Goal: Transaction & Acquisition: Purchase product/service

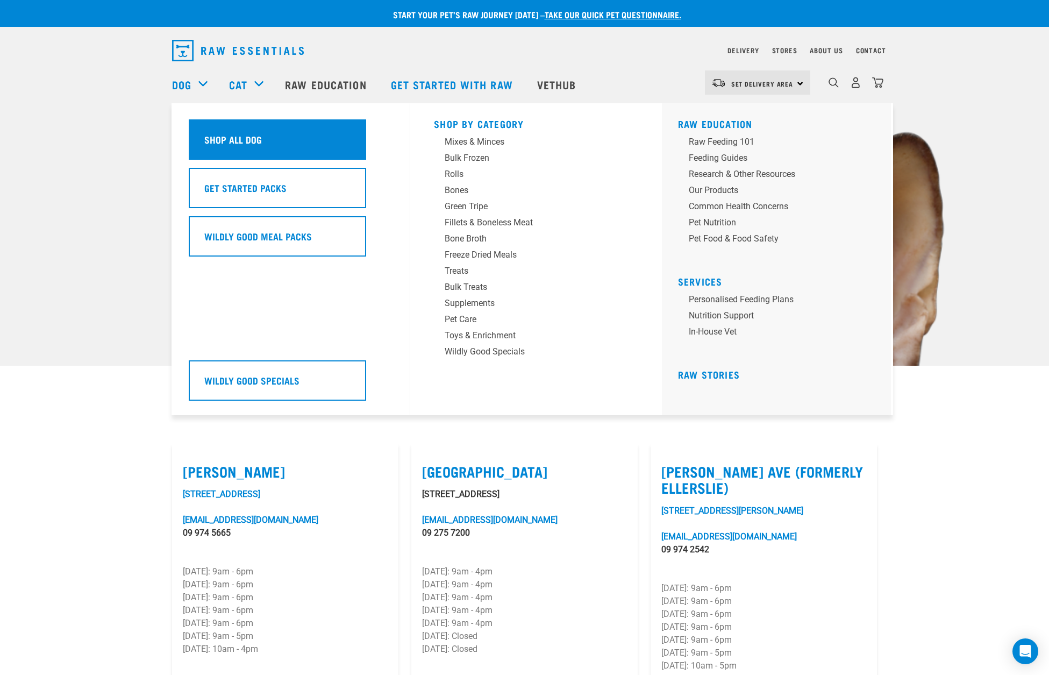
click at [243, 137] on h5 "Shop All Dog" at bounding box center [233, 139] width 58 height 14
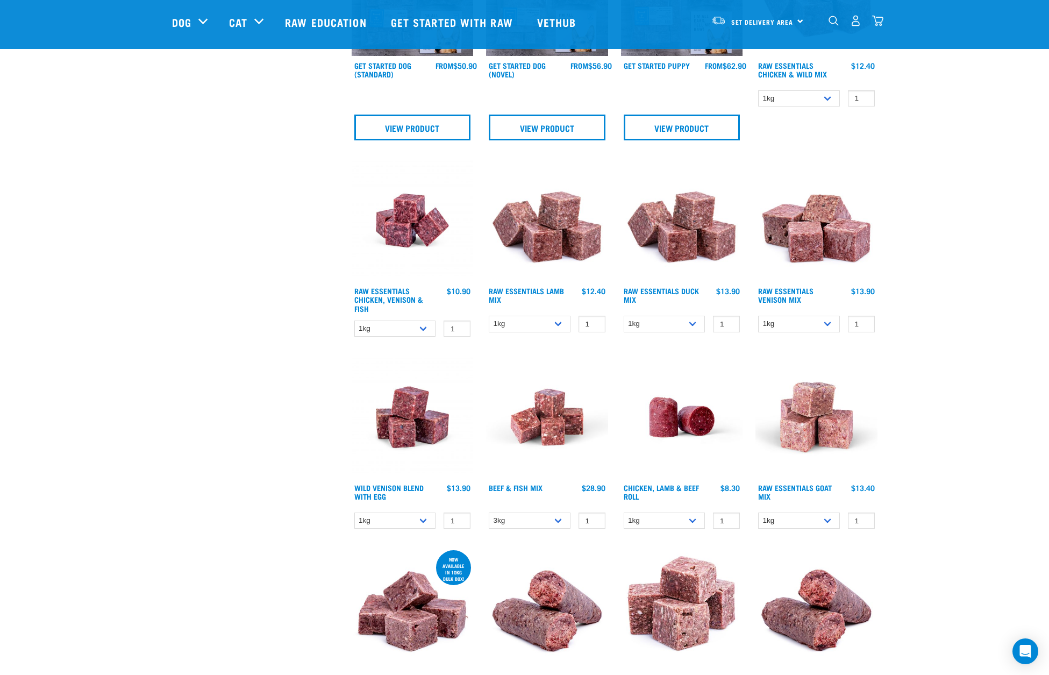
scroll to position [644, 0]
click at [675, 252] on img at bounding box center [682, 221] width 122 height 122
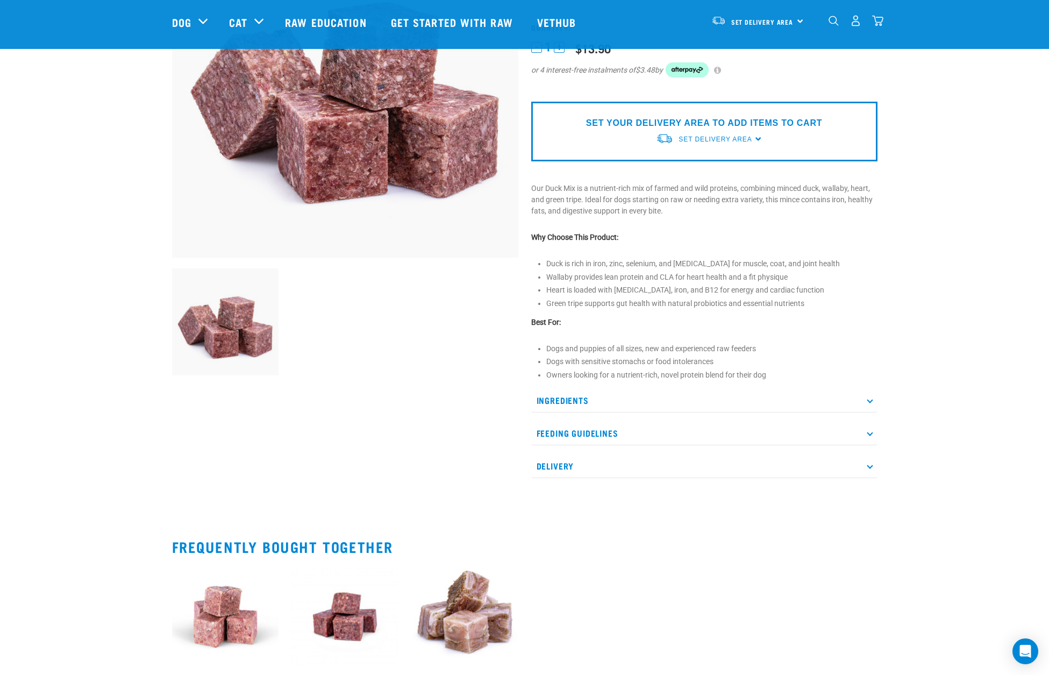
scroll to position [167, 0]
click at [869, 400] on icon at bounding box center [870, 400] width 6 height 6
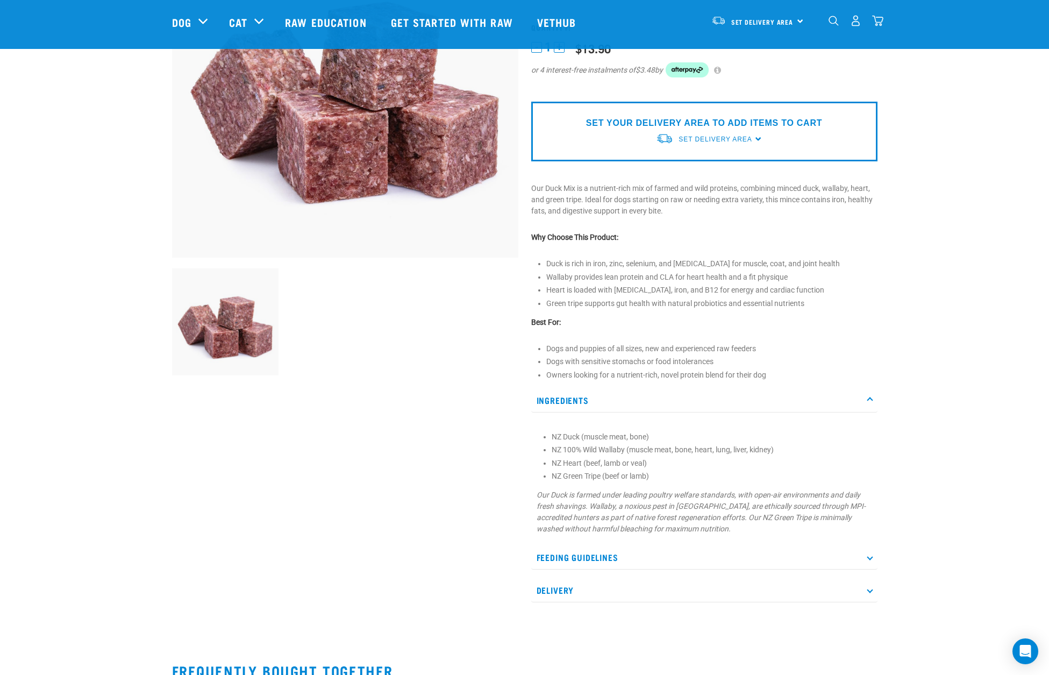
click at [869, 400] on icon at bounding box center [870, 400] width 6 height 6
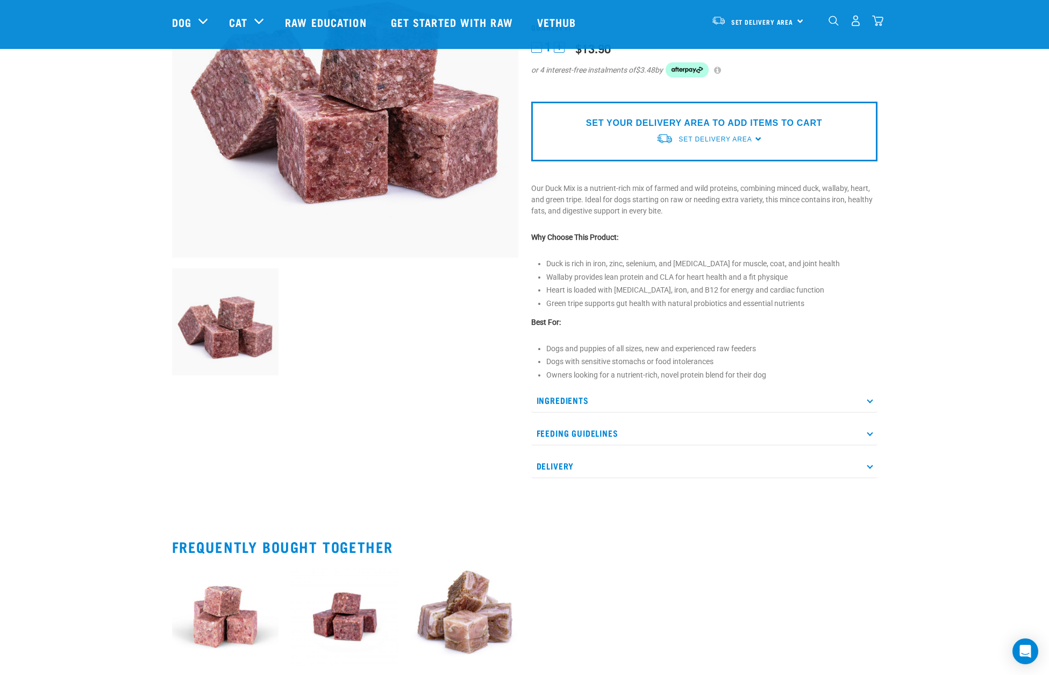
click at [869, 434] on p "Feeding Guidelines" at bounding box center [704, 433] width 346 height 24
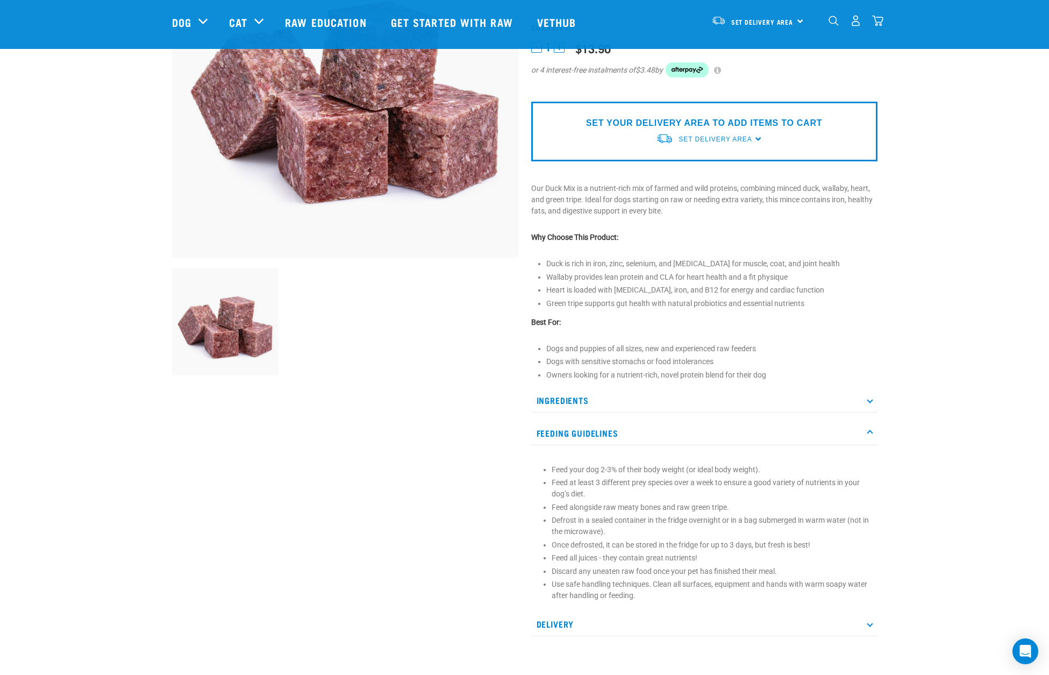
click at [869, 434] on p "Feeding Guidelines" at bounding box center [704, 433] width 346 height 24
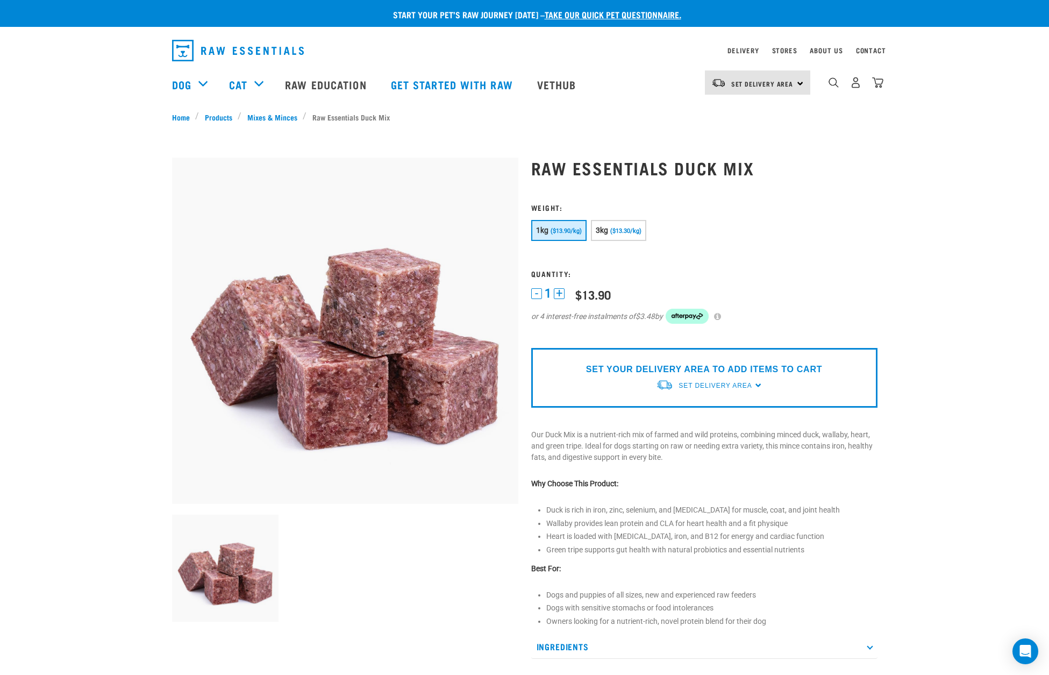
scroll to position [0, 0]
click at [731, 386] on span "Set Delivery Area" at bounding box center [715, 386] width 73 height 8
click at [689, 410] on link "[GEOGRAPHIC_DATA]" at bounding box center [709, 411] width 107 height 18
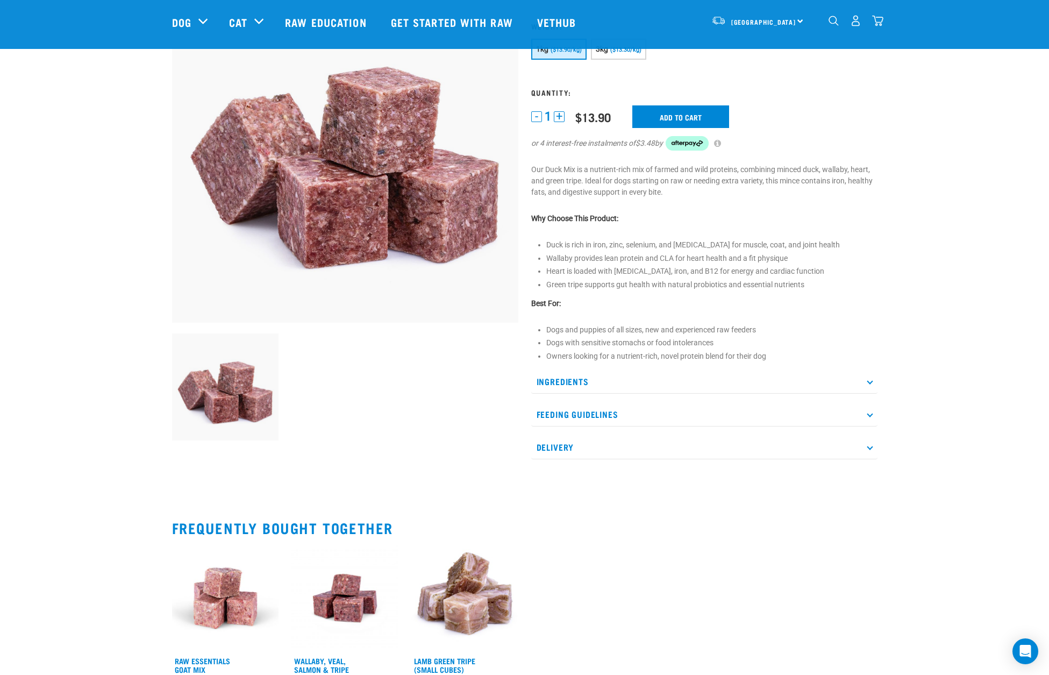
scroll to position [101, 0]
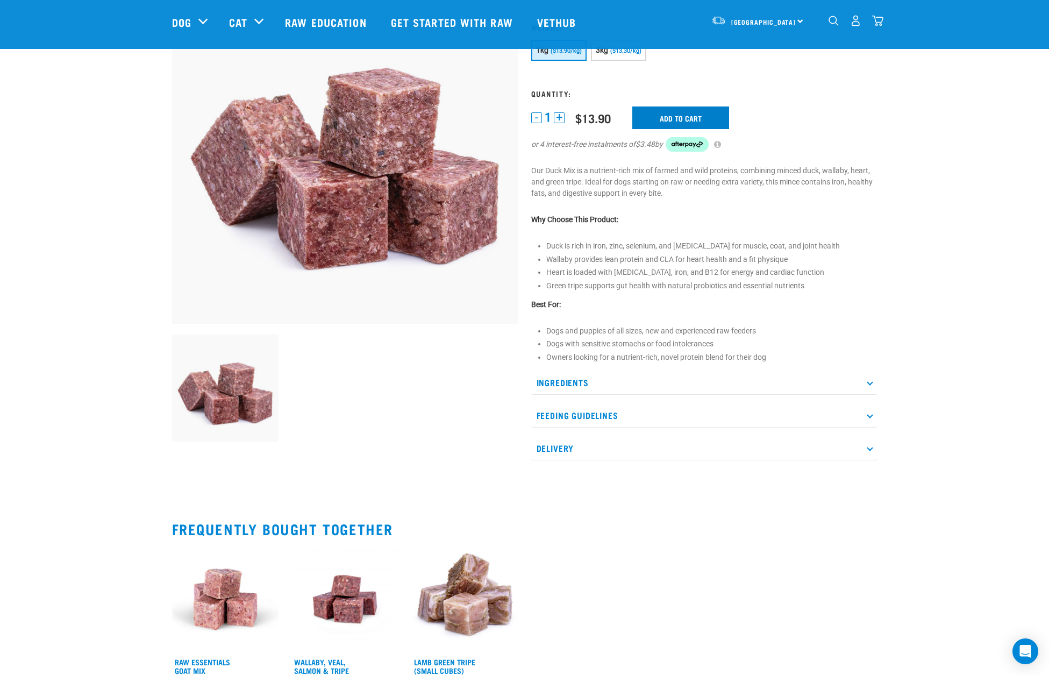
click at [668, 111] on input "Add to cart" at bounding box center [680, 117] width 97 height 23
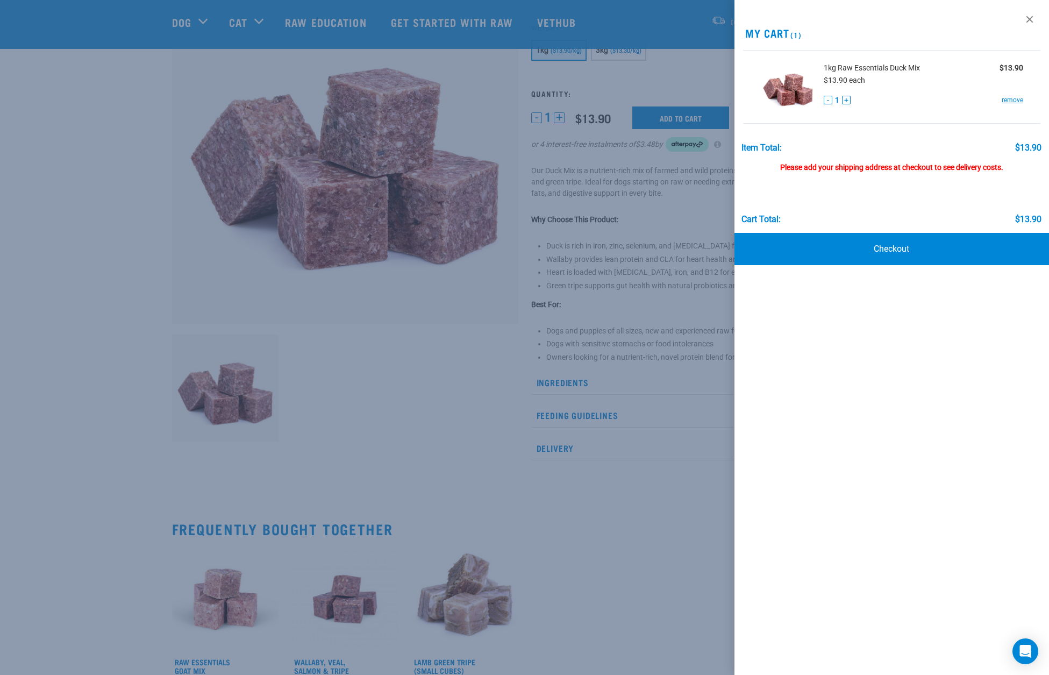
click at [181, 20] on div at bounding box center [524, 337] width 1049 height 675
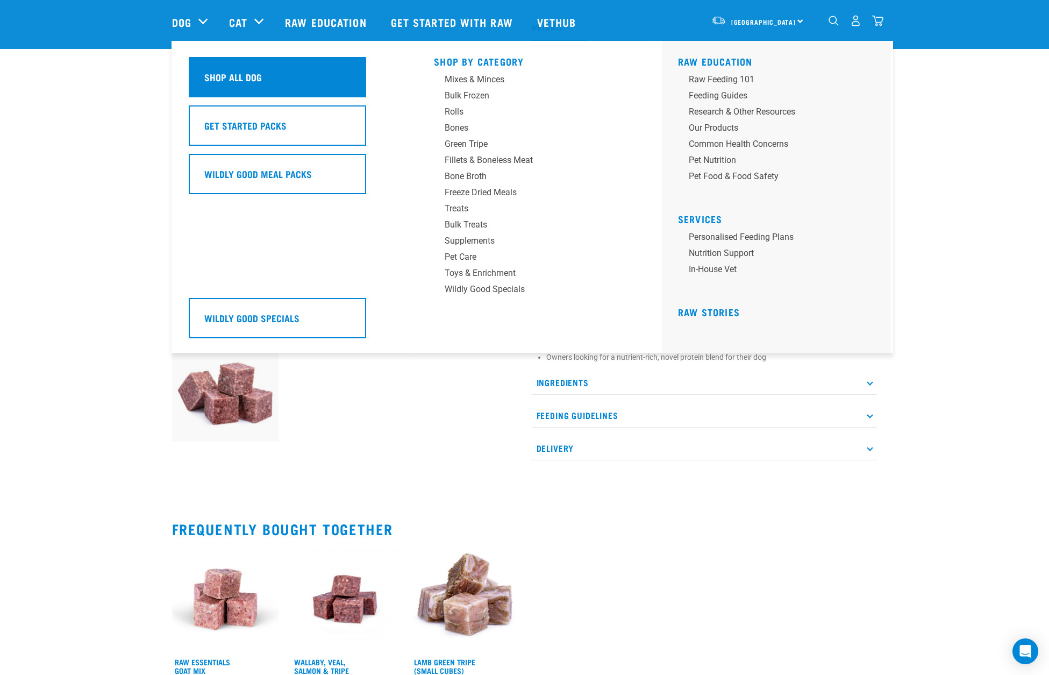
click at [248, 81] on h5 "Shop All Dog" at bounding box center [233, 77] width 58 height 14
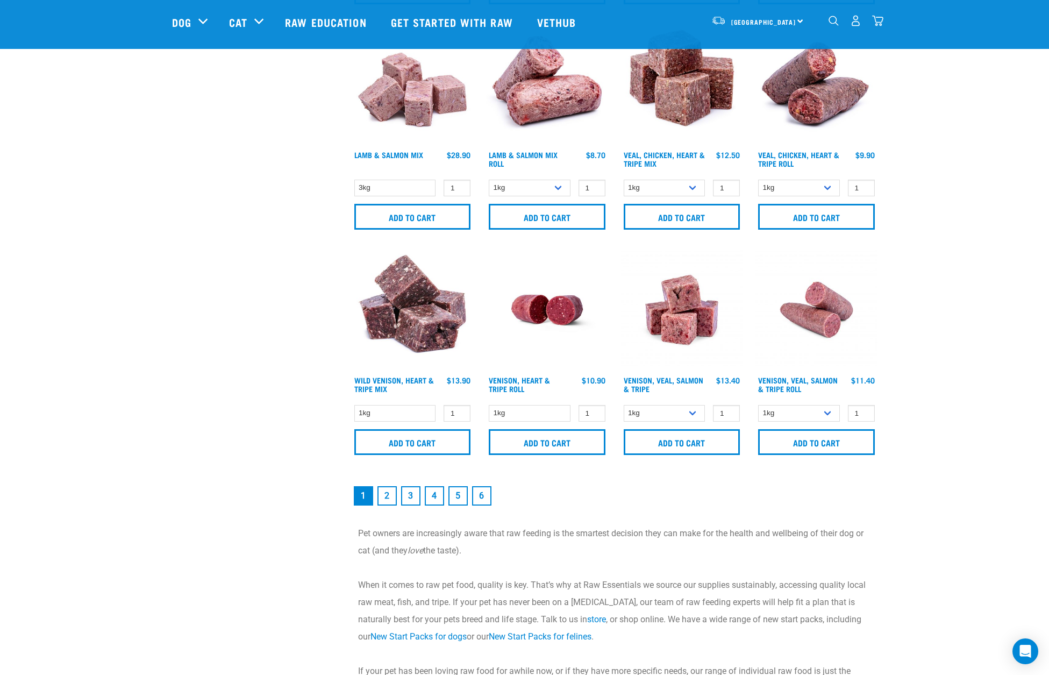
scroll to position [1435, 0]
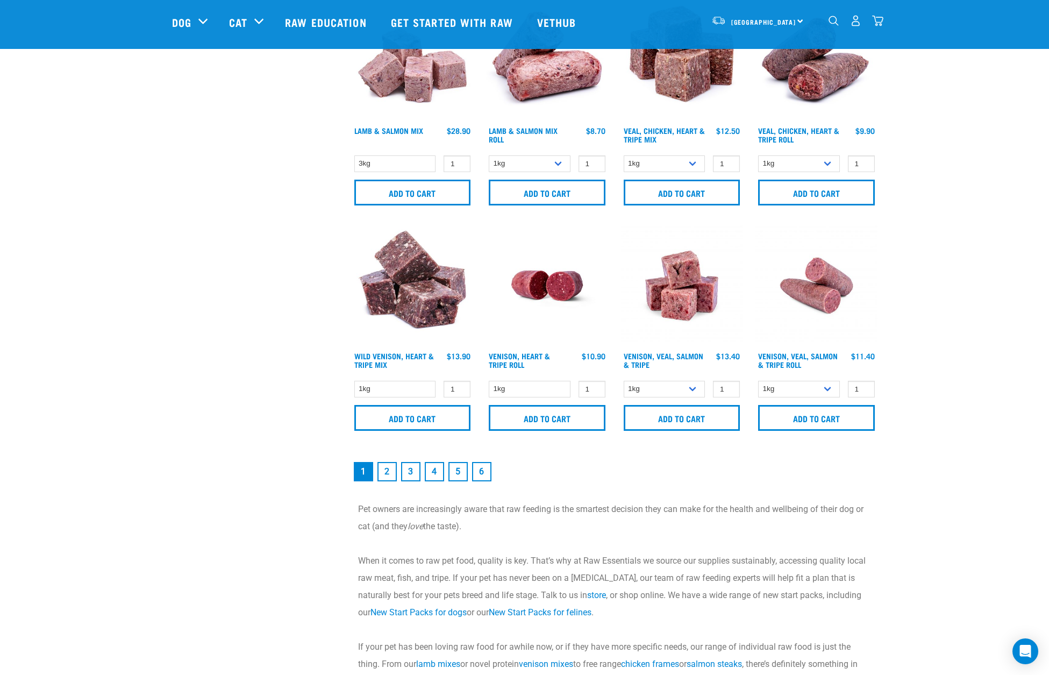
click at [386, 471] on link "2" at bounding box center [386, 471] width 19 height 19
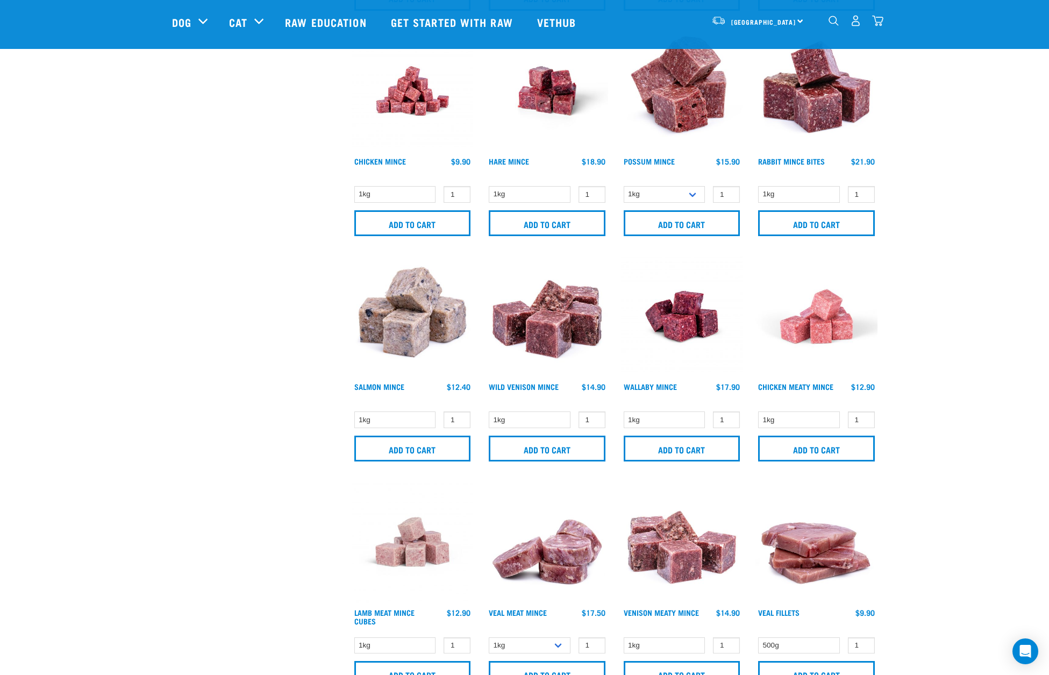
scroll to position [723, 0]
click at [407, 332] on img at bounding box center [413, 316] width 122 height 122
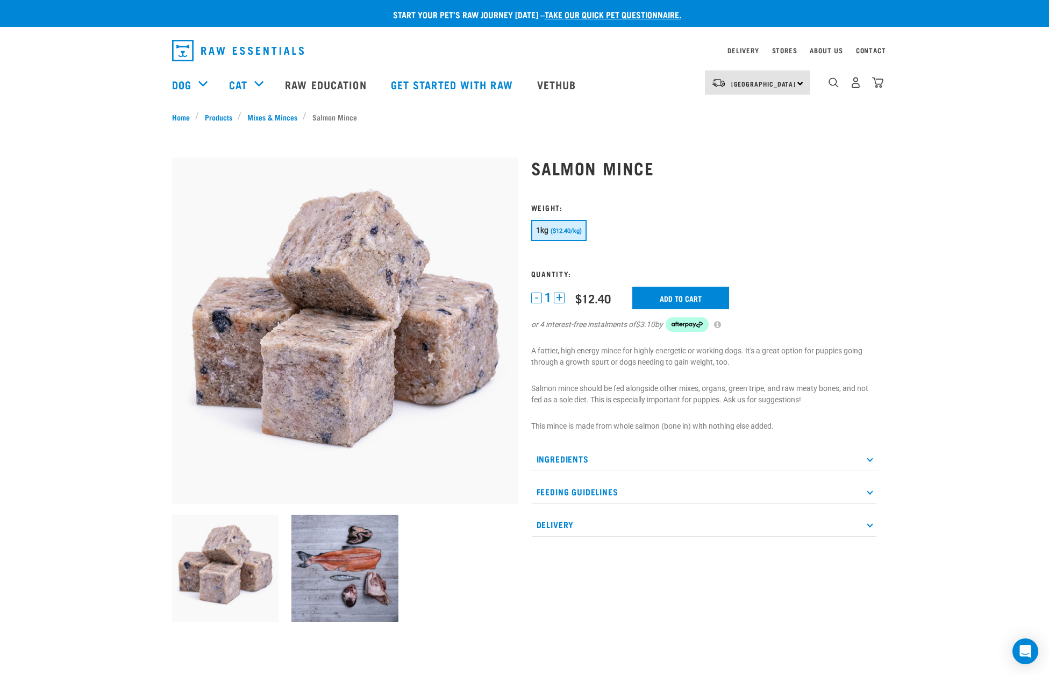
click at [872, 493] on icon at bounding box center [870, 492] width 6 height 6
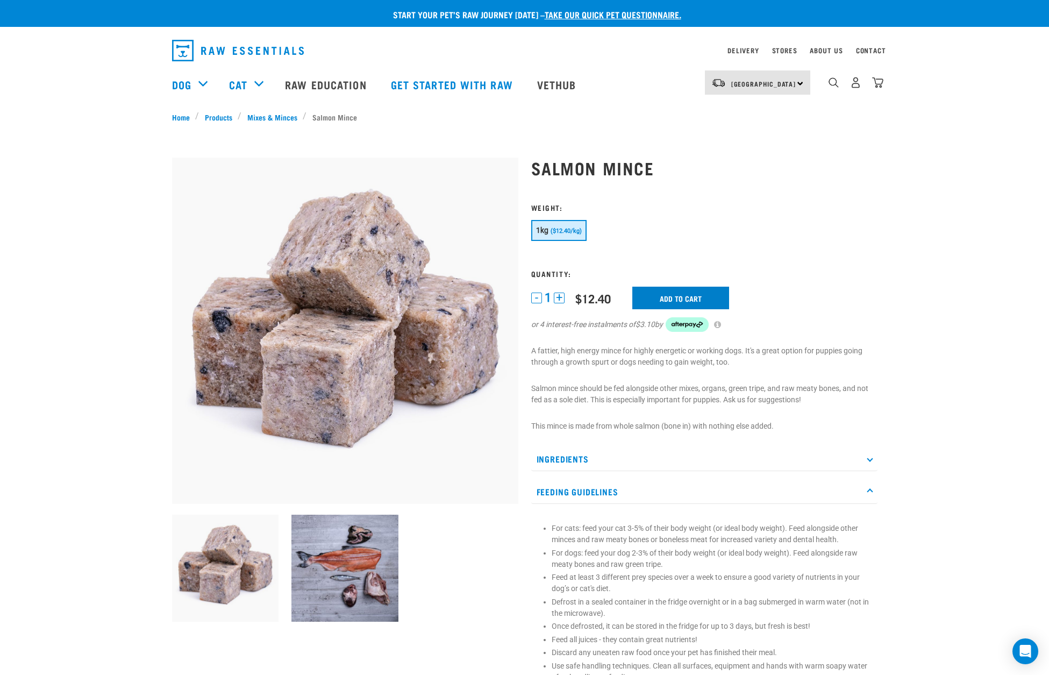
click at [673, 293] on input "Add to cart" at bounding box center [680, 298] width 97 height 23
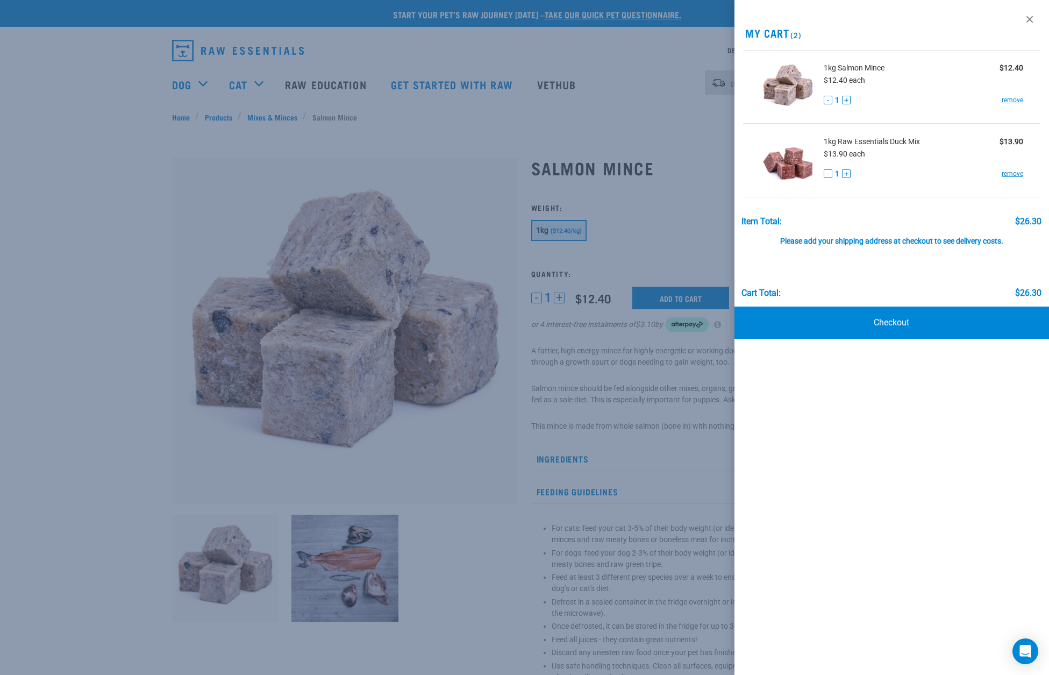
click at [187, 79] on div at bounding box center [524, 337] width 1049 height 675
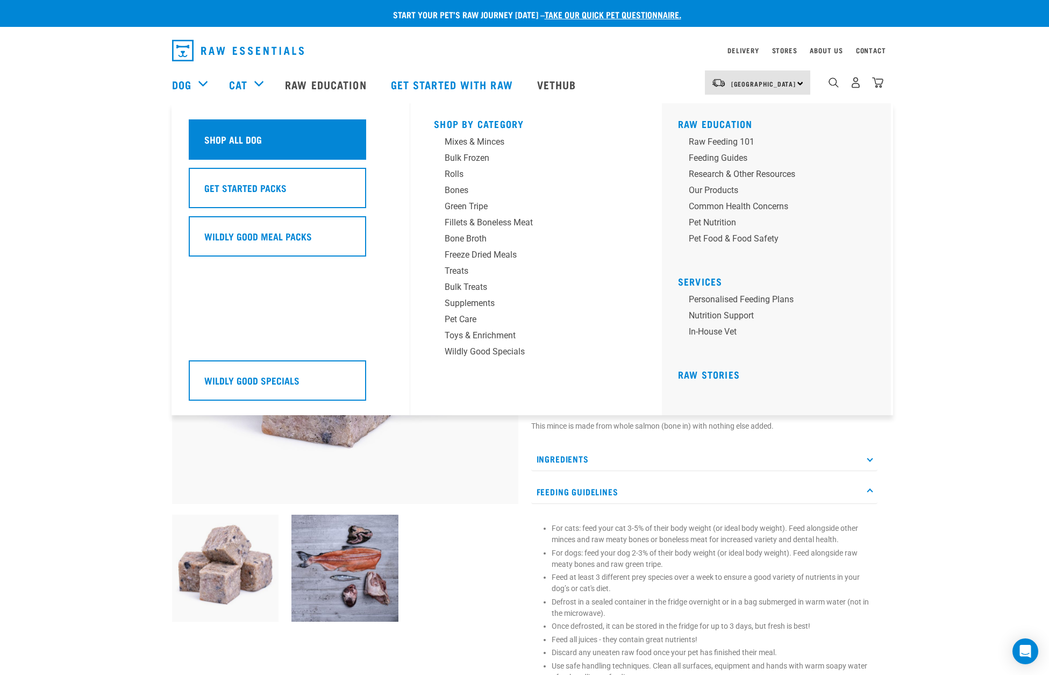
click at [226, 133] on h5 "Shop All Dog" at bounding box center [233, 139] width 58 height 14
click at [258, 134] on h5 "Shop All Dog" at bounding box center [233, 139] width 58 height 14
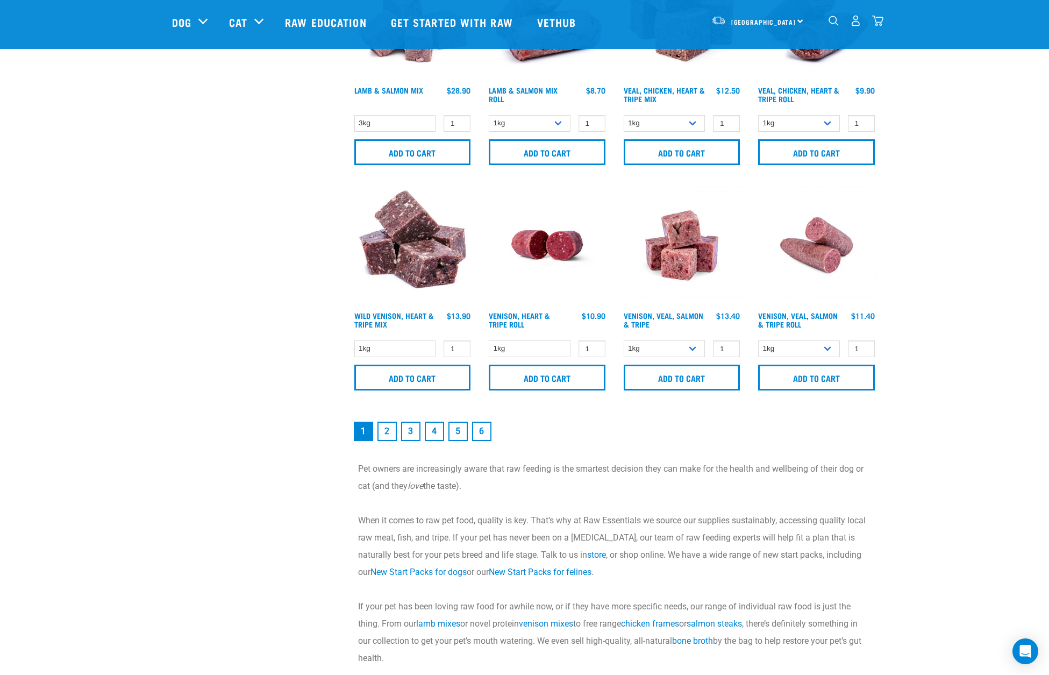
scroll to position [1475, 0]
click at [387, 431] on link "2" at bounding box center [386, 431] width 19 height 19
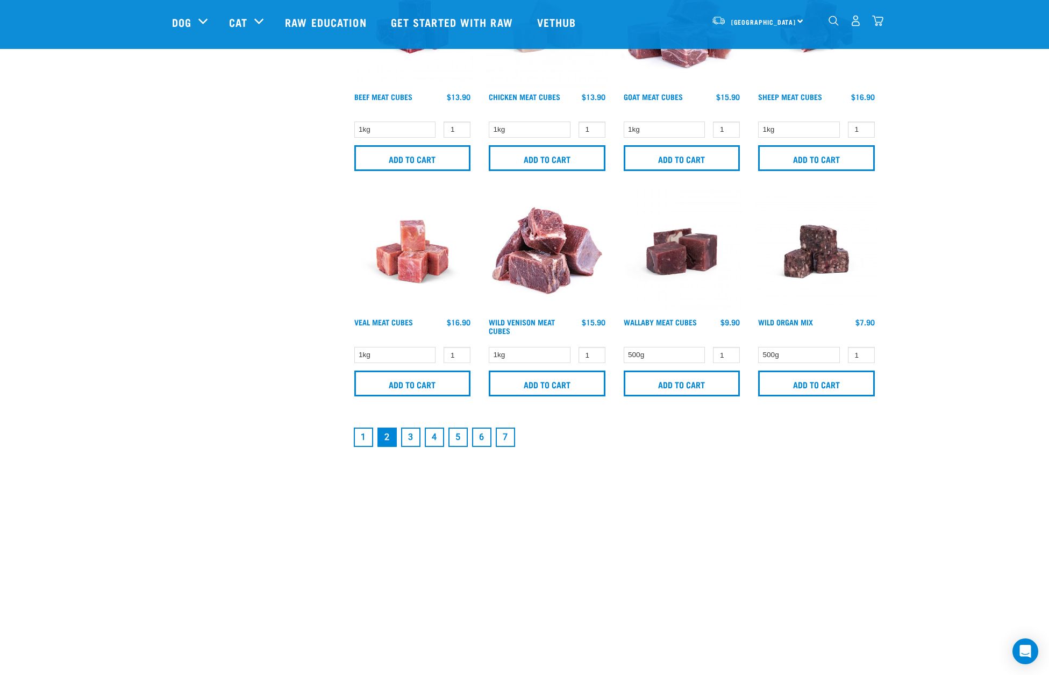
scroll to position [1465, 0]
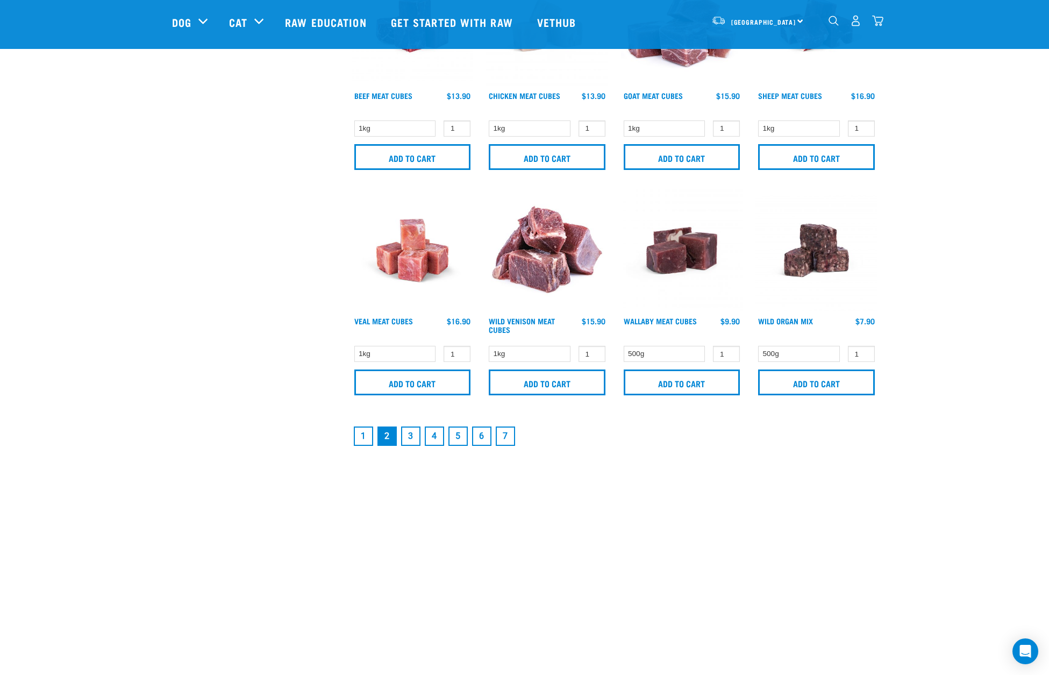
click at [412, 436] on link "3" at bounding box center [410, 435] width 19 height 19
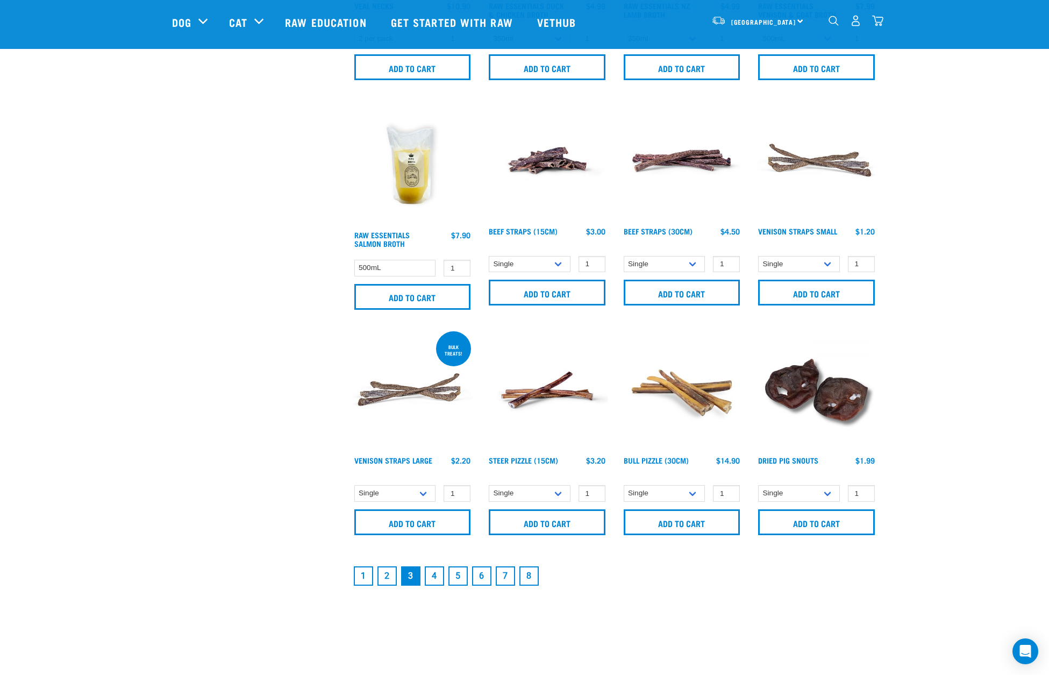
scroll to position [1339, 0]
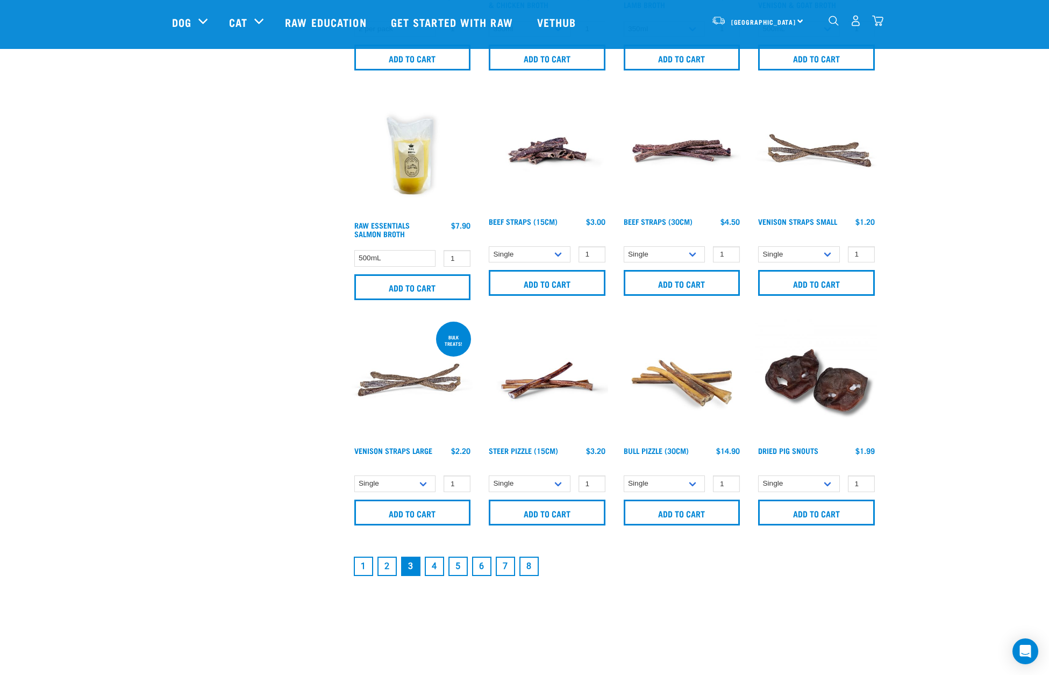
click at [436, 574] on link "4" at bounding box center [434, 566] width 19 height 19
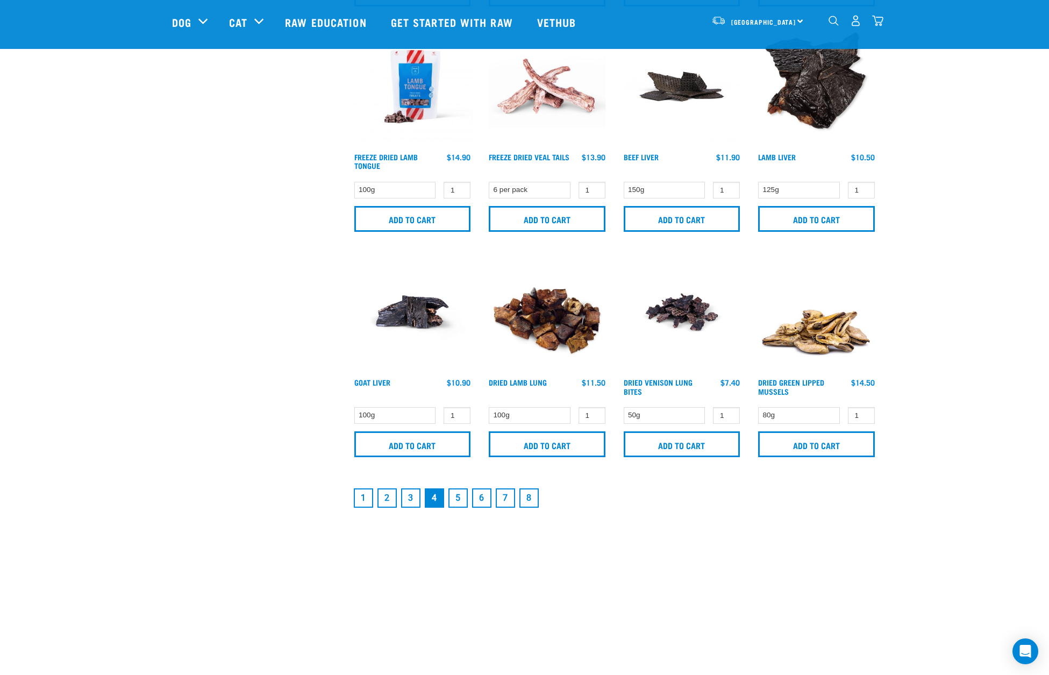
scroll to position [1397, 0]
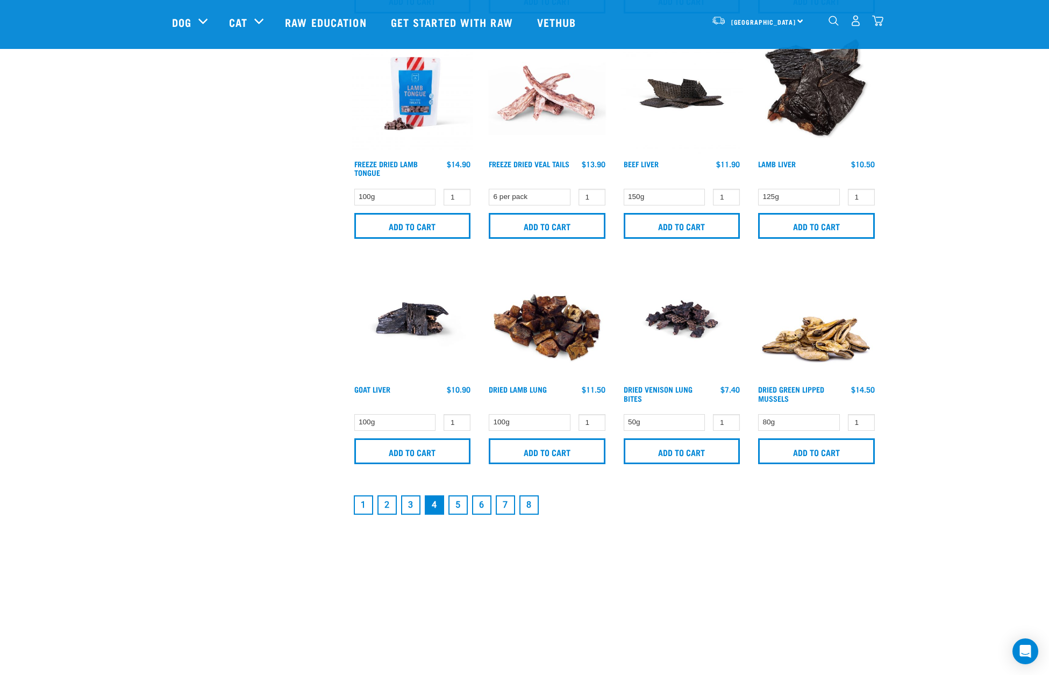
click at [458, 505] on link "5" at bounding box center [457, 504] width 19 height 19
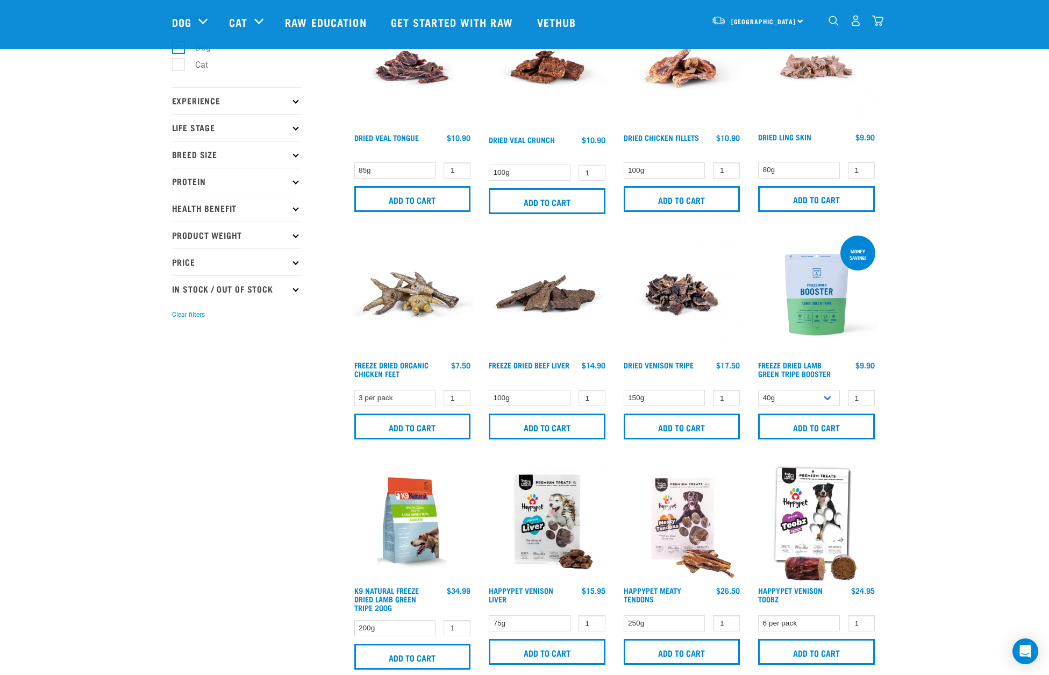
scroll to position [73, 0]
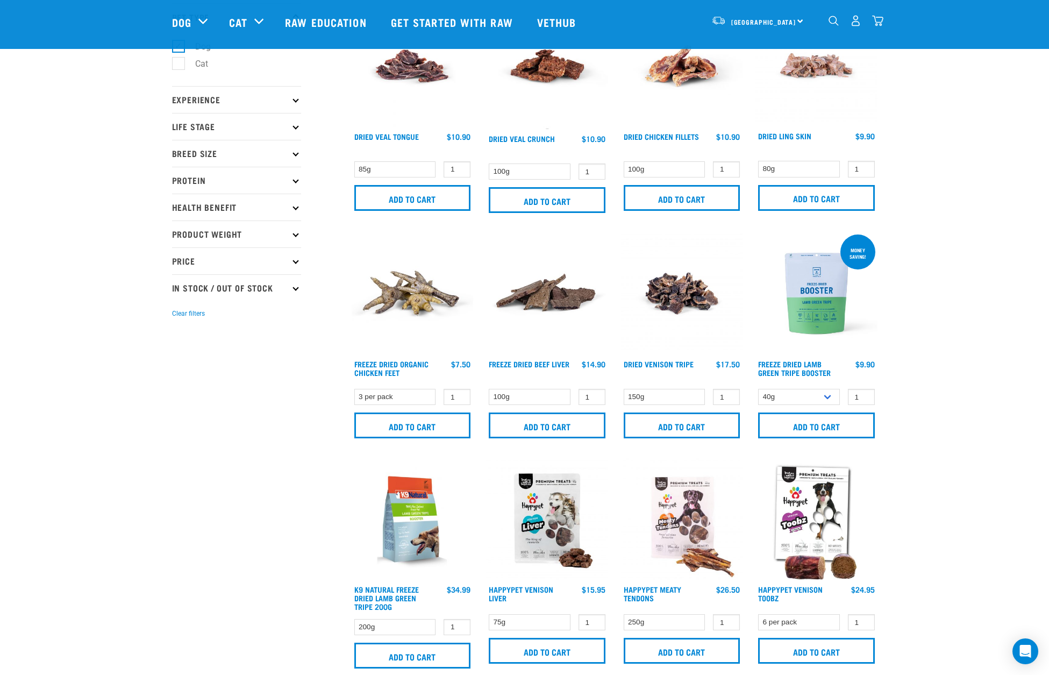
click at [545, 296] on img at bounding box center [547, 293] width 122 height 122
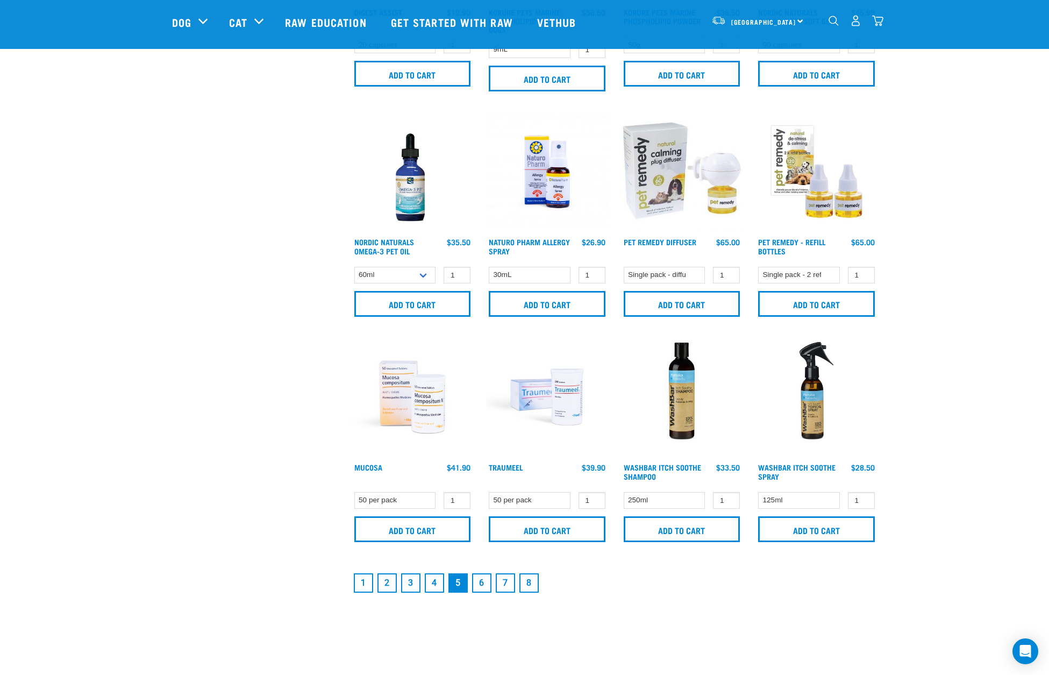
scroll to position [1345, 0]
click at [481, 582] on link "6" at bounding box center [481, 581] width 19 height 19
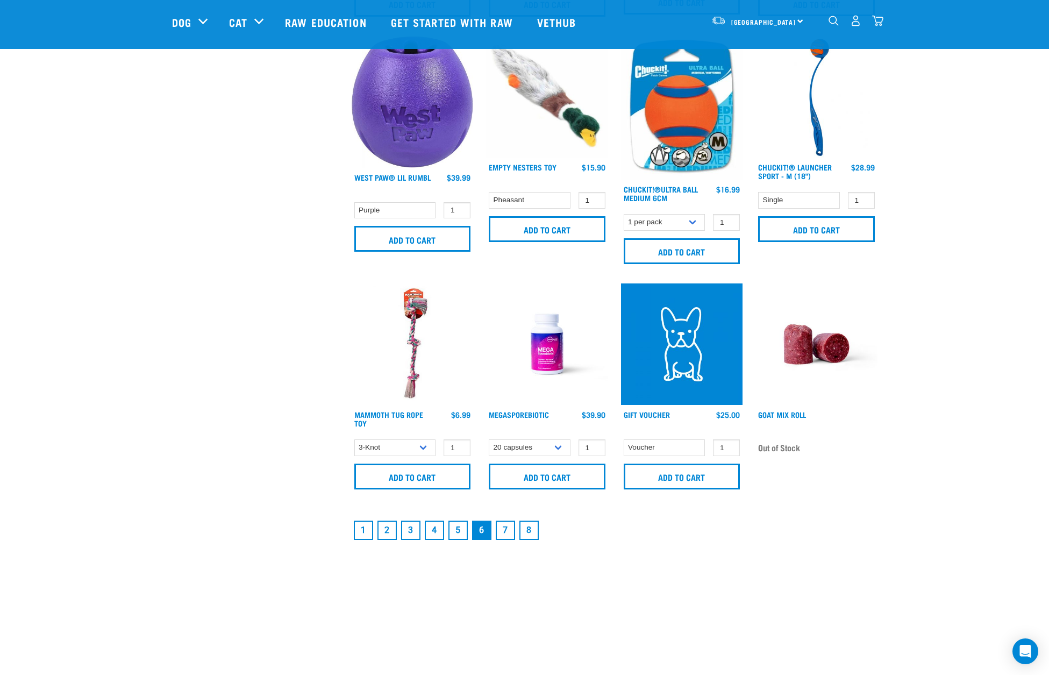
scroll to position [1394, 0]
click at [460, 534] on link "5" at bounding box center [457, 530] width 19 height 19
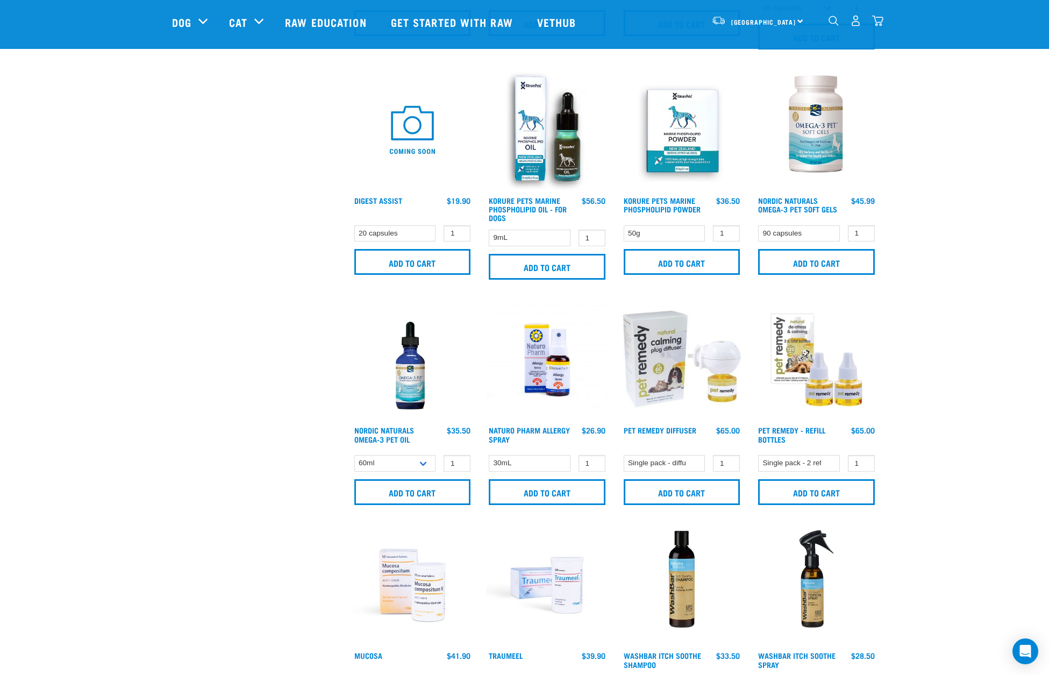
scroll to position [1153, 0]
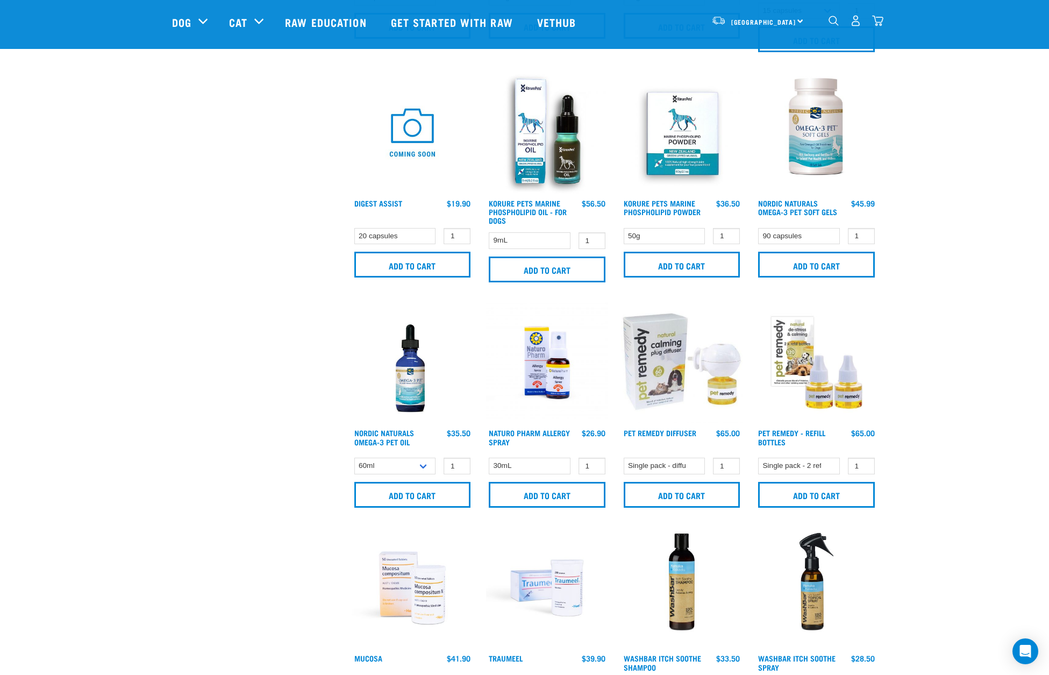
click at [410, 387] on img at bounding box center [413, 363] width 122 height 122
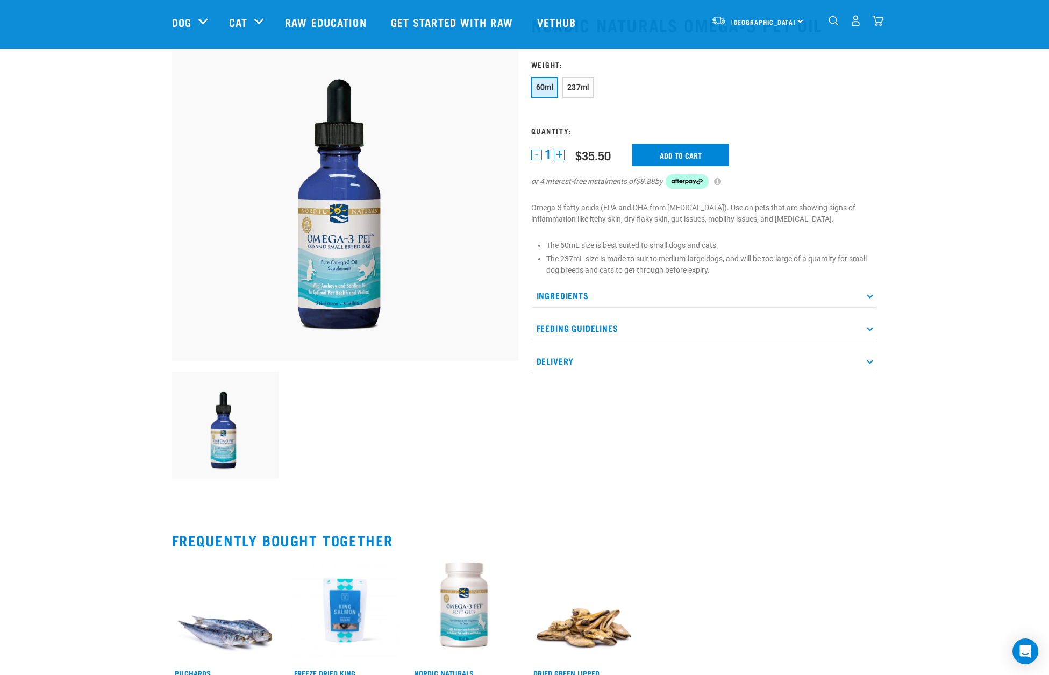
scroll to position [65, 0]
click at [871, 329] on icon at bounding box center [870, 327] width 6 height 6
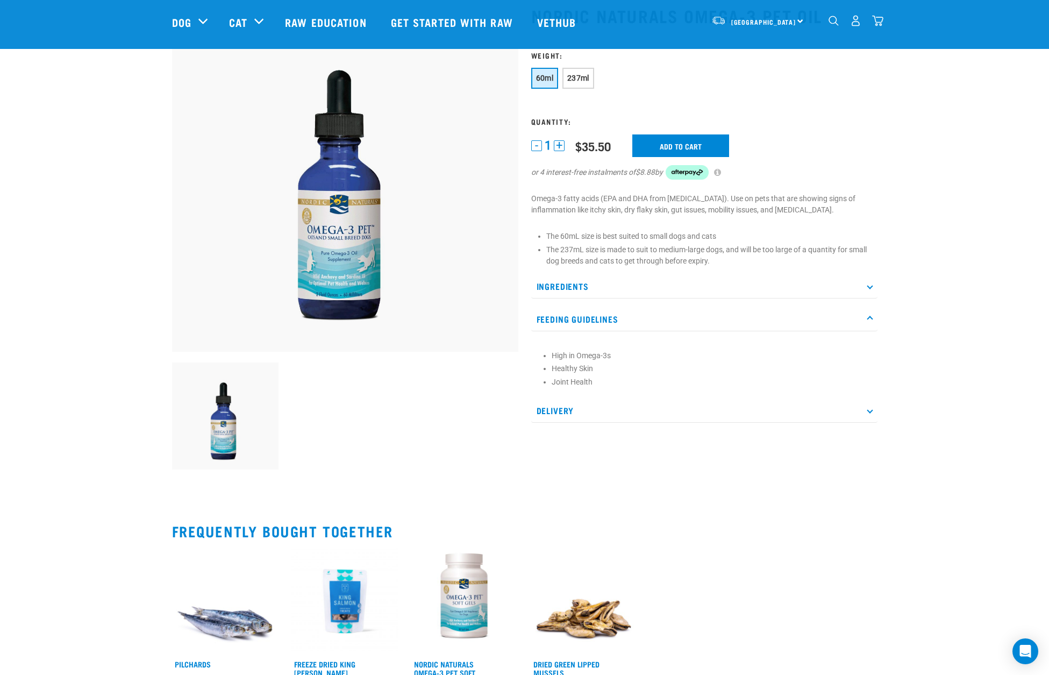
scroll to position [75, 0]
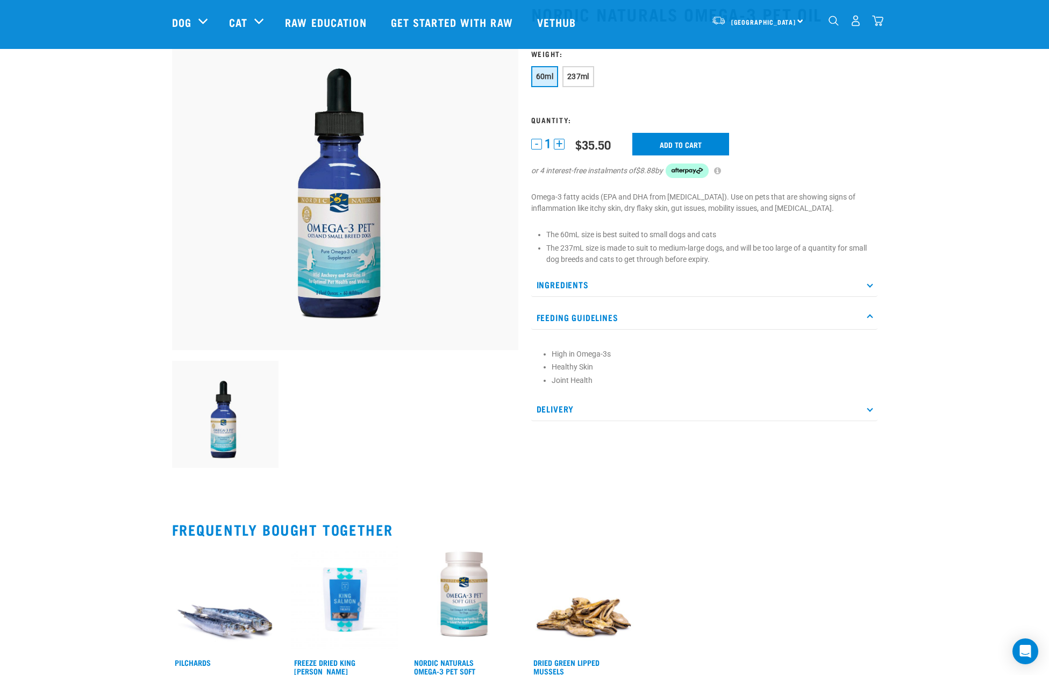
click at [866, 281] on p "Ingredients" at bounding box center [704, 285] width 346 height 24
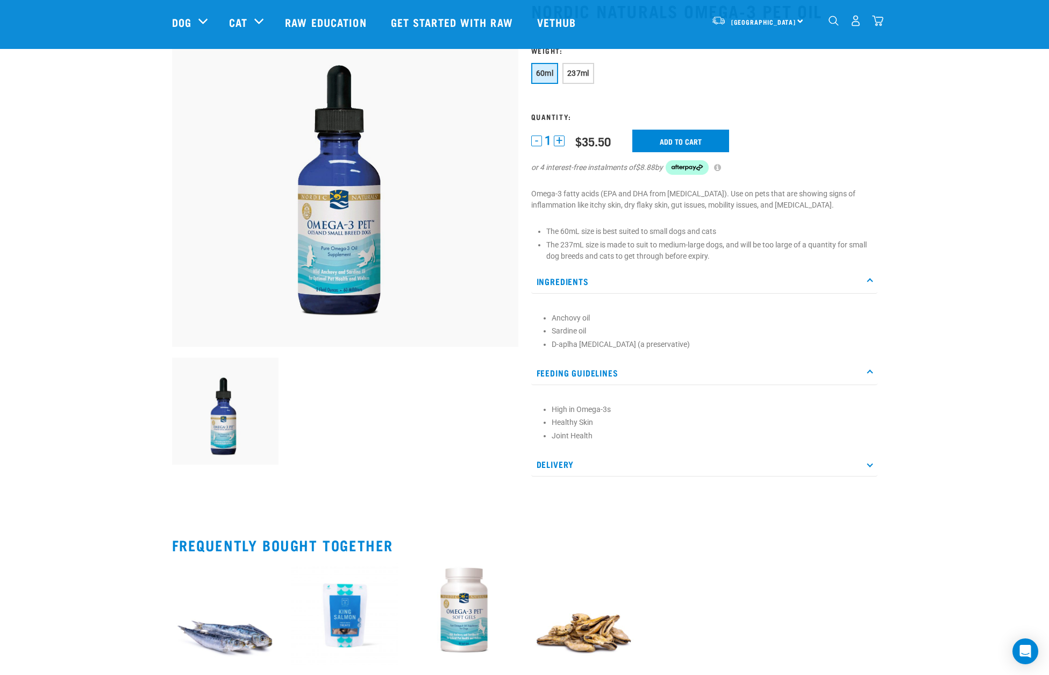
click at [866, 281] on p "Ingredients" at bounding box center [704, 281] width 346 height 24
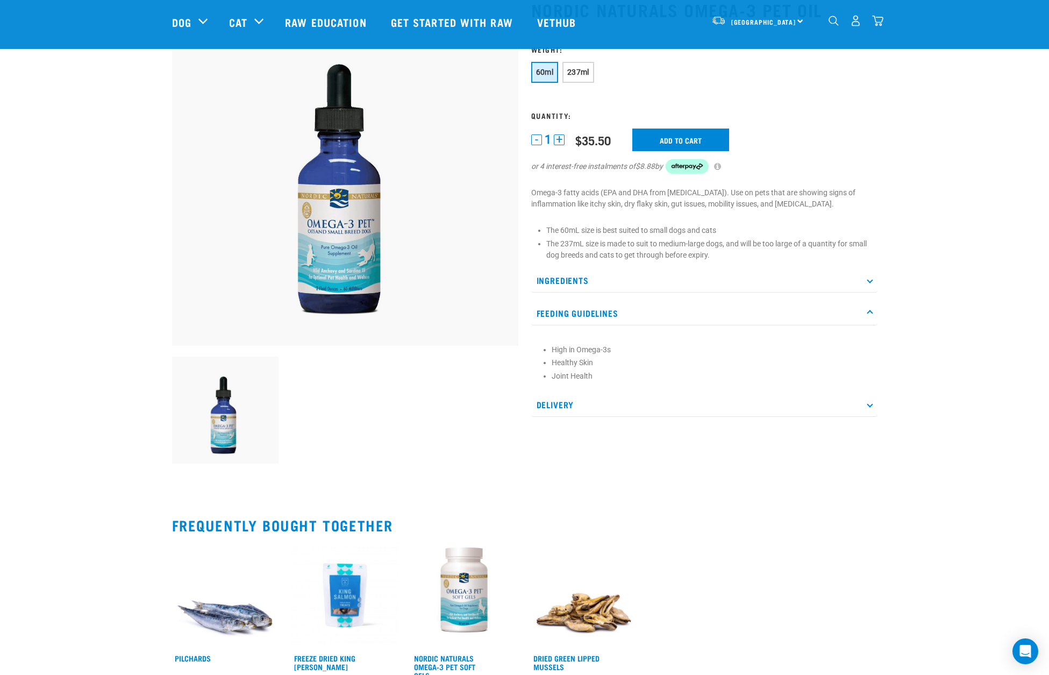
scroll to position [79, 0]
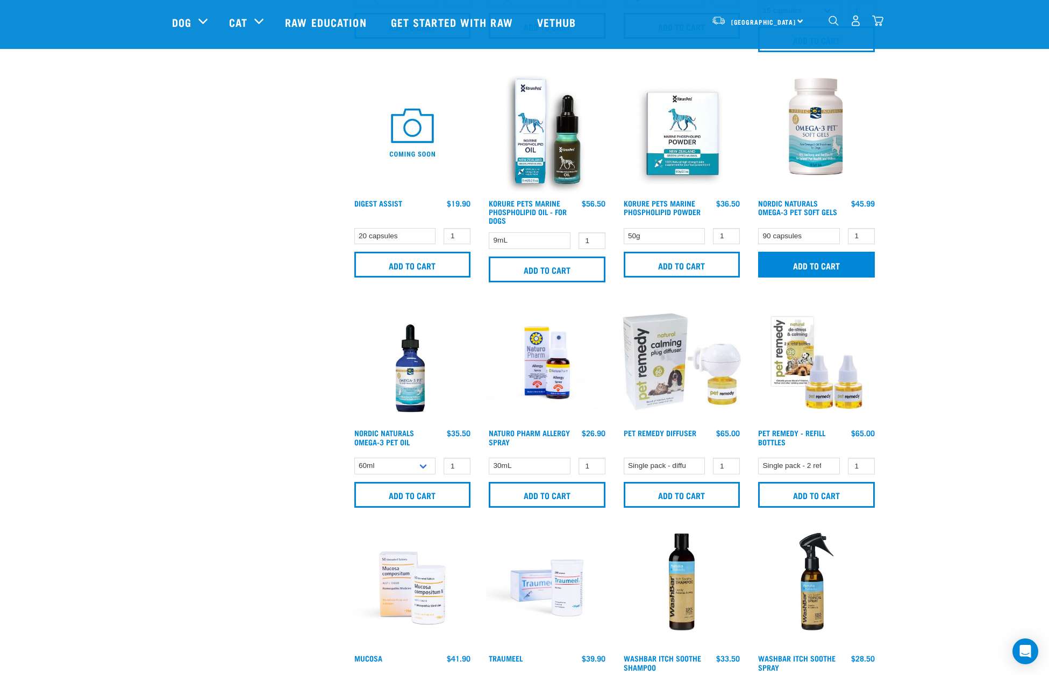
scroll to position [1441, 0]
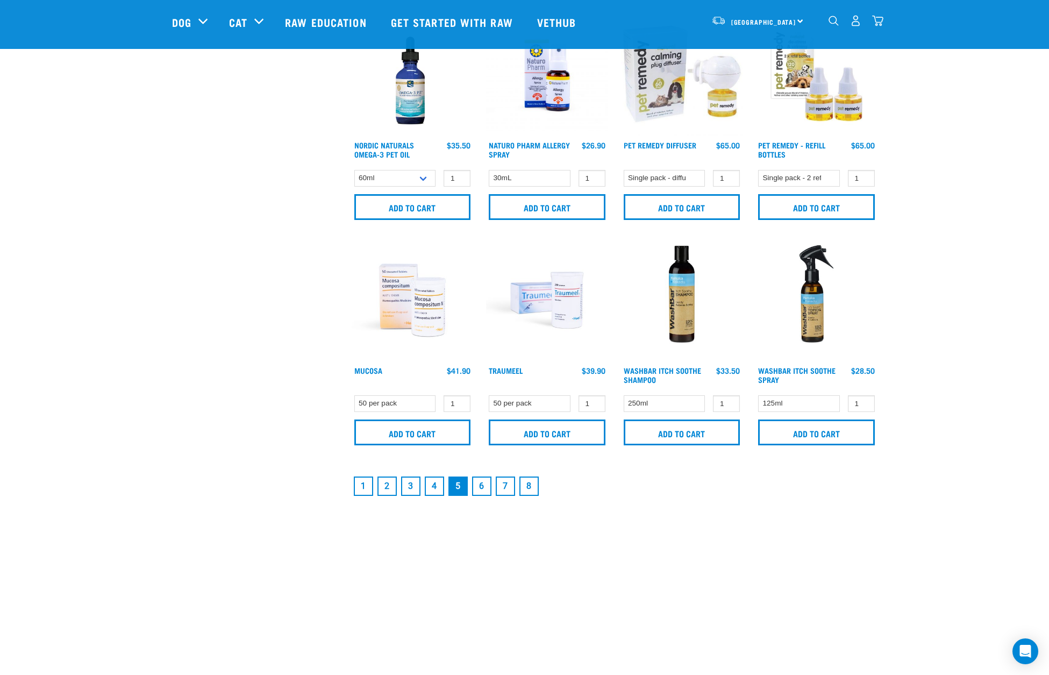
click at [525, 486] on link "8" at bounding box center [528, 485] width 19 height 19
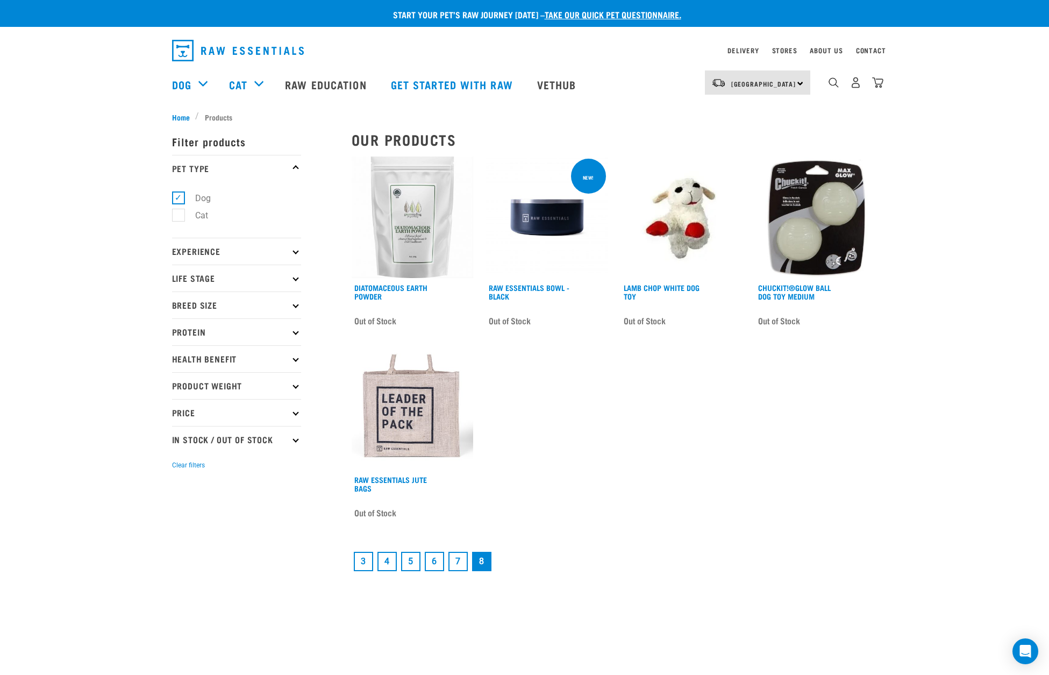
click at [293, 279] on p "Life Stage" at bounding box center [236, 278] width 129 height 27
click at [181, 380] on label "Senior Dog" at bounding box center [209, 377] width 63 height 13
click at [179, 380] on input "Senior Dog" at bounding box center [175, 376] width 7 height 7
checkbox input "true"
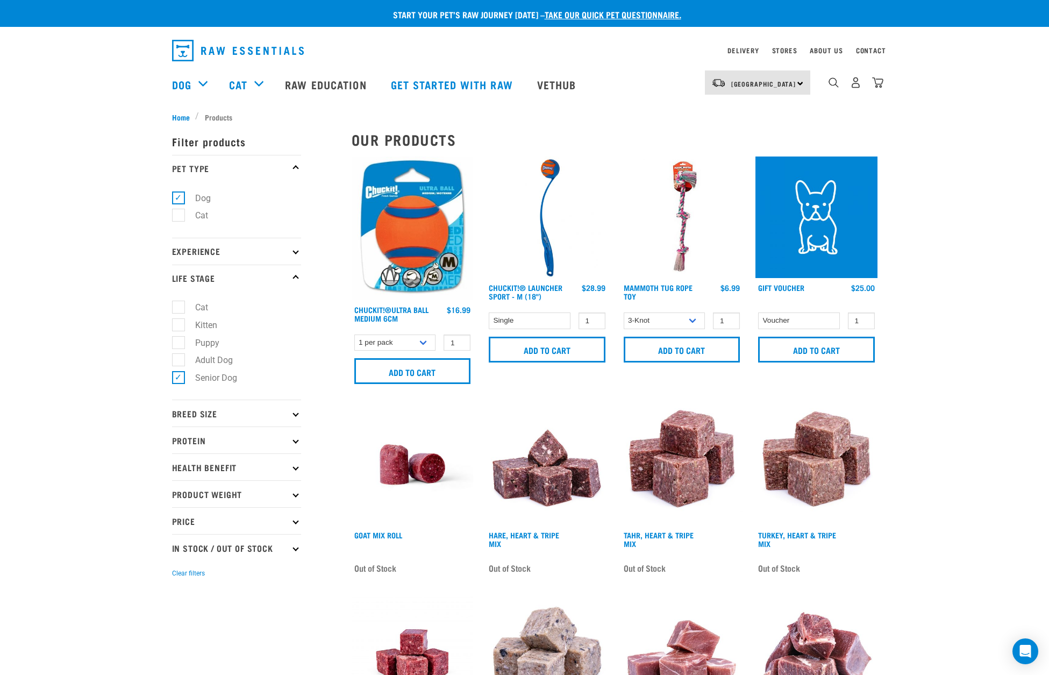
click at [295, 414] on icon at bounding box center [296, 413] width 6 height 6
click at [178, 480] on label "Large Dogs" at bounding box center [210, 477] width 65 height 13
click at [177, 480] on input "Large Dogs" at bounding box center [175, 476] width 7 height 7
checkbox input "true"
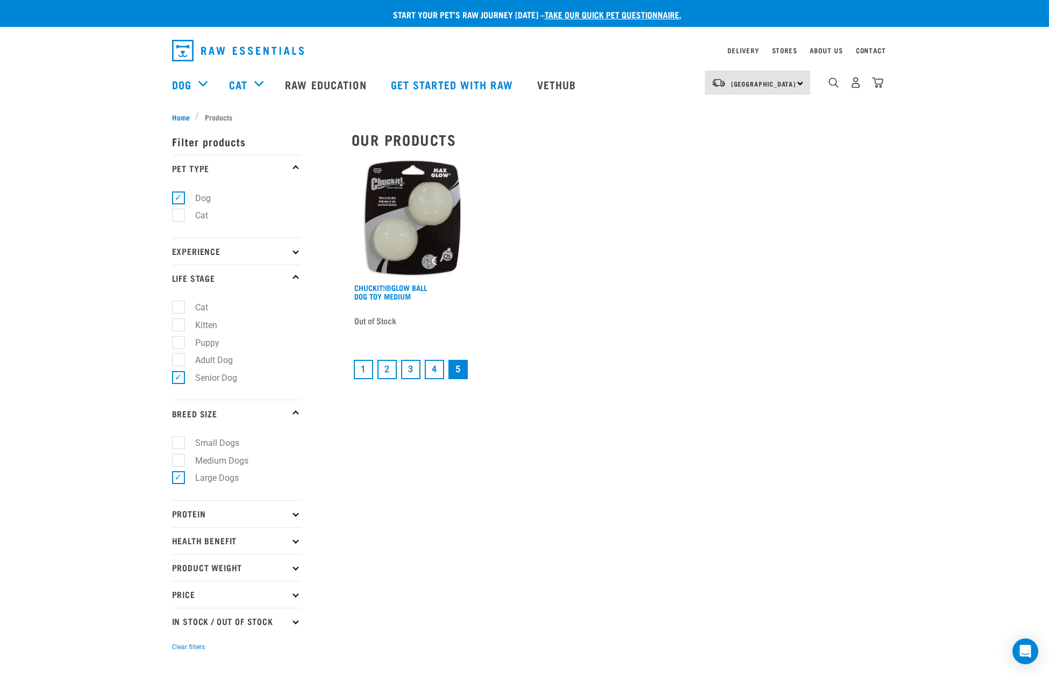
click at [179, 477] on label "Large Dogs" at bounding box center [210, 477] width 65 height 13
click at [179, 477] on input "Large Dogs" at bounding box center [175, 476] width 7 height 7
checkbox input "false"
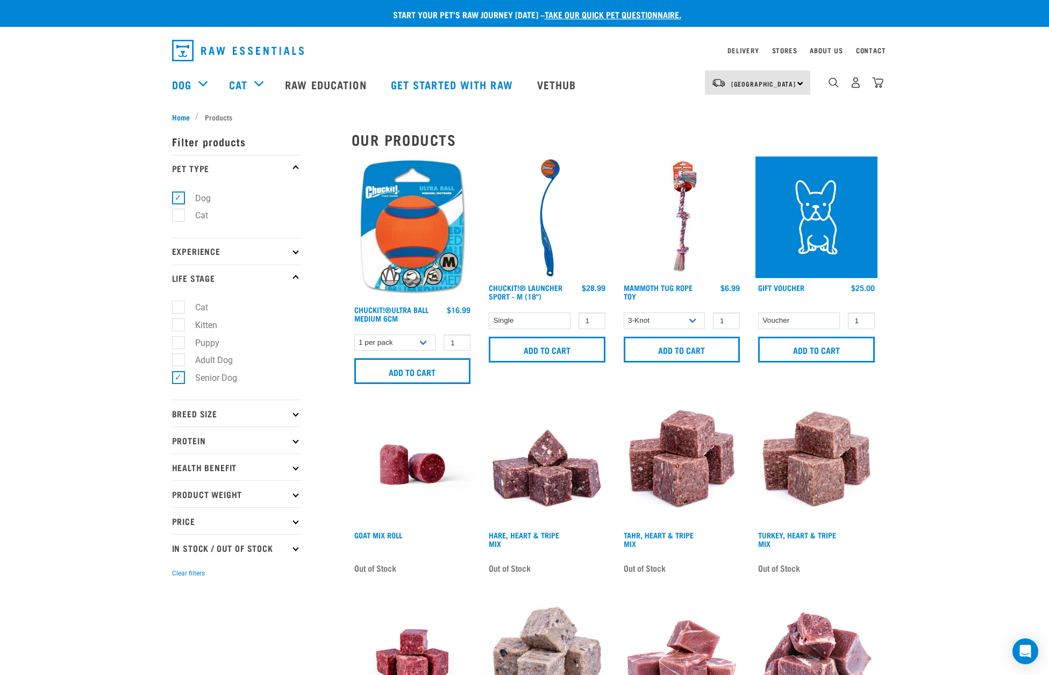
drag, startPoint x: 179, startPoint y: 197, endPoint x: 65, endPoint y: 203, distance: 114.7
click at [179, 197] on label "Dog" at bounding box center [196, 197] width 37 height 13
click at [179, 197] on input "Dog" at bounding box center [175, 196] width 7 height 7
checkbox input "false"
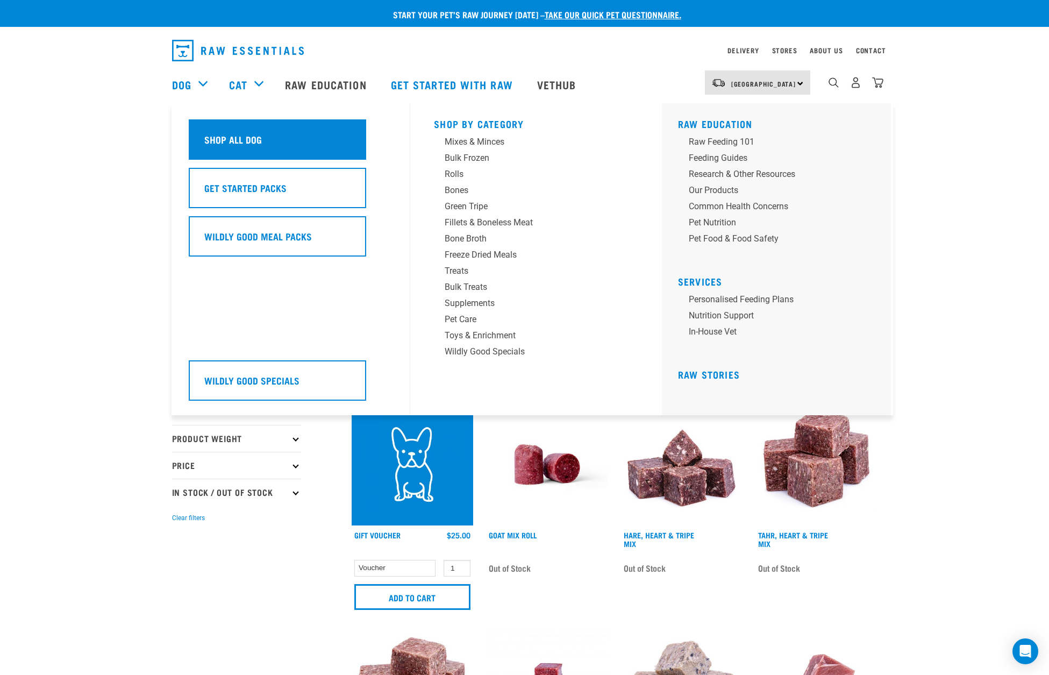
click at [253, 137] on div "Shop All Dog" at bounding box center [277, 139] width 177 height 40
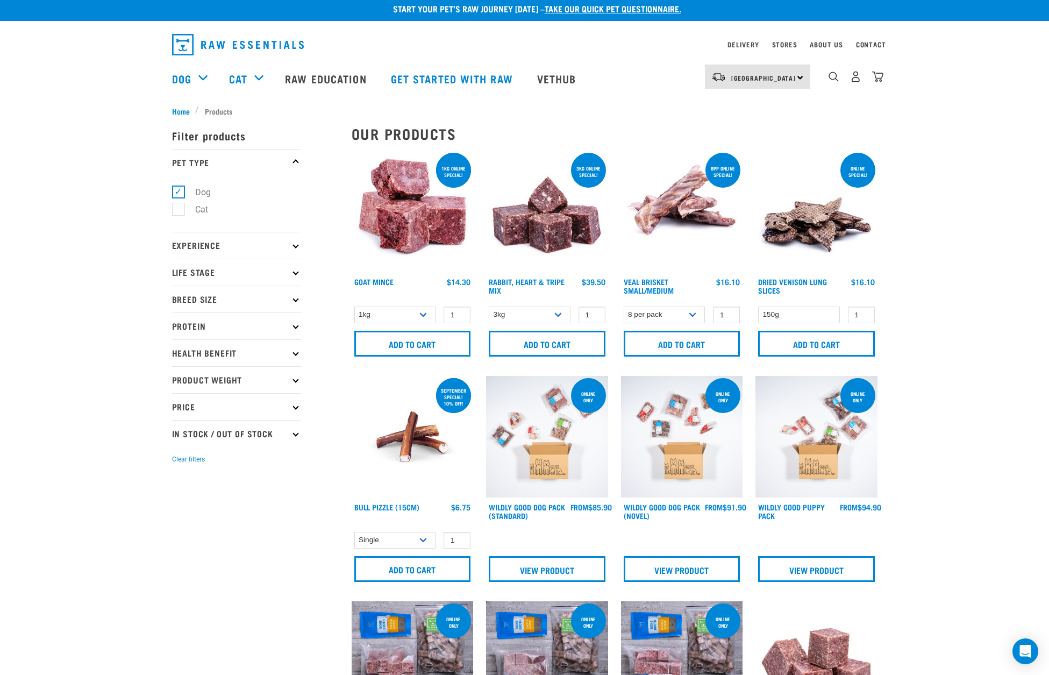
scroll to position [9, 0]
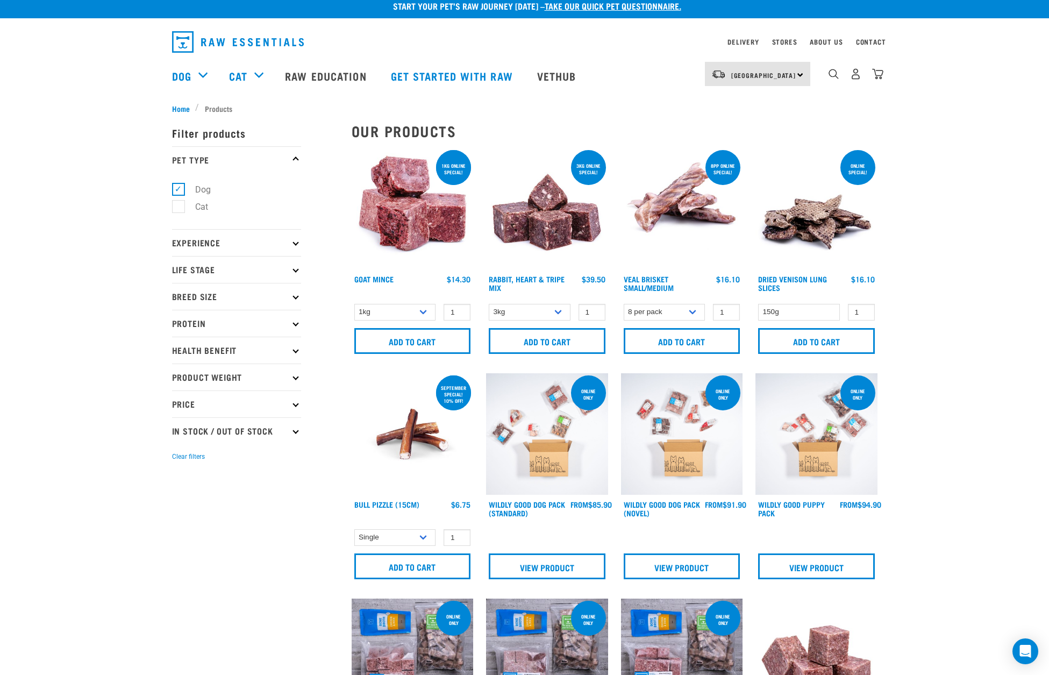
click at [807, 275] on h4 "Dried Venison Lung Slices" at bounding box center [799, 286] width 82 height 22
click at [807, 277] on link "Dried Venison Lung Slices" at bounding box center [792, 283] width 69 height 12
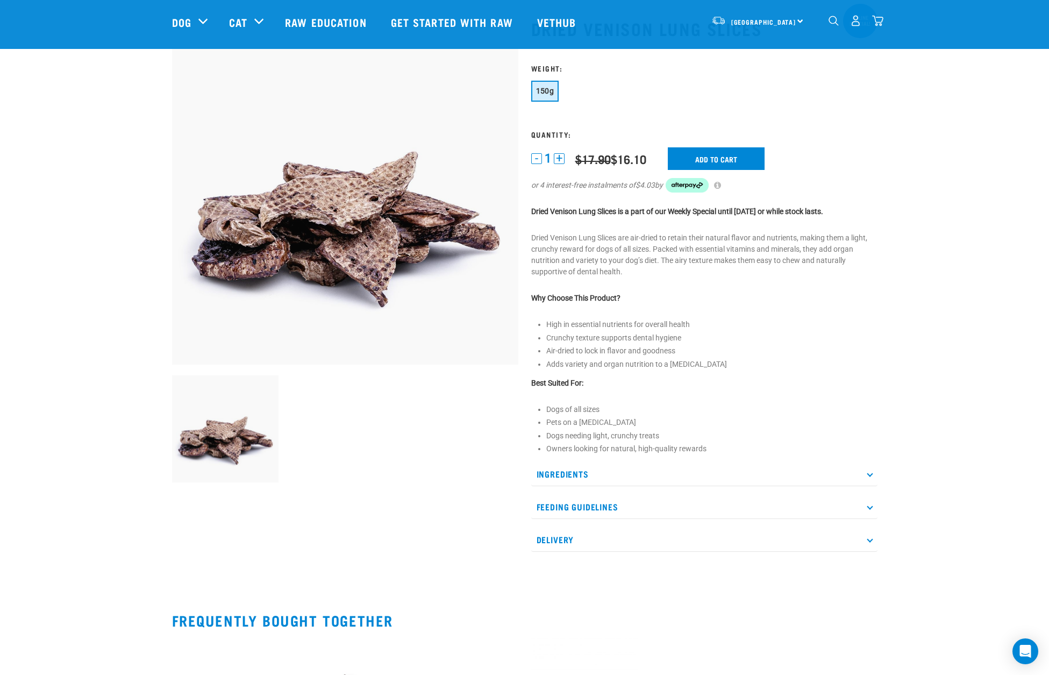
scroll to position [60, 0]
click at [871, 477] on icon at bounding box center [870, 475] width 6 height 6
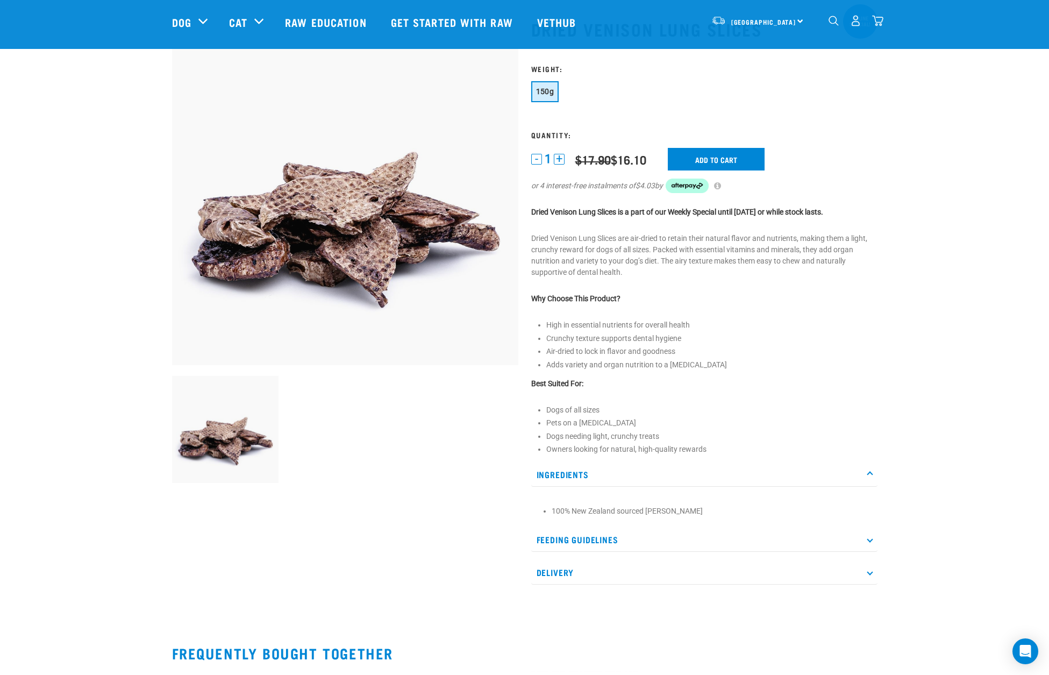
click at [872, 487] on p "Ingredients" at bounding box center [704, 474] width 346 height 24
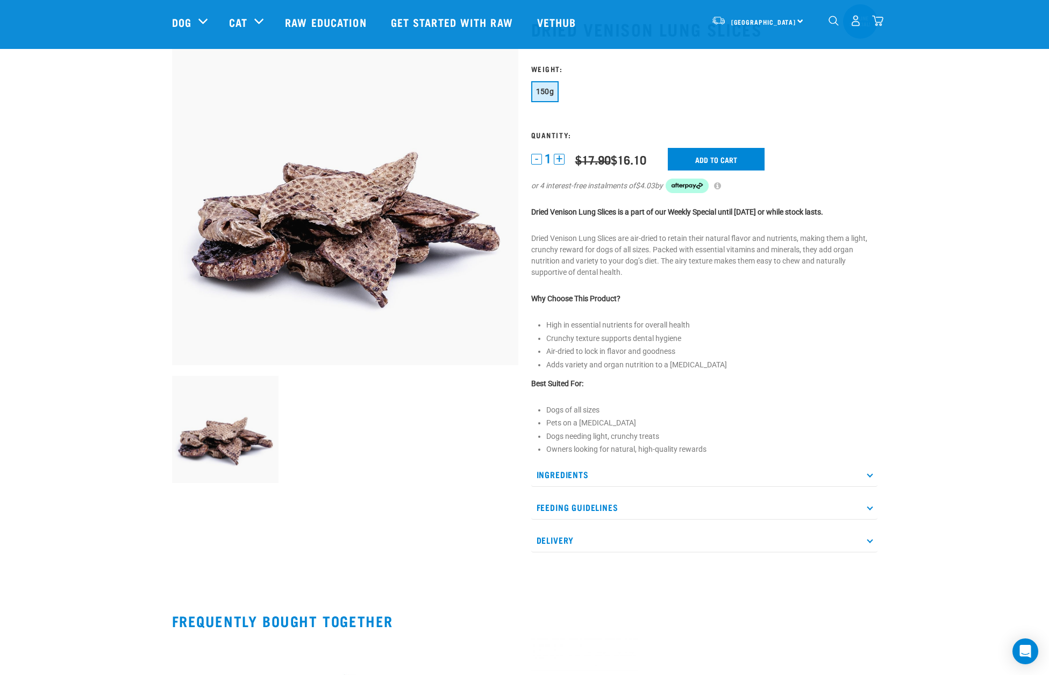
click at [871, 510] on icon at bounding box center [870, 507] width 6 height 6
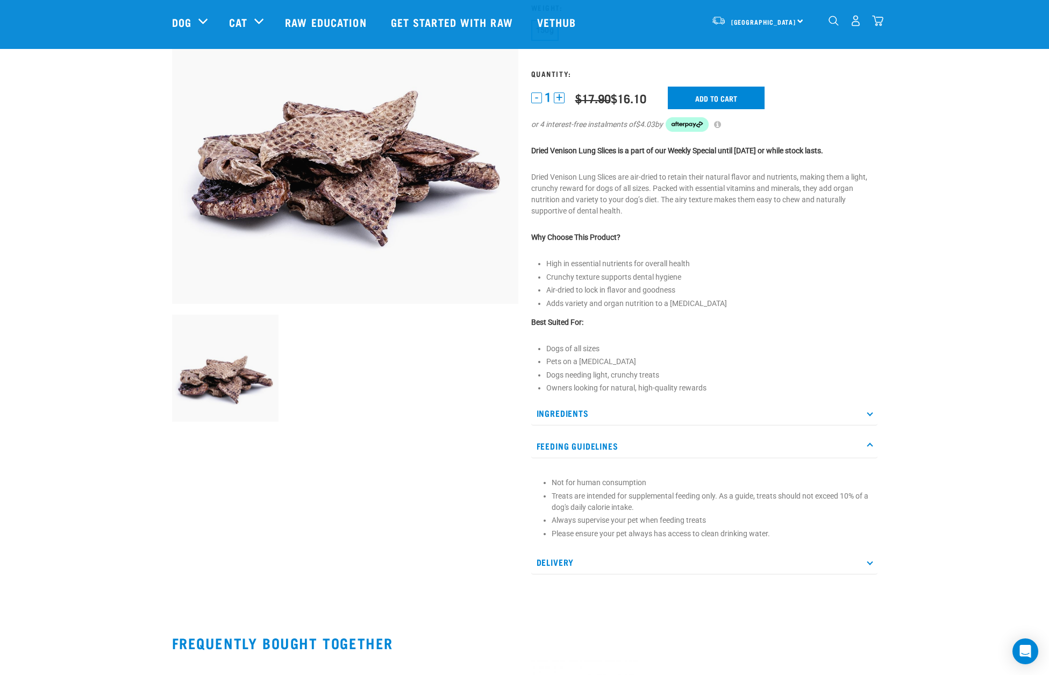
scroll to position [121, 0]
click at [871, 449] on icon at bounding box center [870, 446] width 6 height 6
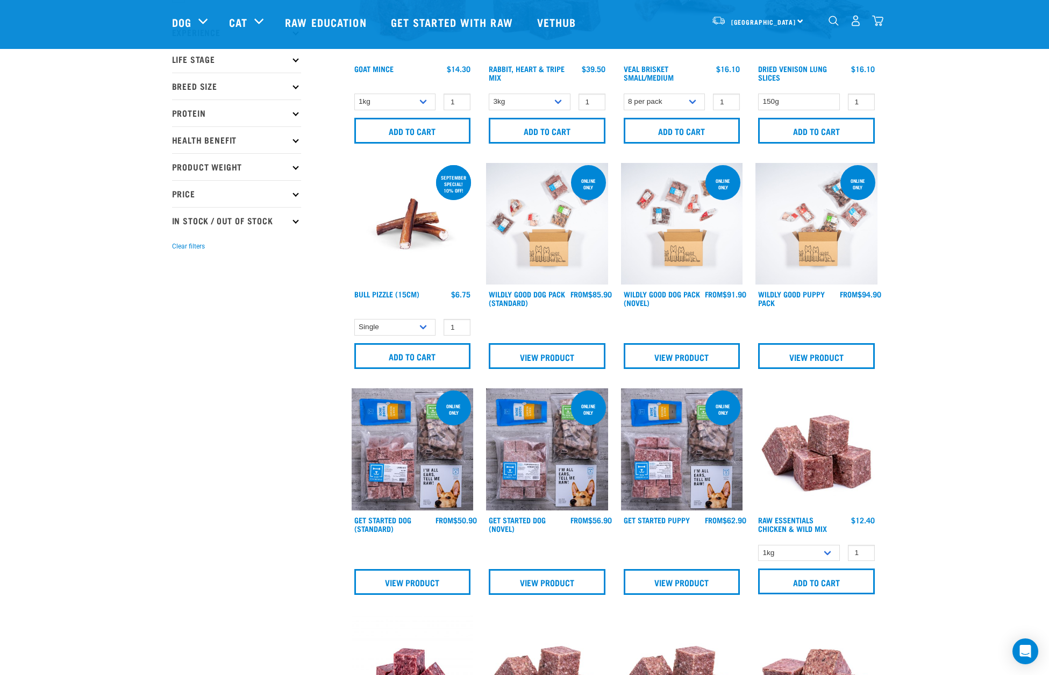
scroll to position [140, 0]
click at [547, 225] on img at bounding box center [547, 223] width 122 height 122
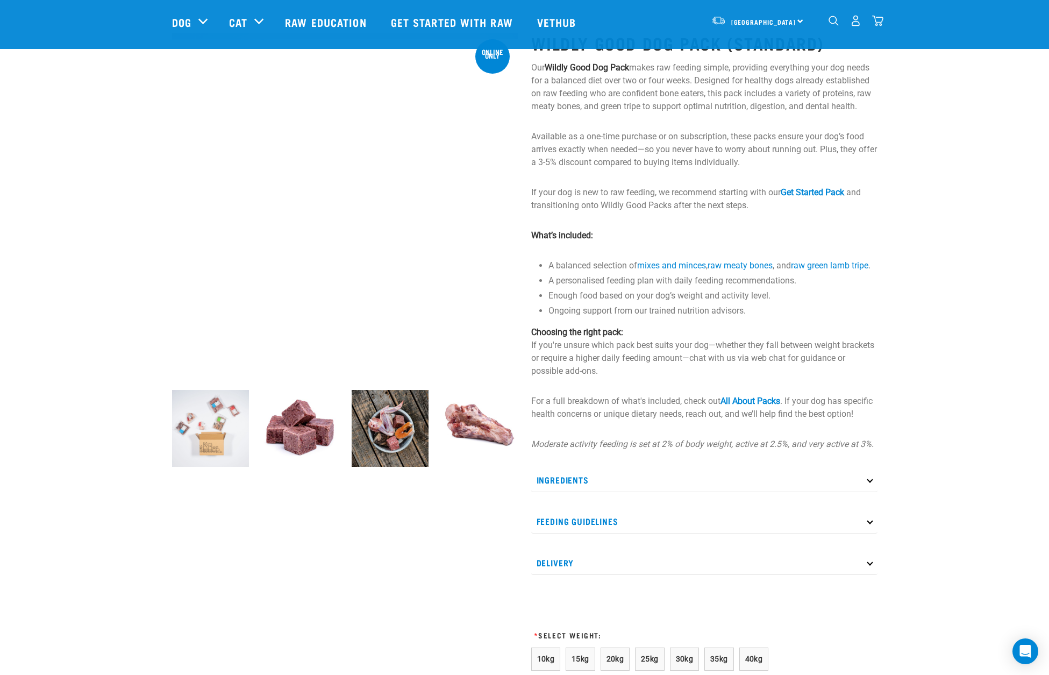
scroll to position [44, 0]
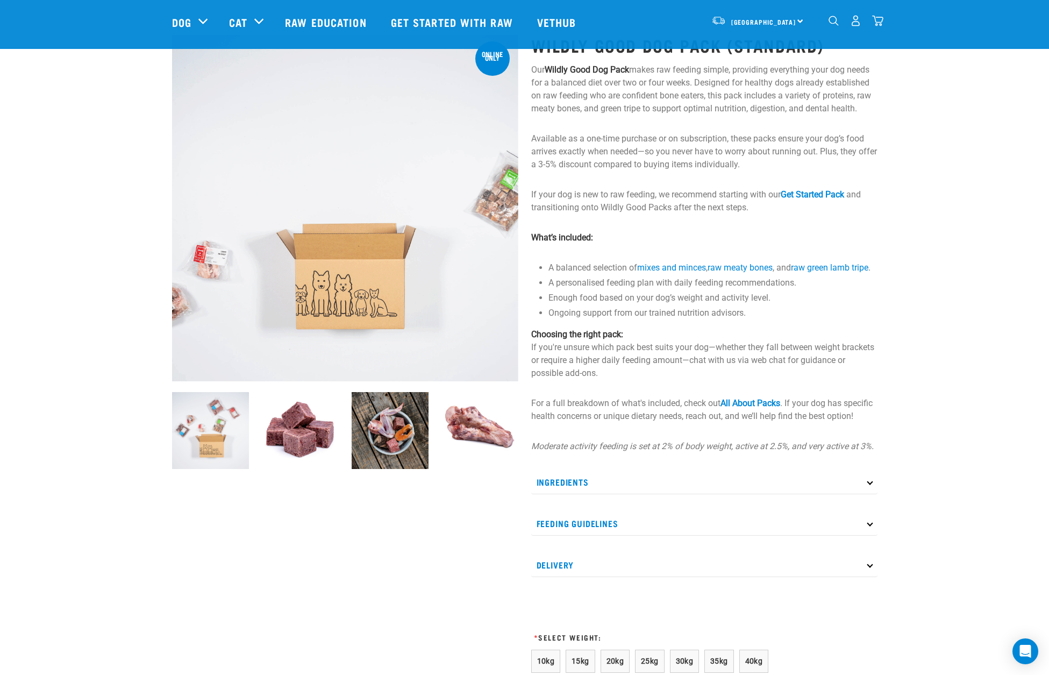
click at [873, 494] on p "Ingredients" at bounding box center [704, 482] width 346 height 24
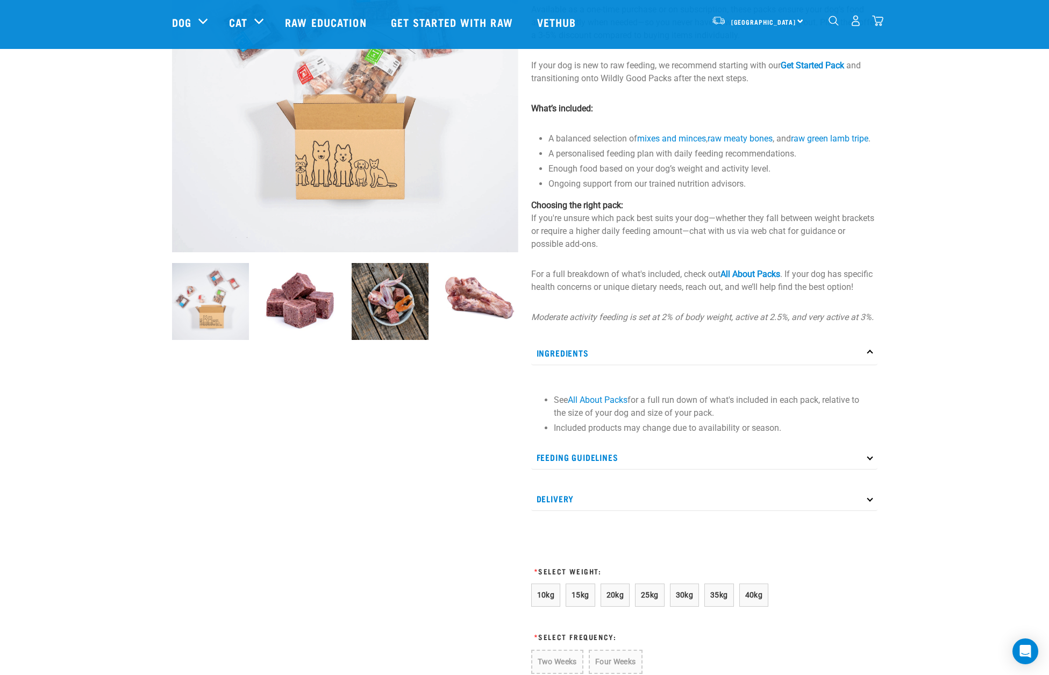
scroll to position [173, 0]
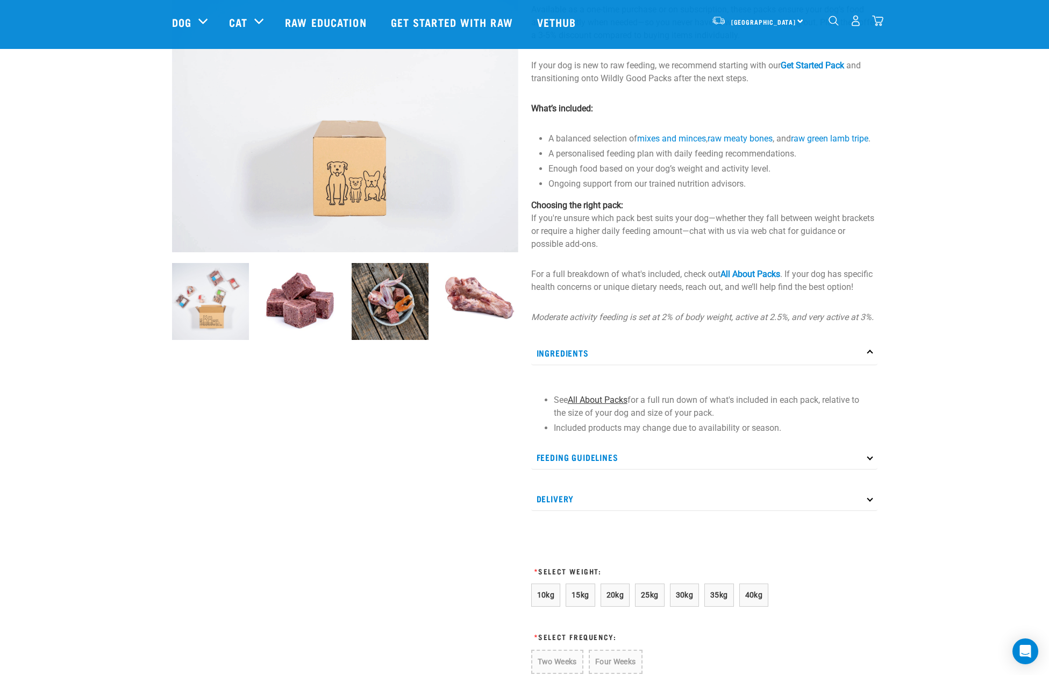
click at [614, 405] on link "All About Packs" at bounding box center [598, 400] width 60 height 10
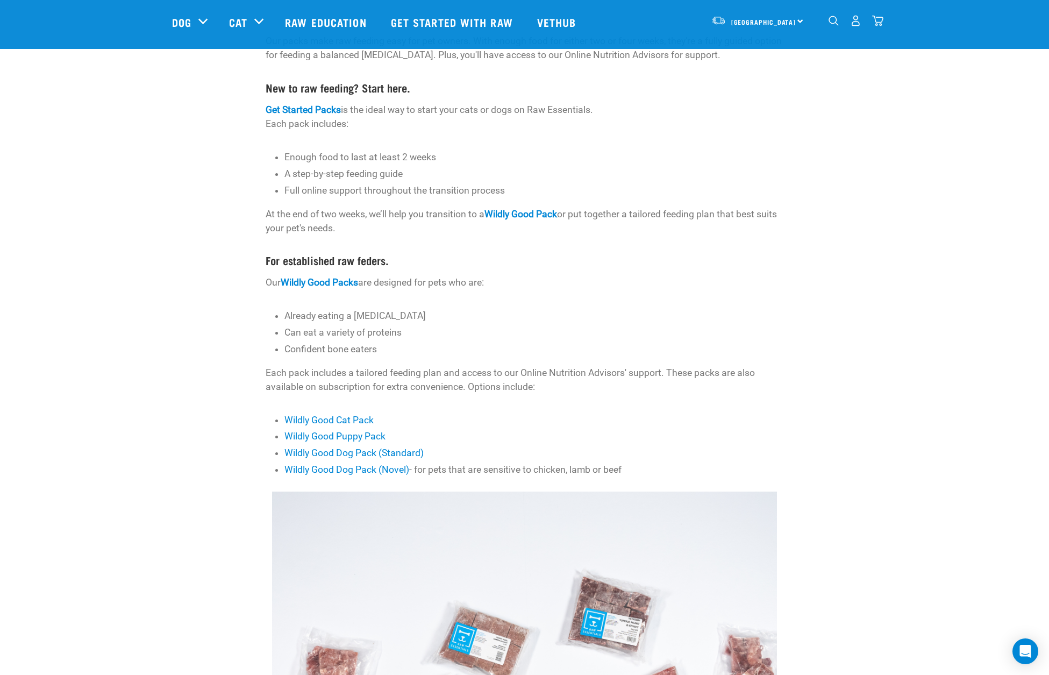
scroll to position [128, 0]
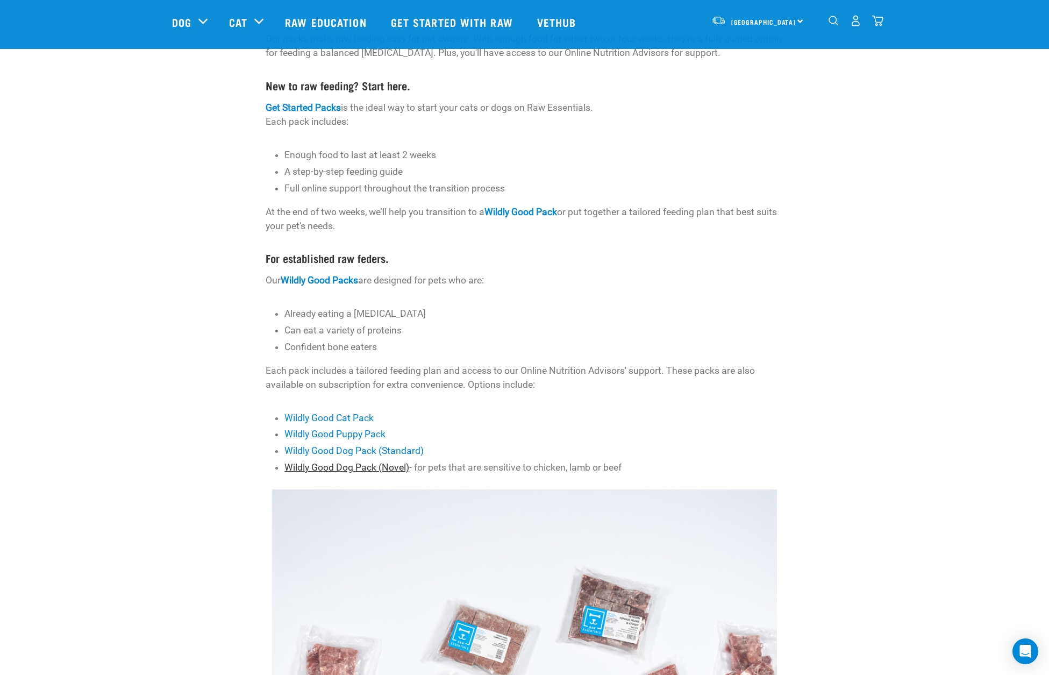
click at [347, 465] on link "Wildly Good Dog Pack (Novel)" at bounding box center [346, 467] width 125 height 11
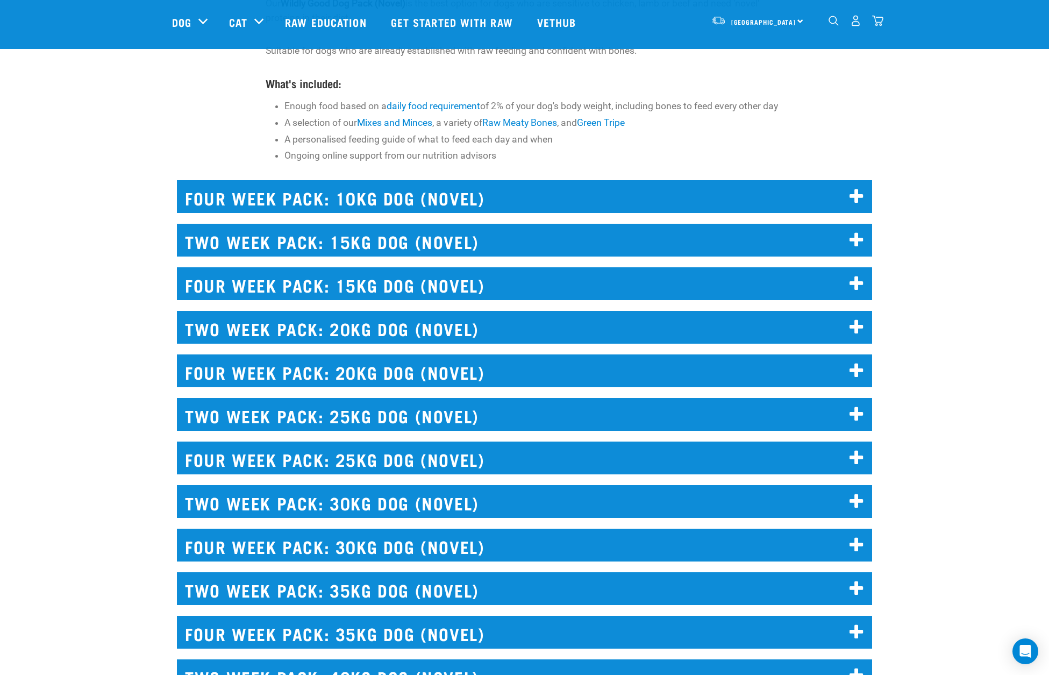
scroll to position [4681, 0]
click at [439, 337] on h2 "TWO WEEK PACK: 20KG DOG (NOVEL)" at bounding box center [524, 327] width 695 height 33
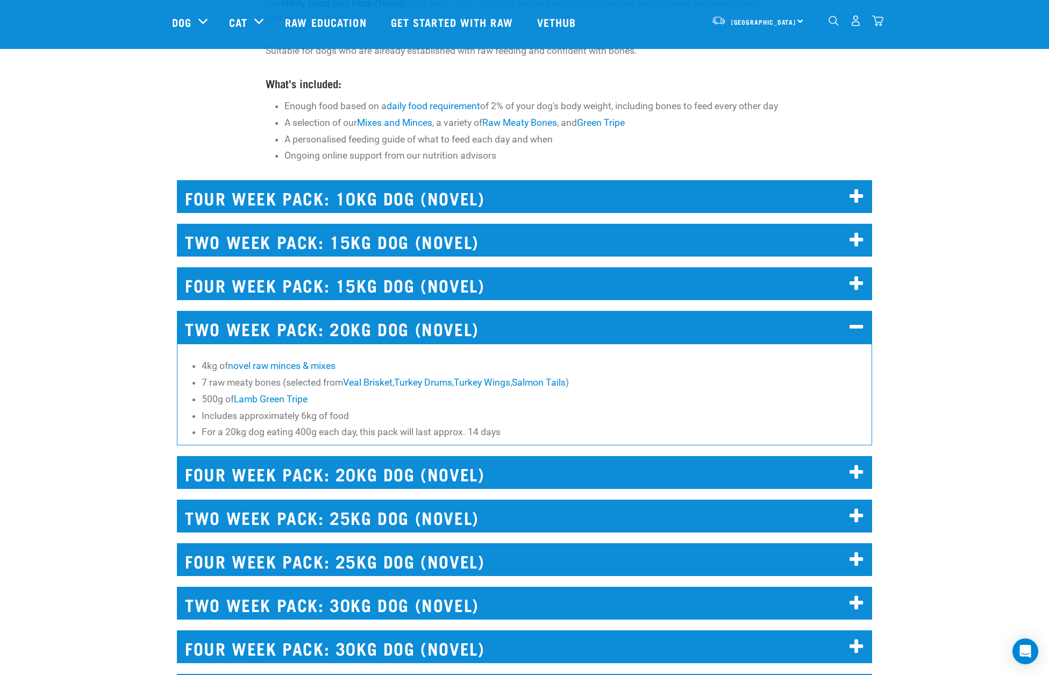
scroll to position [4680, 0]
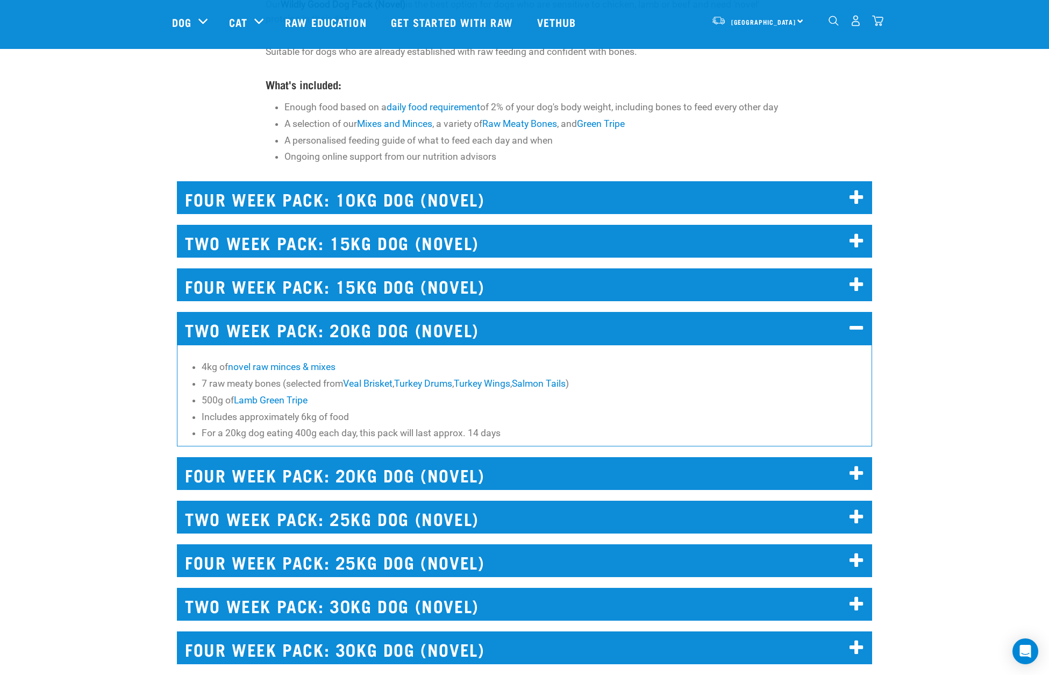
scroll to position [128, 0]
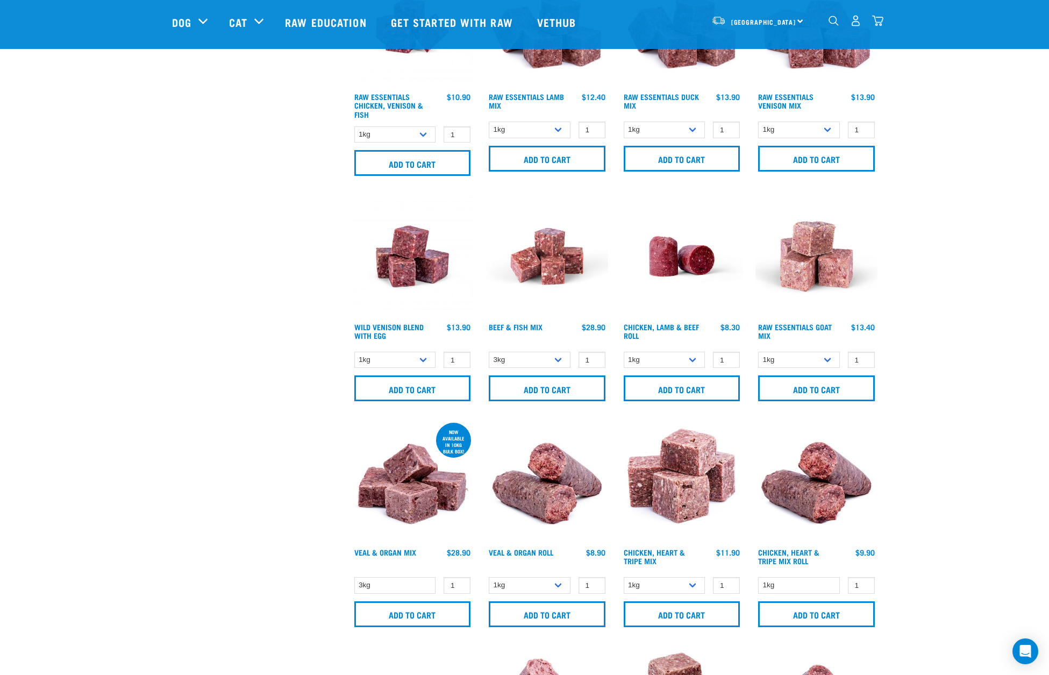
scroll to position [789, 0]
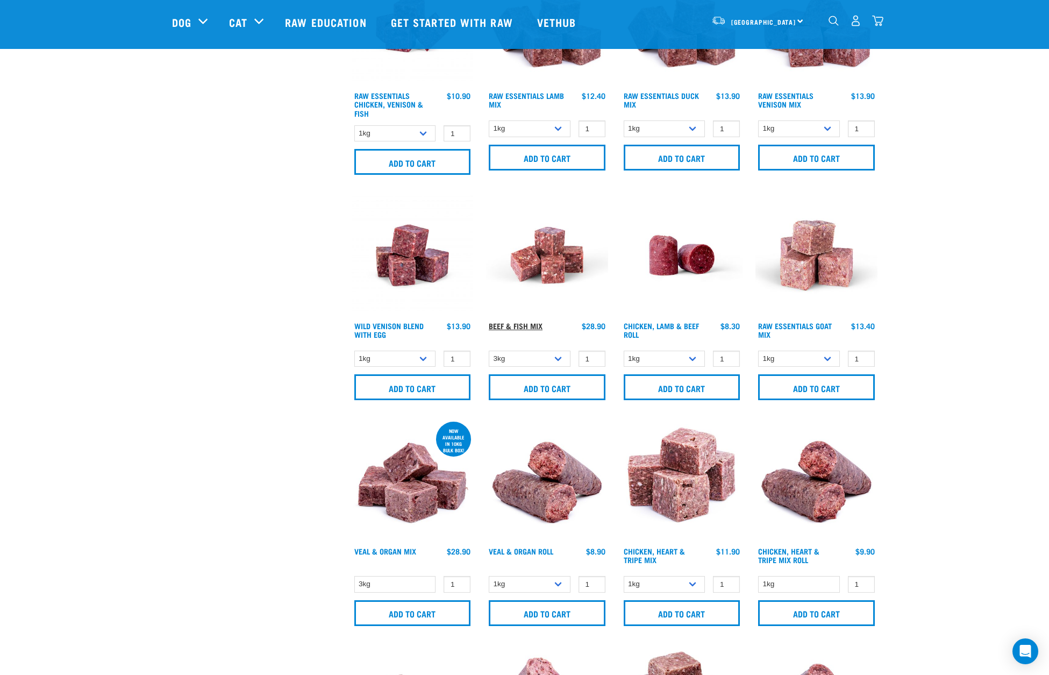
click at [516, 324] on link "Beef & Fish Mix" at bounding box center [516, 326] width 54 height 4
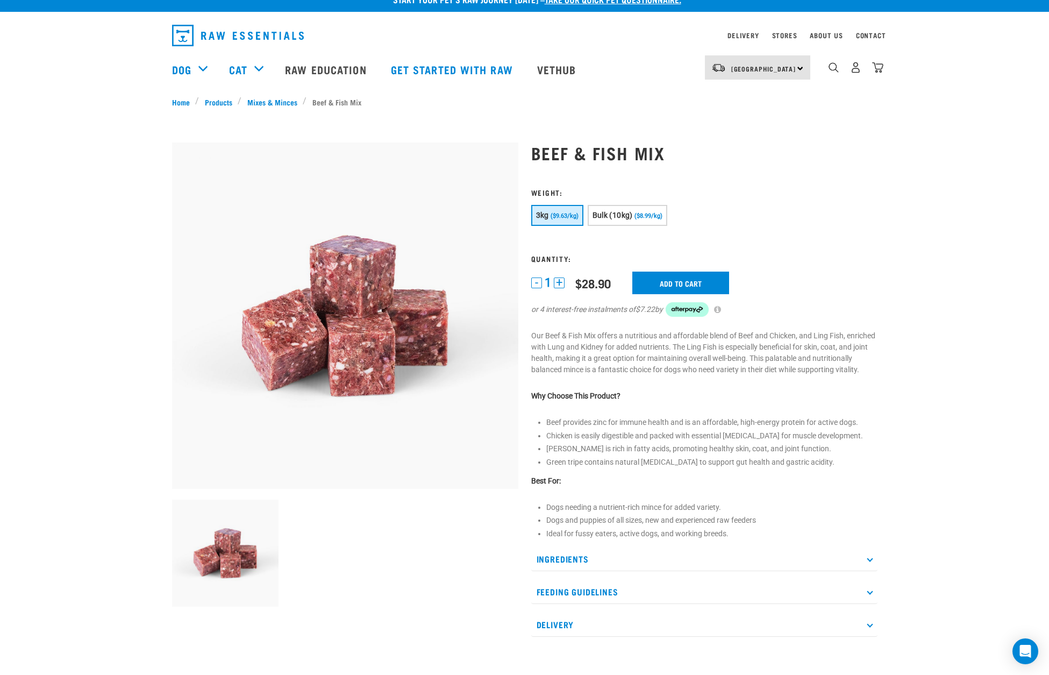
scroll to position [15, 0]
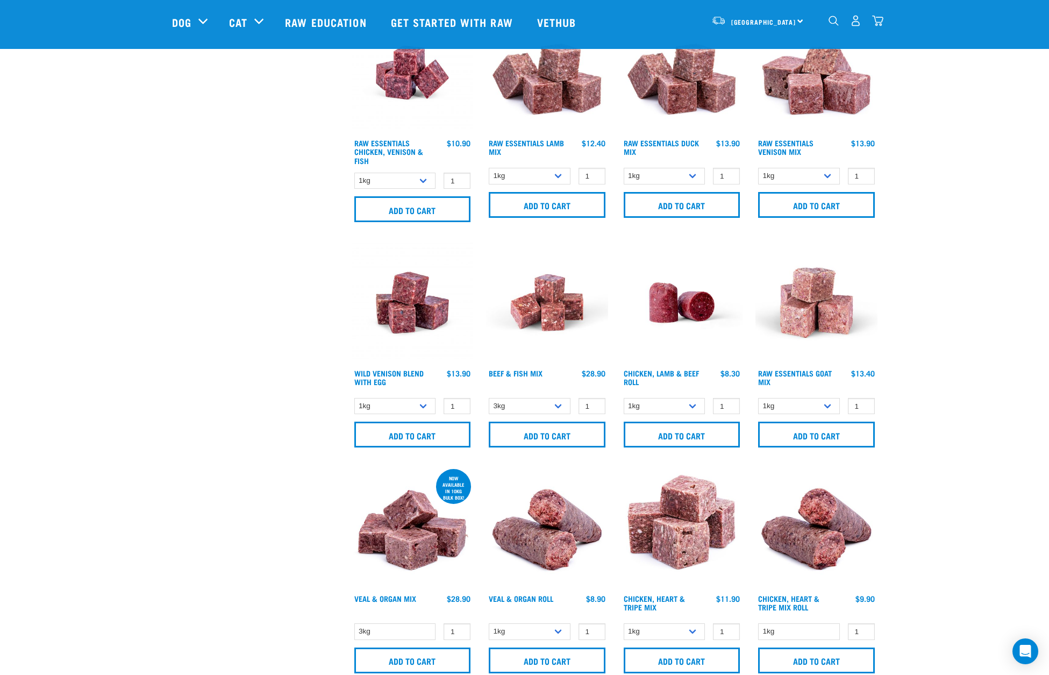
scroll to position [743, 0]
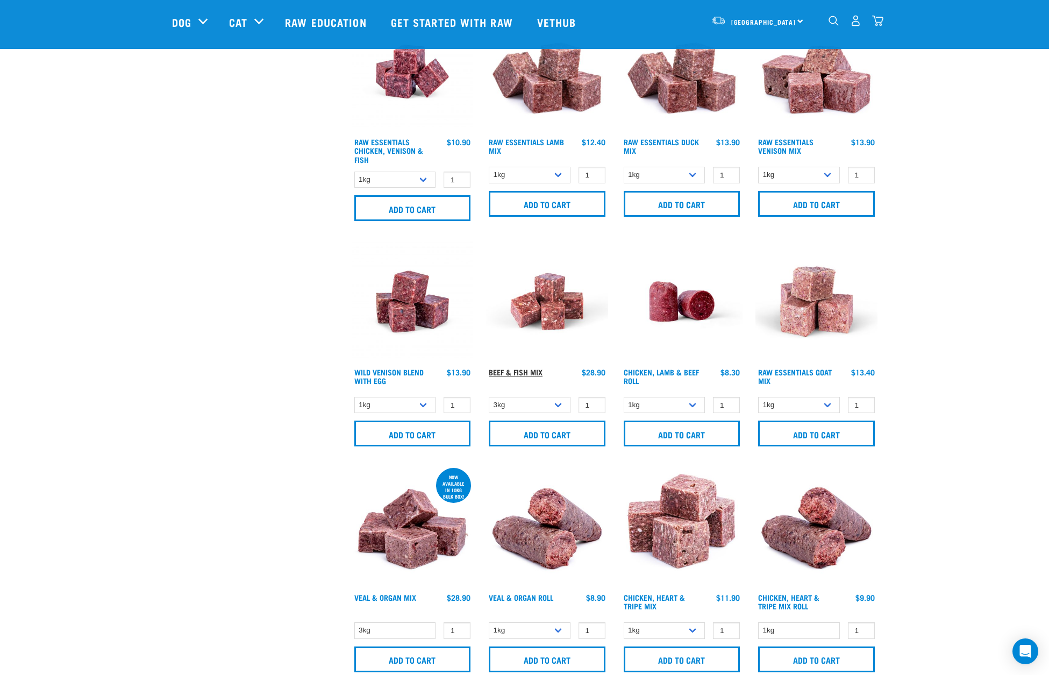
click at [525, 370] on link "Beef & Fish Mix" at bounding box center [516, 372] width 54 height 4
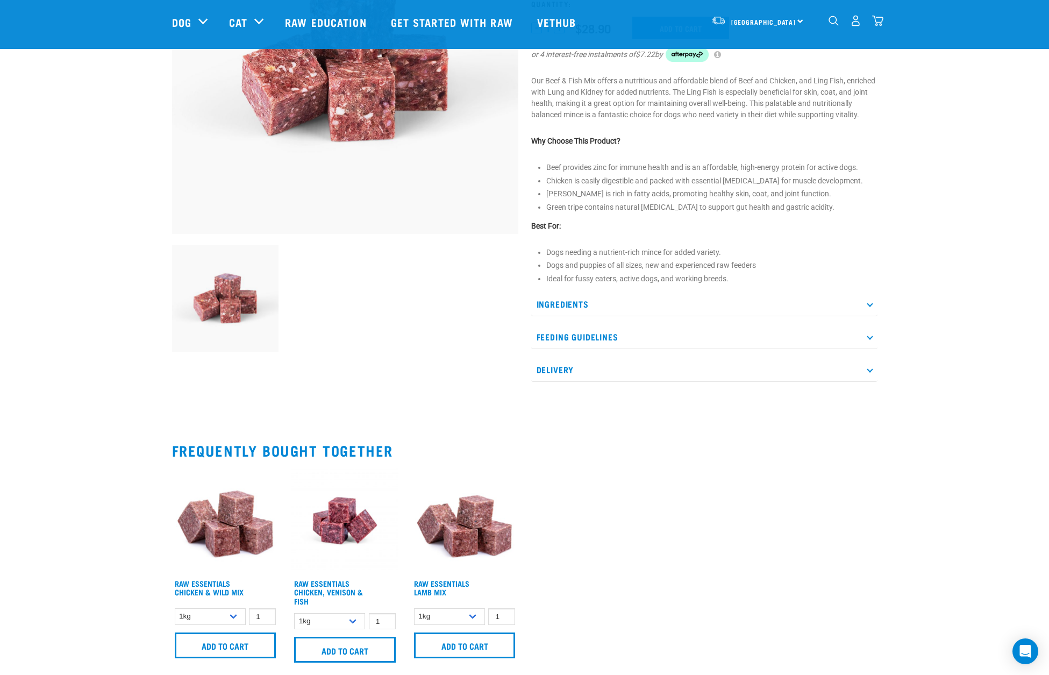
scroll to position [191, 0]
click at [869, 306] on icon at bounding box center [870, 303] width 6 height 6
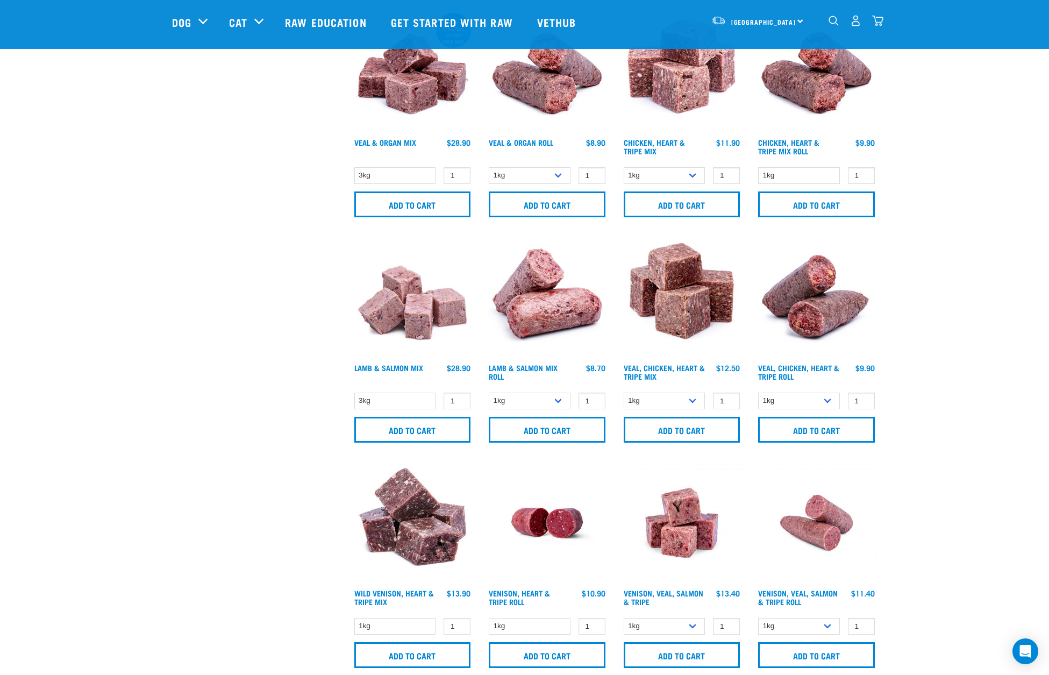
scroll to position [1197, 0]
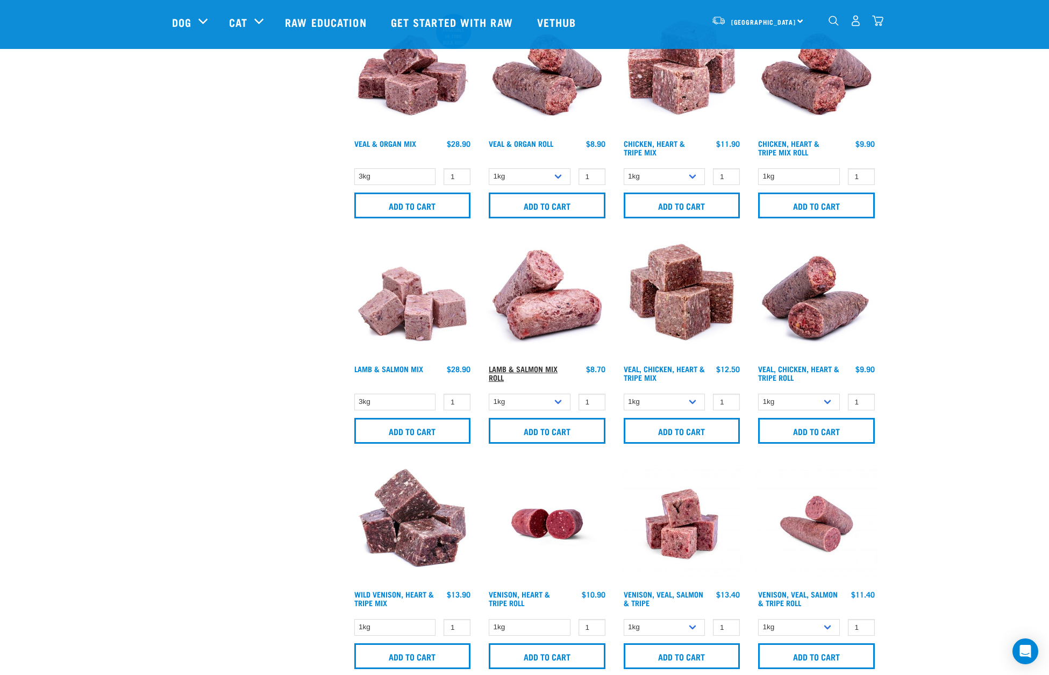
click at [515, 368] on link "Lamb & Salmon Mix Roll" at bounding box center [523, 373] width 69 height 12
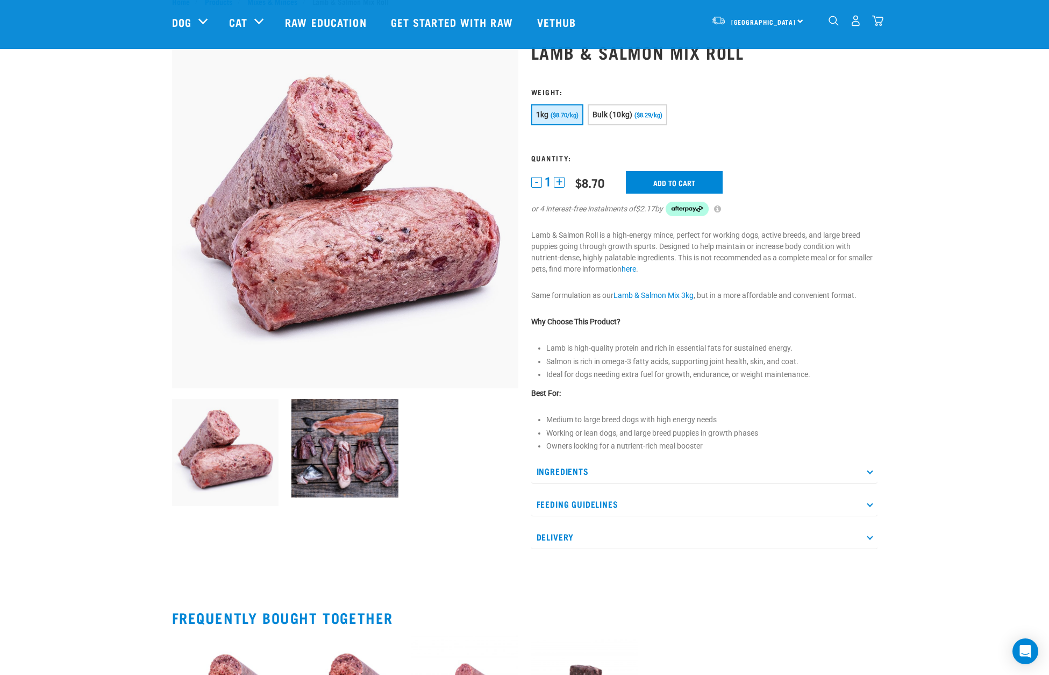
scroll to position [37, 0]
click at [867, 470] on p "Ingredients" at bounding box center [704, 471] width 346 height 24
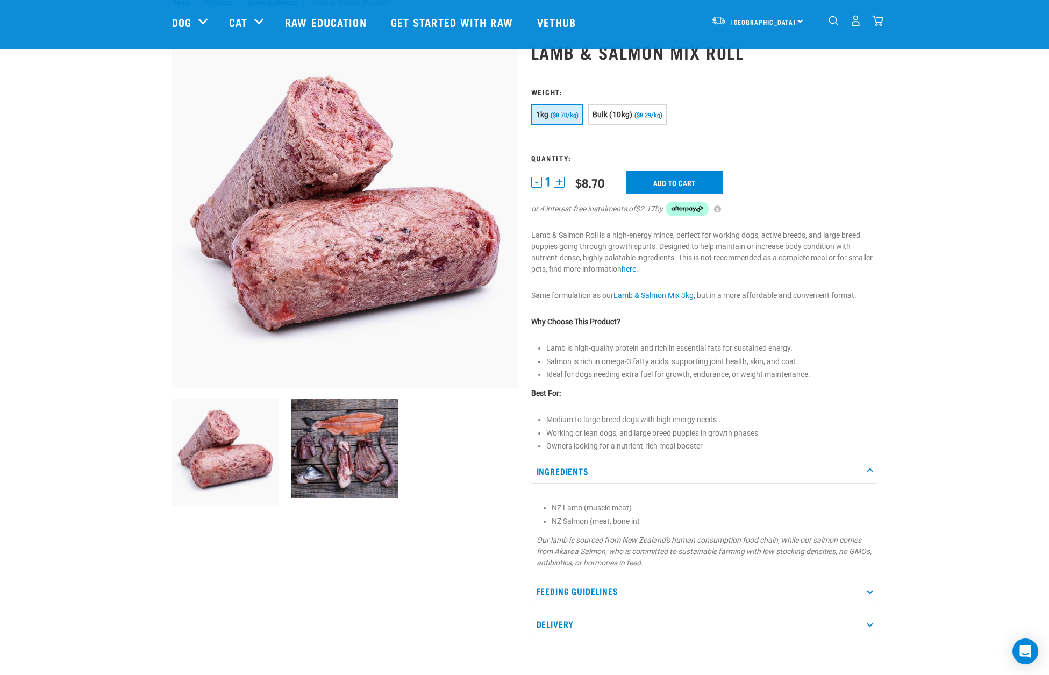
click at [869, 471] on icon at bounding box center [870, 471] width 6 height 6
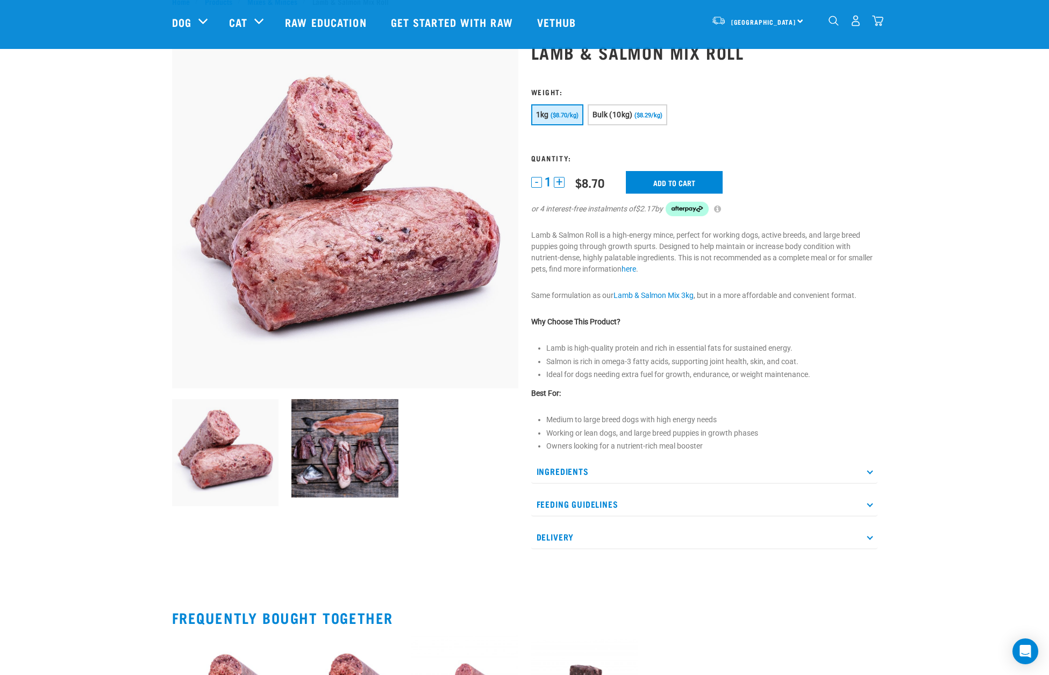
click at [870, 507] on icon at bounding box center [870, 504] width 6 height 6
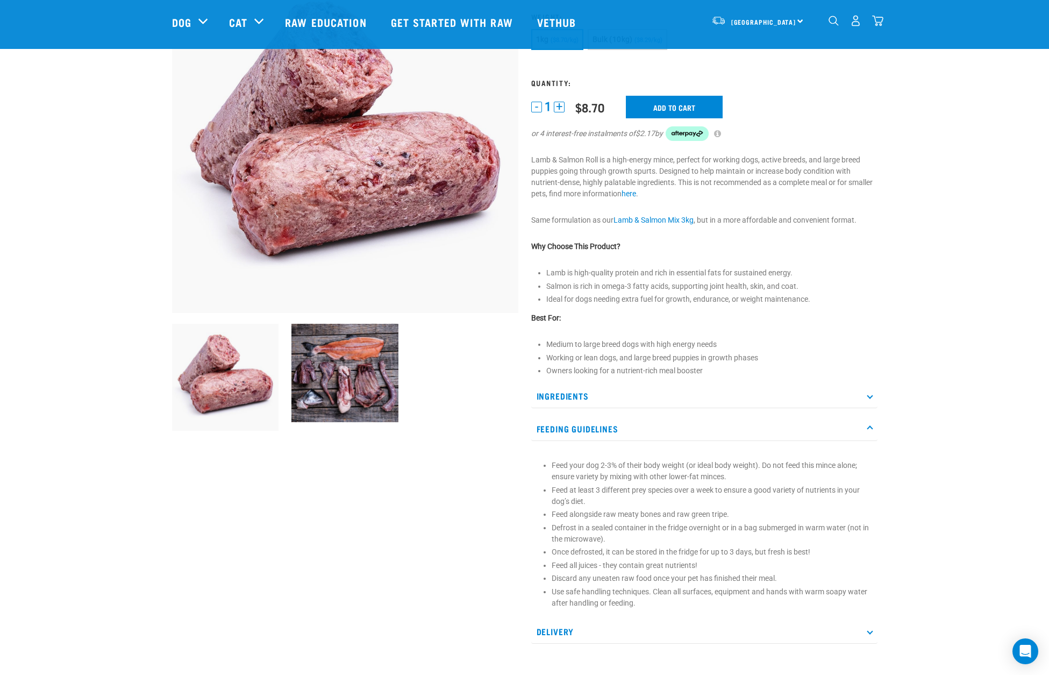
scroll to position [113, 0]
click at [868, 425] on p "Feeding Guidelines" at bounding box center [704, 428] width 346 height 24
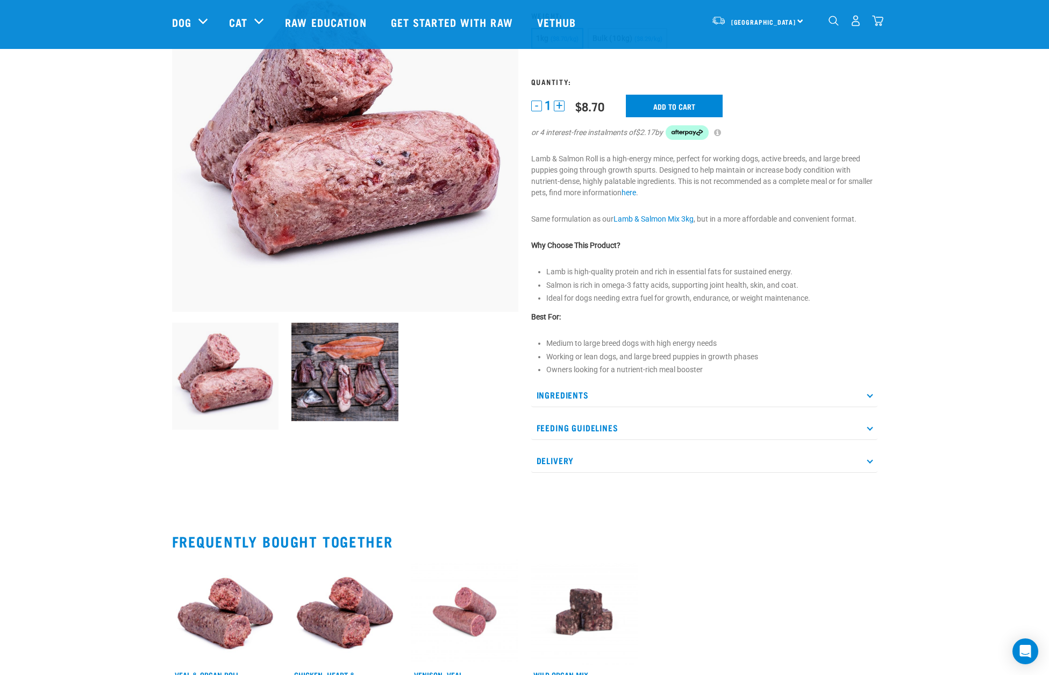
scroll to position [149, 0]
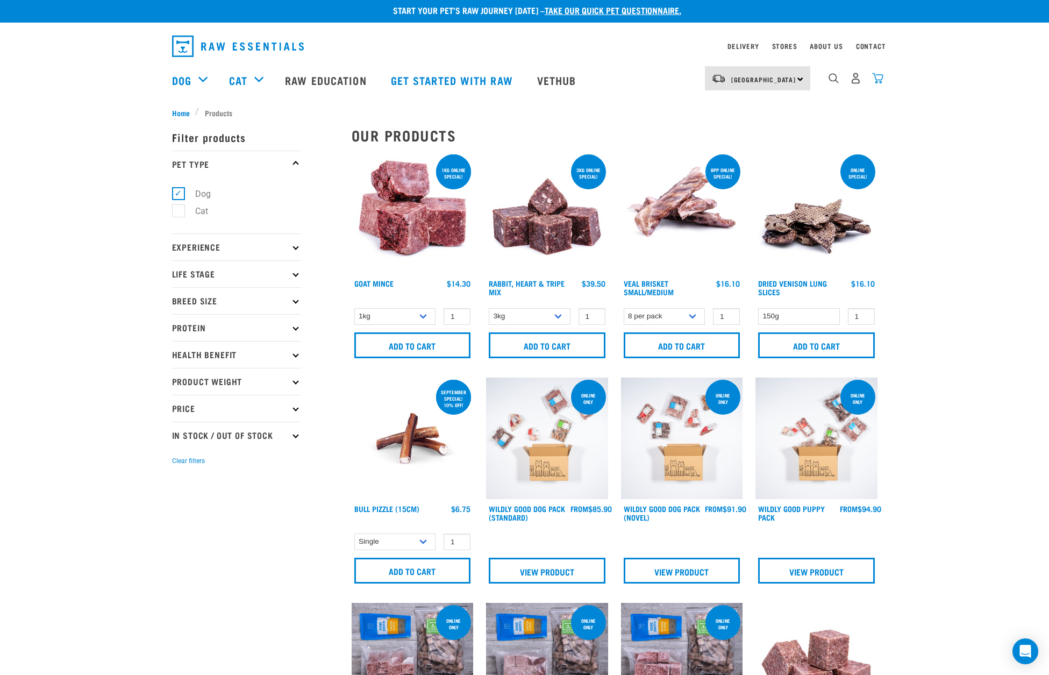
click at [878, 82] on img "dropdown navigation" at bounding box center [877, 78] width 11 height 11
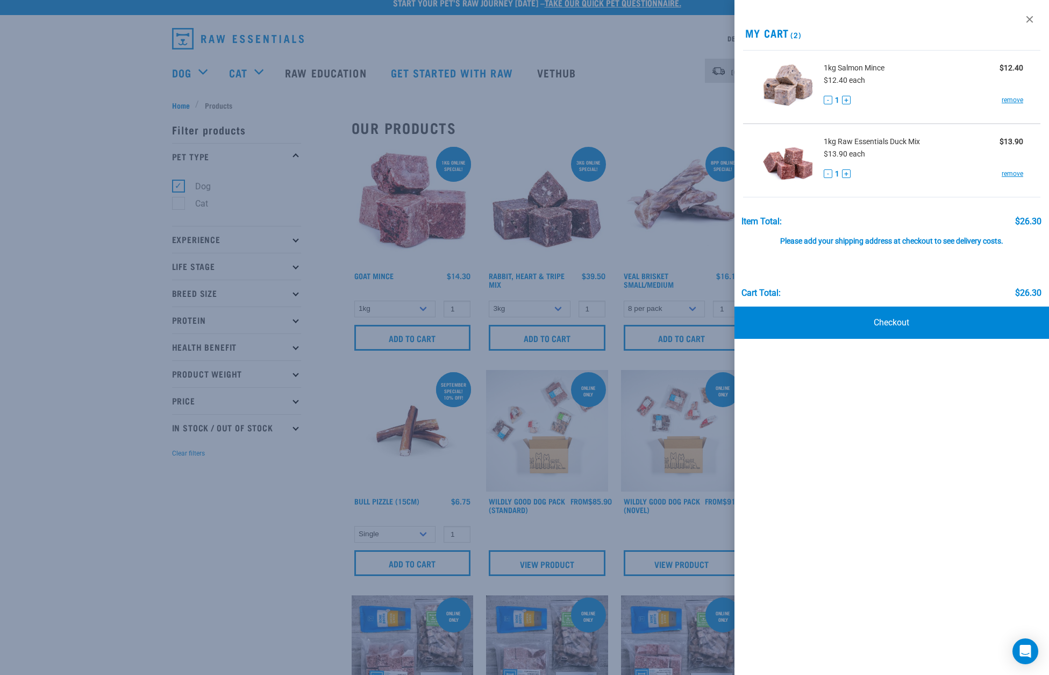
scroll to position [17, 0]
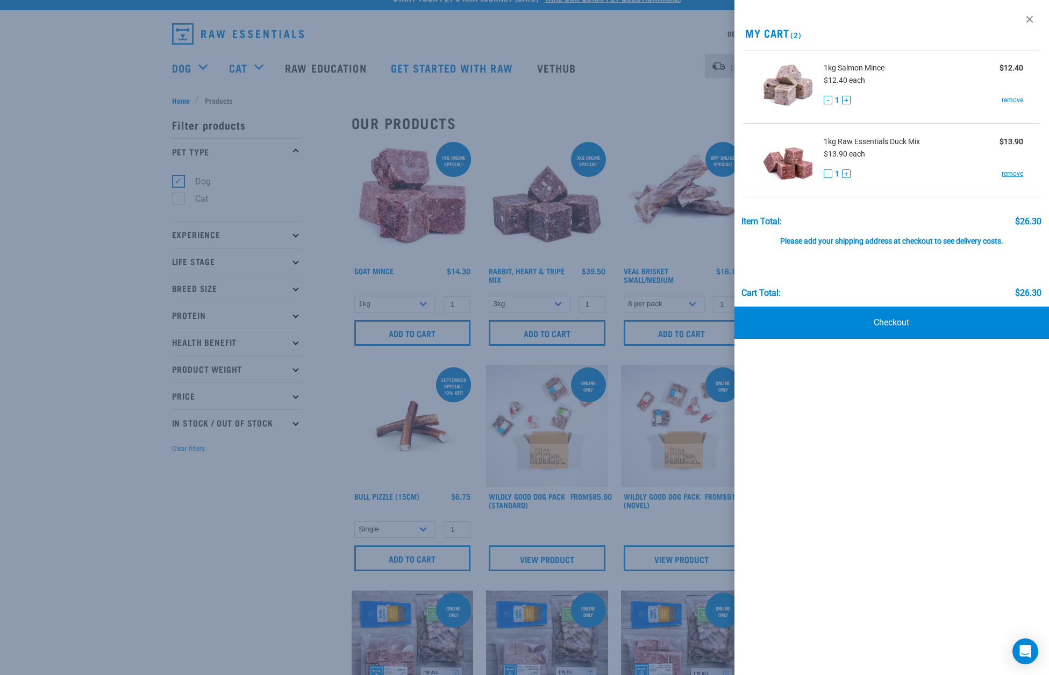
click at [859, 141] on span "1kg Raw Essentials Duck Mix" at bounding box center [872, 141] width 96 height 11
click at [802, 169] on img at bounding box center [787, 160] width 55 height 55
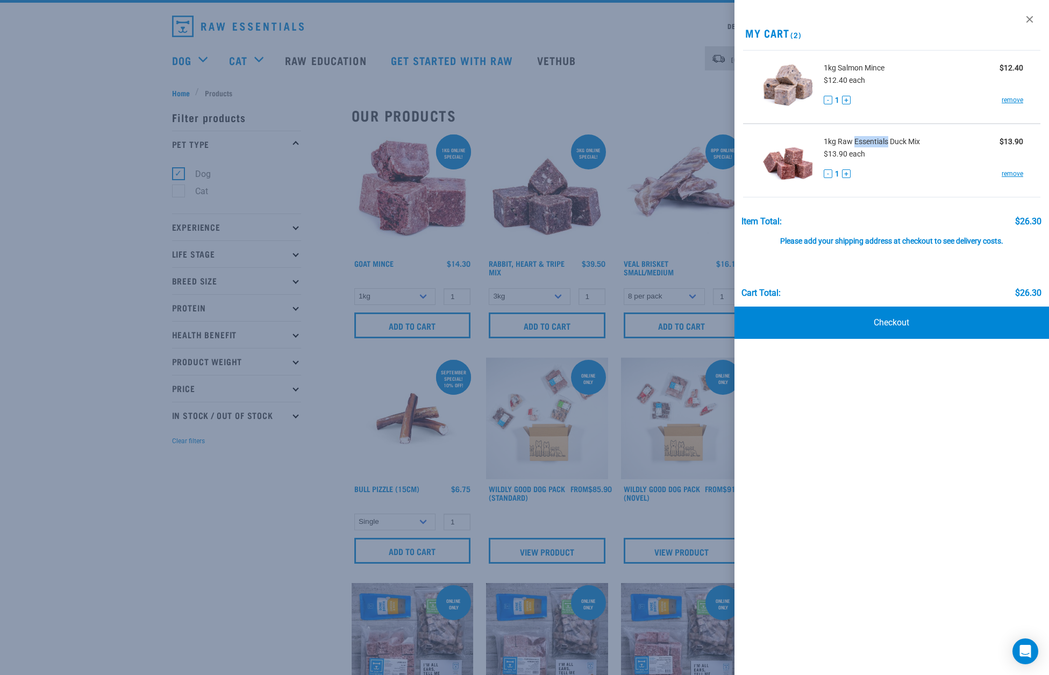
scroll to position [23, 0]
click at [796, 166] on img at bounding box center [787, 160] width 55 height 55
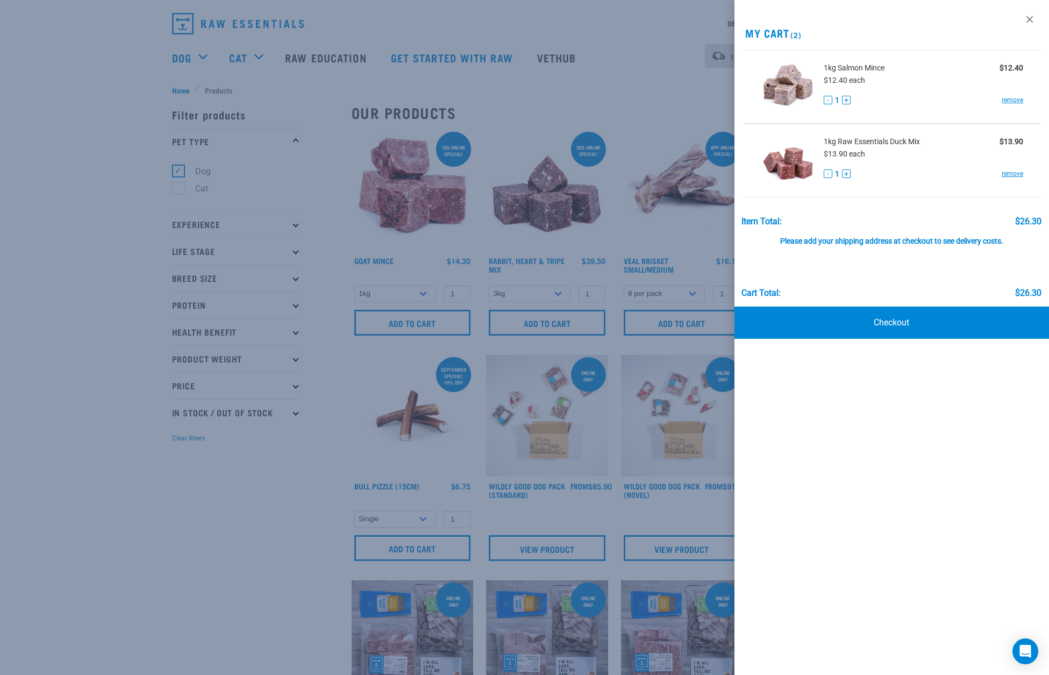
drag, startPoint x: 247, startPoint y: 536, endPoint x: 201, endPoint y: 497, distance: 60.2
click at [244, 533] on div at bounding box center [524, 337] width 1049 height 675
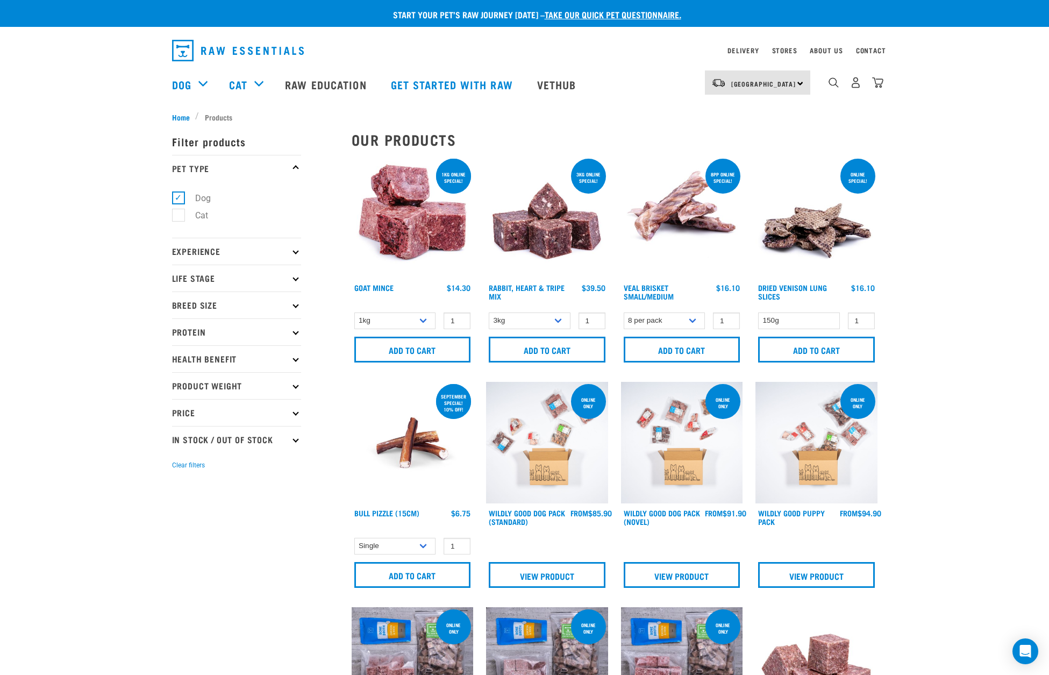
scroll to position [0, 0]
drag, startPoint x: 879, startPoint y: 83, endPoint x: 886, endPoint y: 94, distance: 12.5
click at [879, 83] on img "dropdown navigation" at bounding box center [877, 82] width 11 height 11
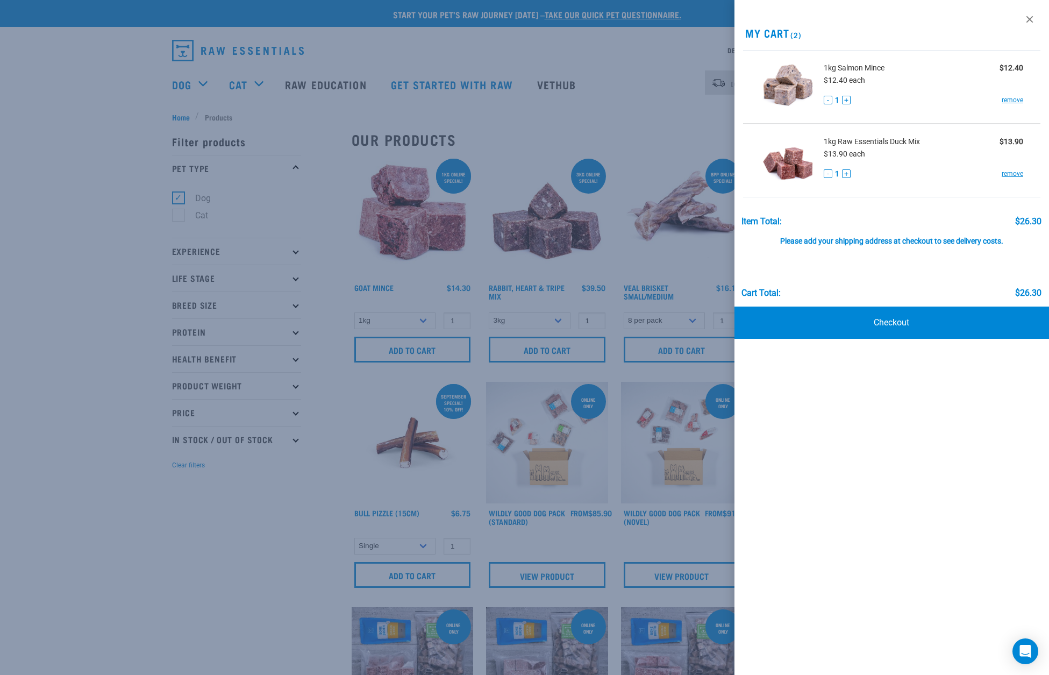
click at [883, 139] on span "1kg Raw Essentials Duck Mix" at bounding box center [872, 141] width 96 height 11
click at [783, 166] on img at bounding box center [787, 160] width 55 height 55
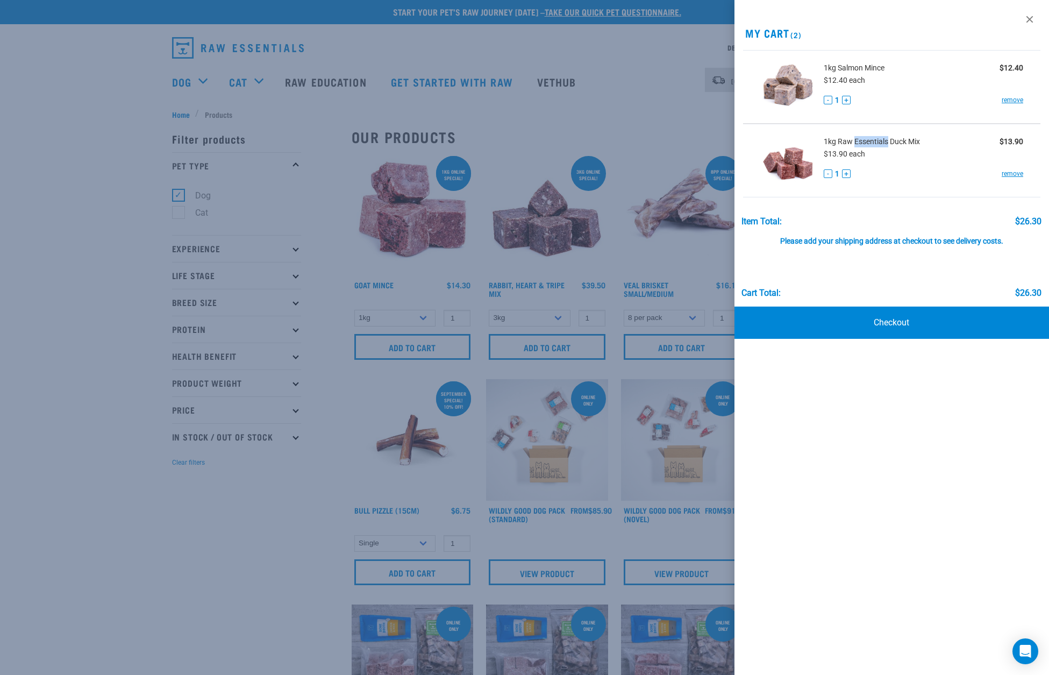
scroll to position [4, 0]
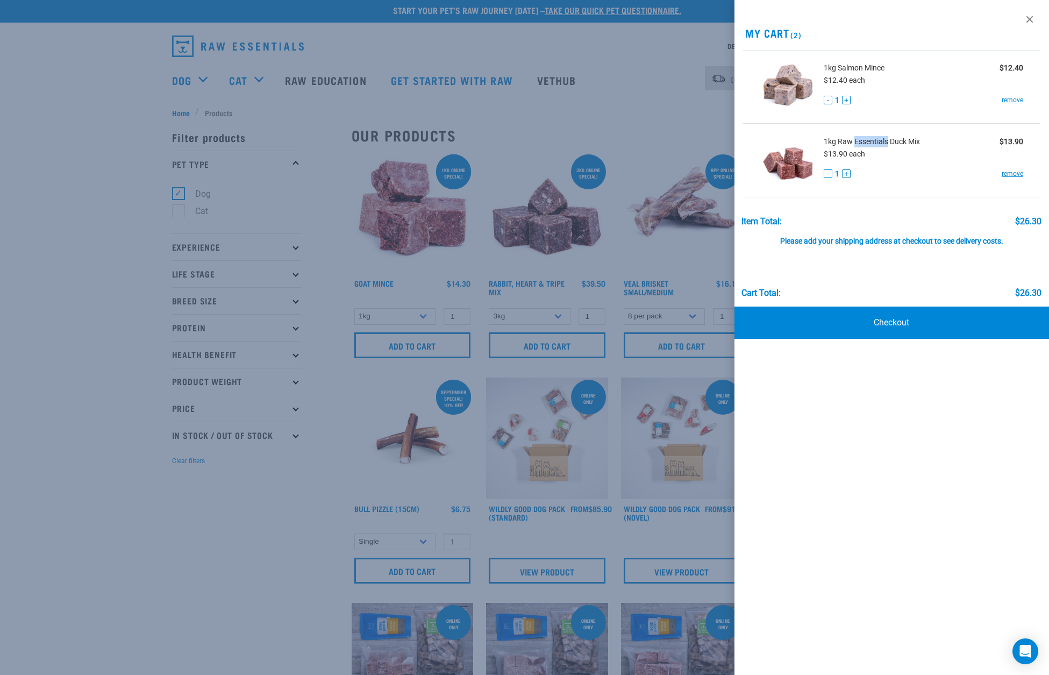
click at [783, 166] on img at bounding box center [787, 160] width 55 height 55
click at [781, 161] on img at bounding box center [787, 160] width 55 height 55
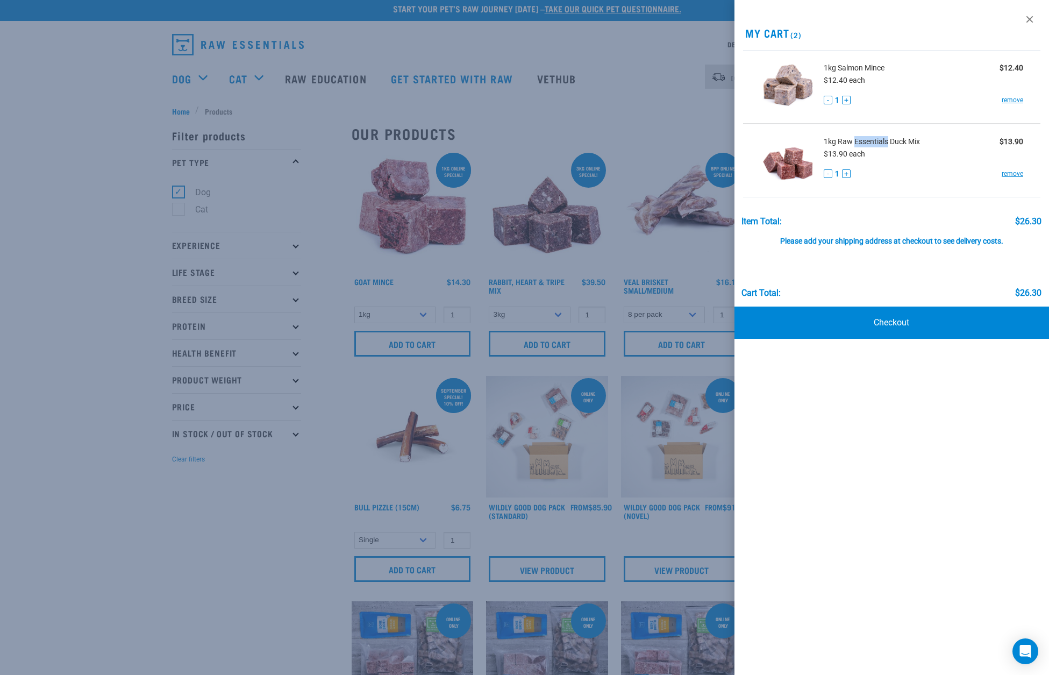
click at [781, 161] on img at bounding box center [787, 160] width 55 height 55
drag, startPoint x: 180, startPoint y: 546, endPoint x: 38, endPoint y: 539, distance: 142.1
click at [179, 547] on div at bounding box center [524, 337] width 1049 height 675
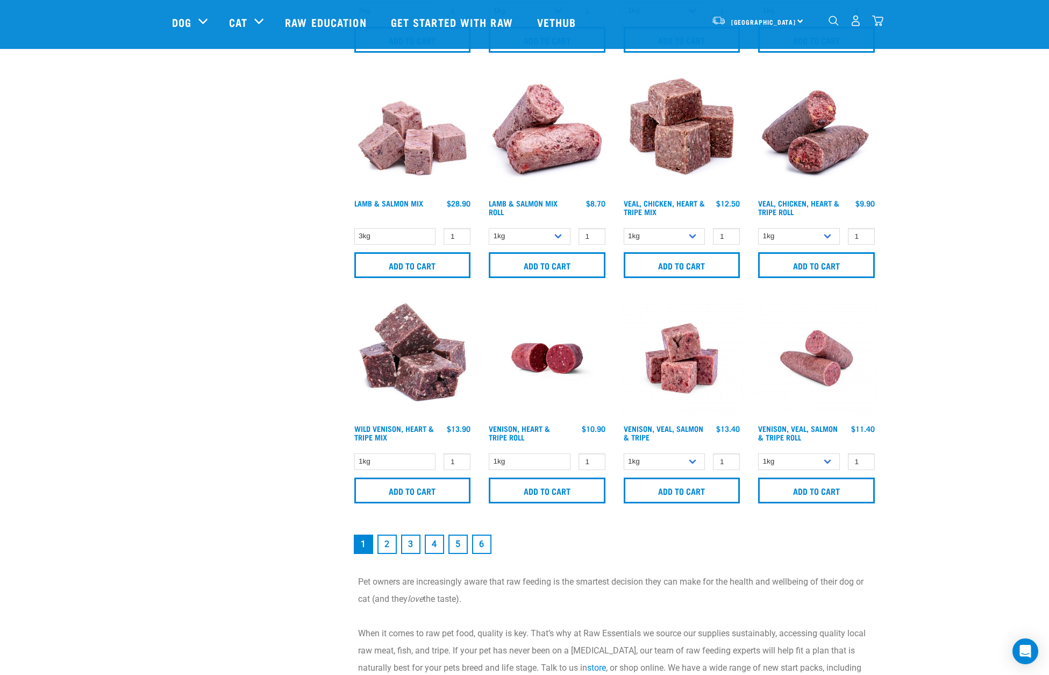
scroll to position [1379, 0]
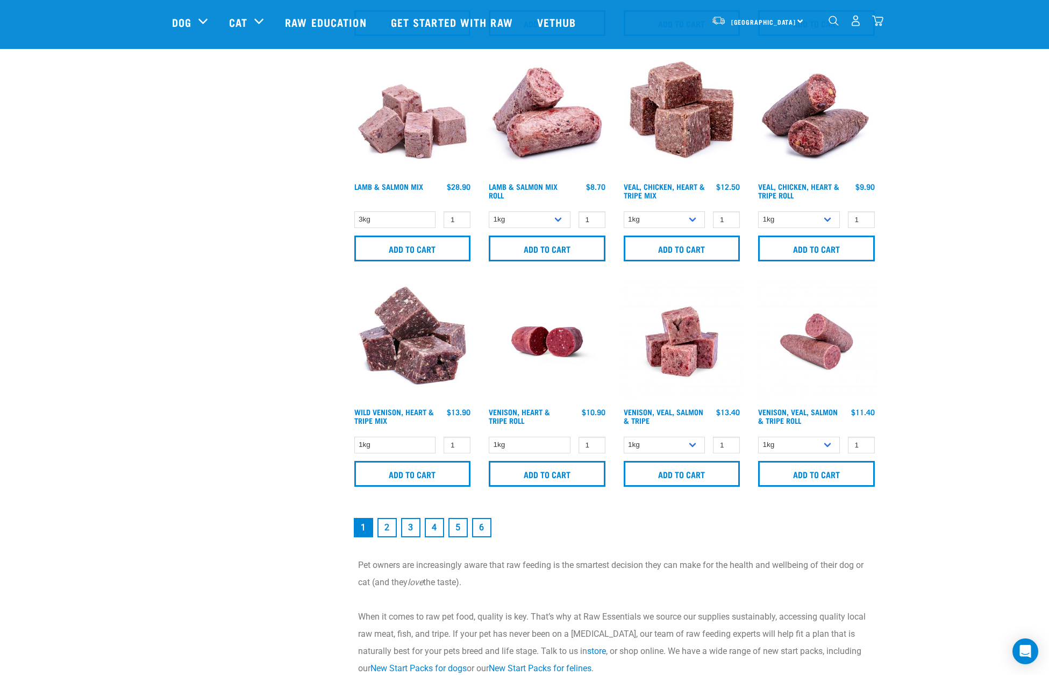
click at [389, 529] on link "2" at bounding box center [386, 527] width 19 height 19
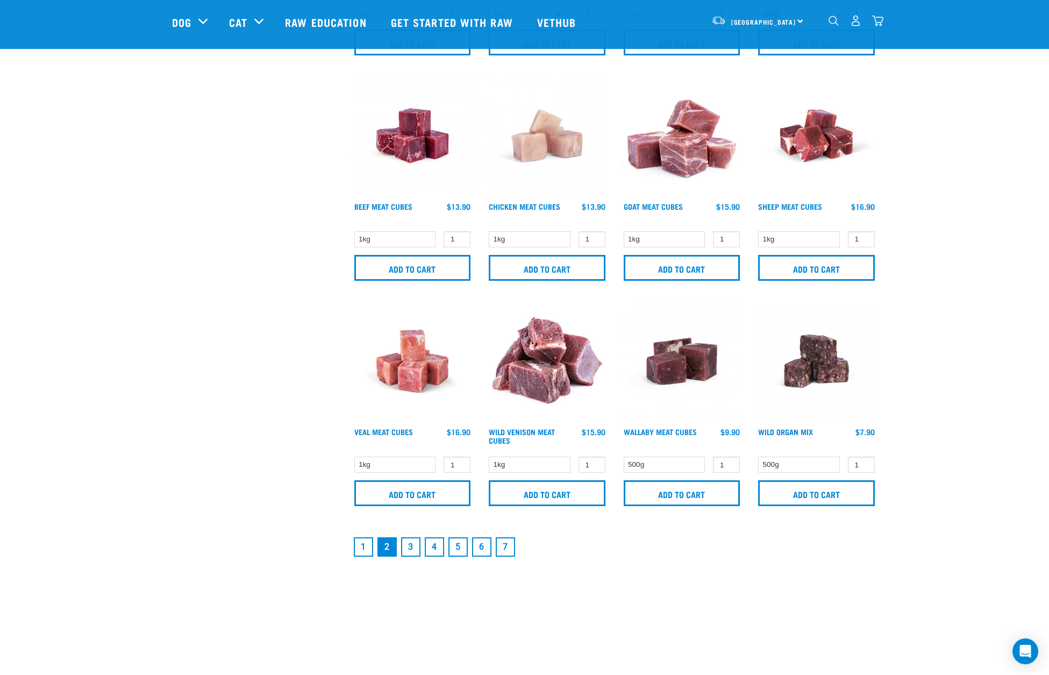
scroll to position [1375, 0]
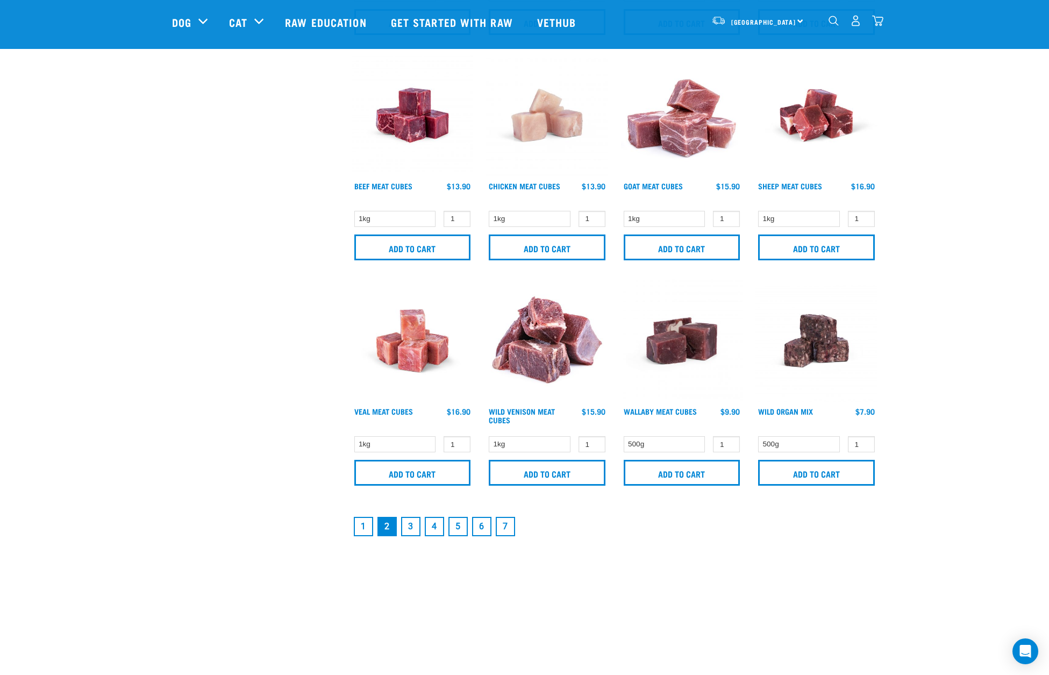
click at [412, 527] on link "3" at bounding box center [410, 526] width 19 height 19
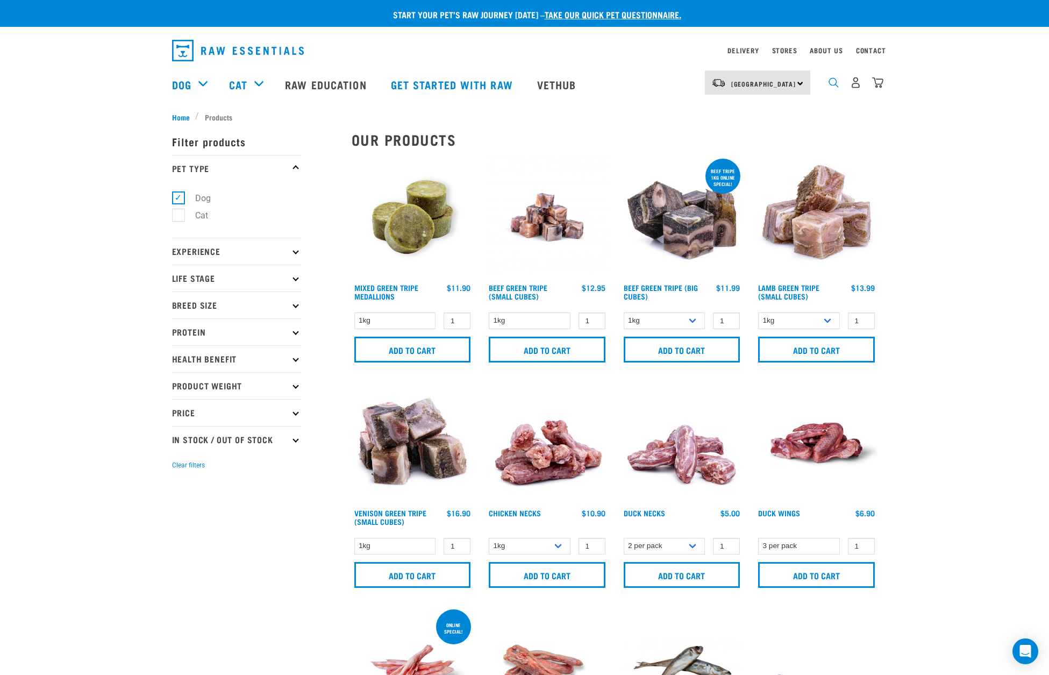
click at [830, 83] on img "dropdown navigation" at bounding box center [834, 82] width 10 height 10
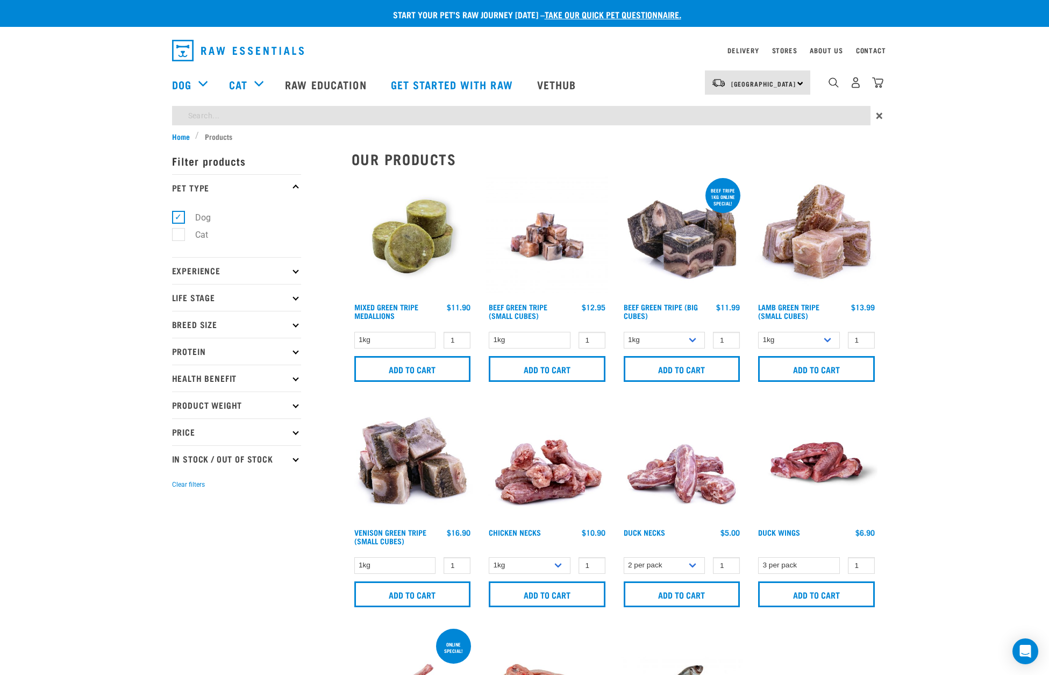
click at [353, 117] on input "search" at bounding box center [521, 115] width 698 height 19
type input "duck mix"
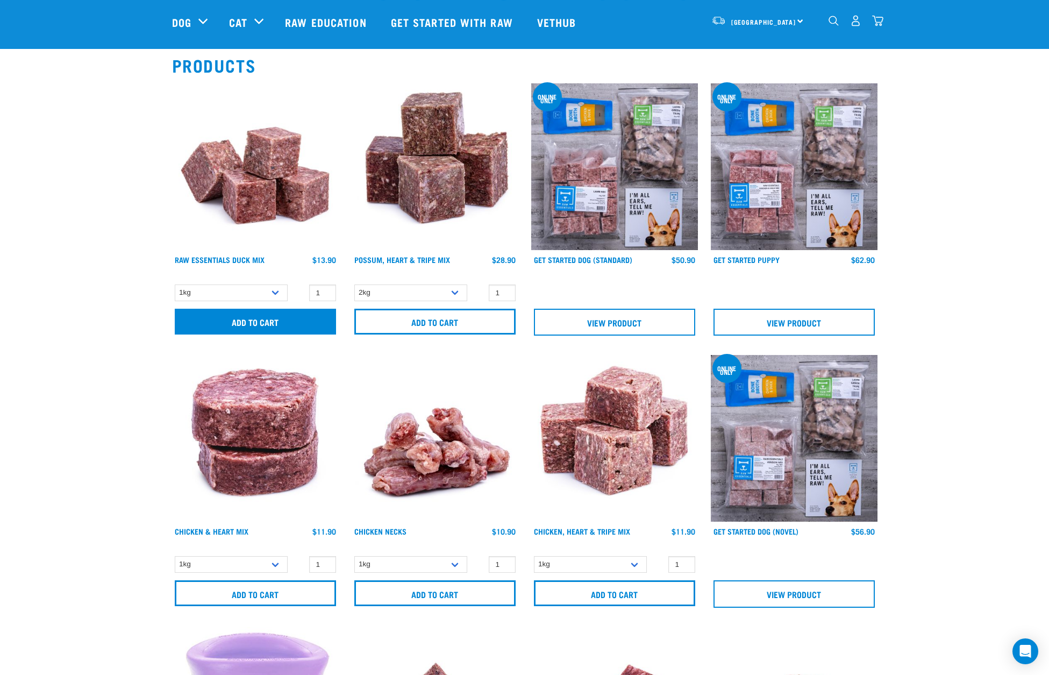
scroll to position [81, 0]
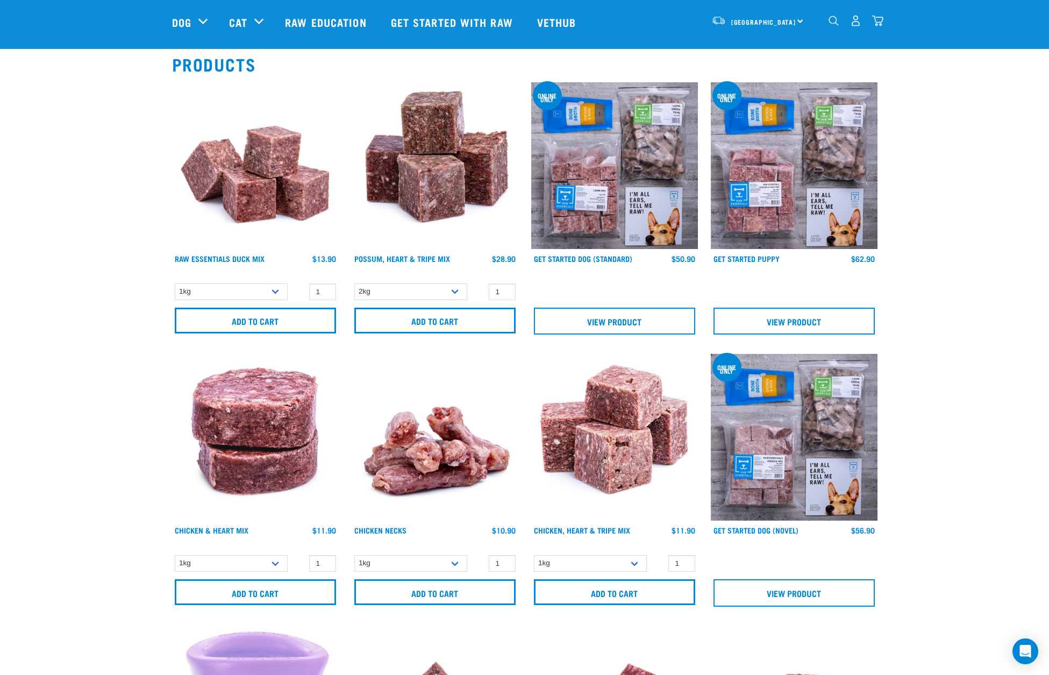
click at [239, 200] on img at bounding box center [255, 165] width 167 height 167
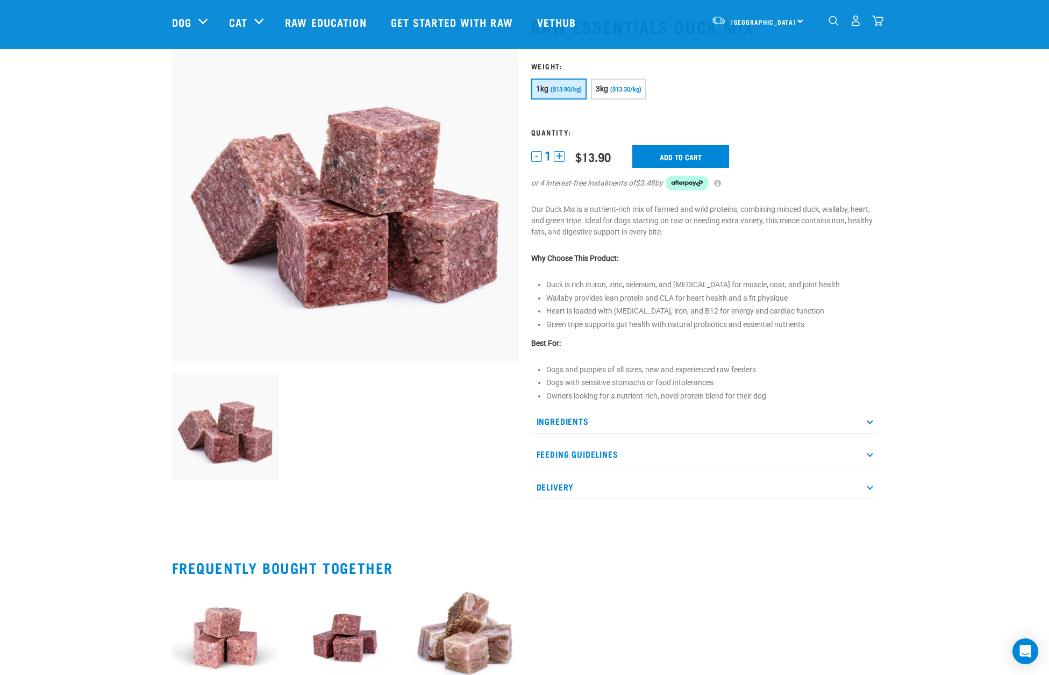
scroll to position [63, 0]
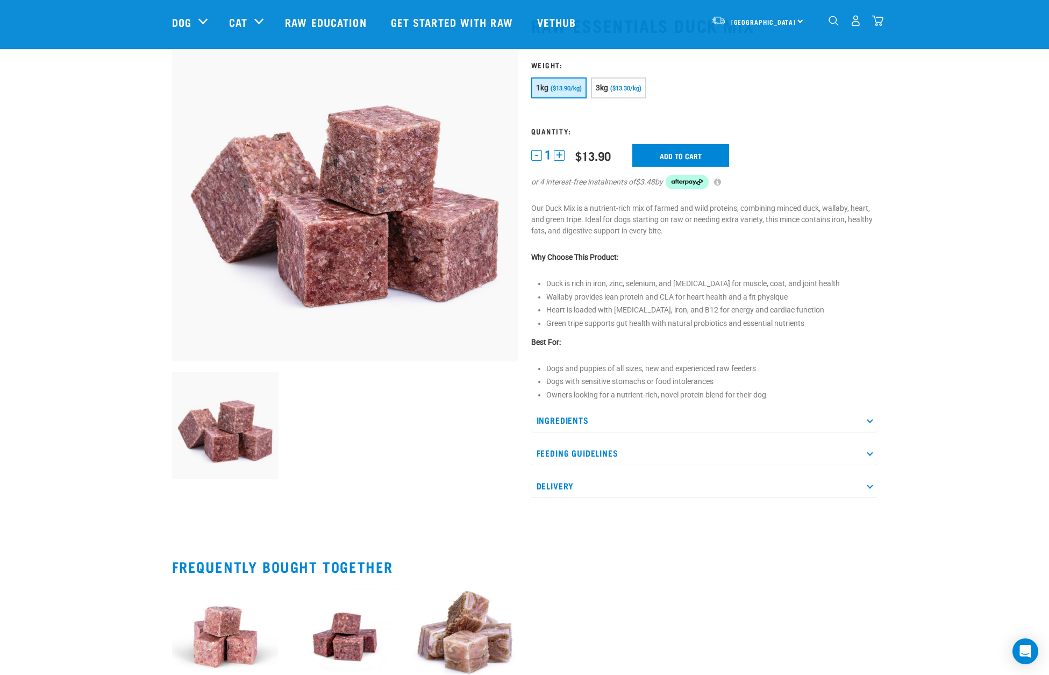
click at [867, 420] on p "Ingredients" at bounding box center [704, 420] width 346 height 24
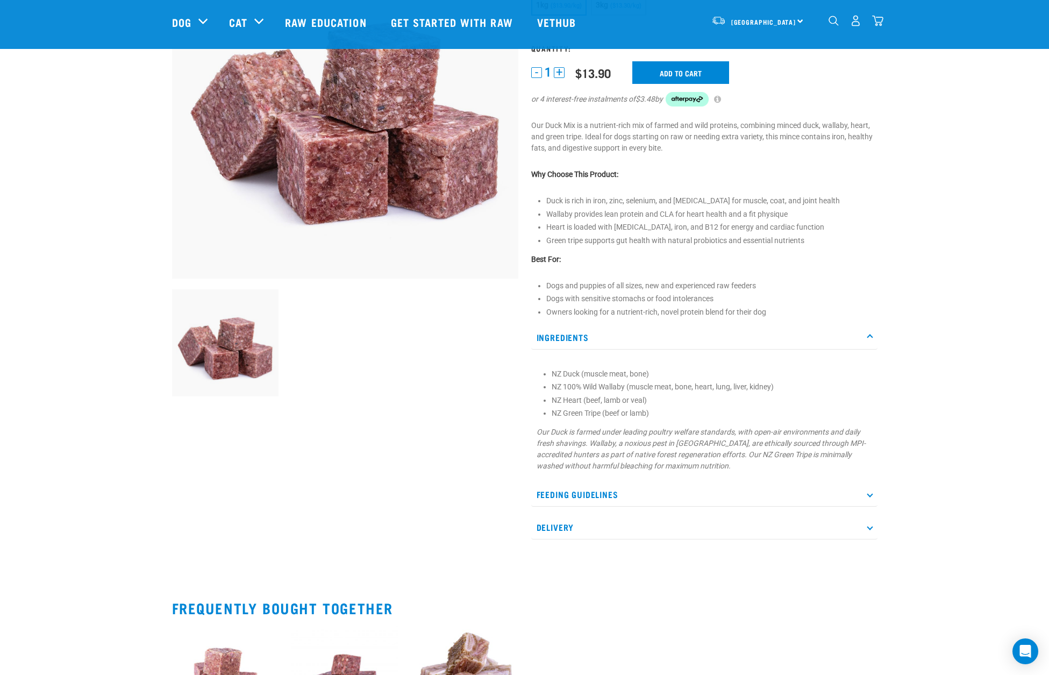
scroll to position [144, 0]
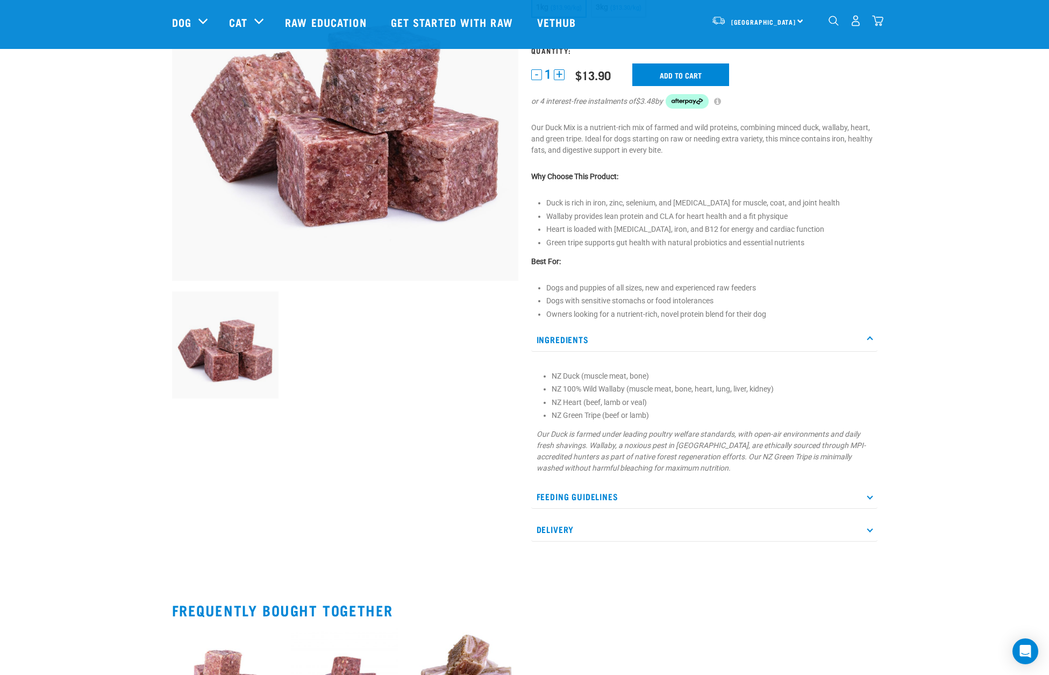
click at [874, 495] on p "Feeding Guidelines" at bounding box center [704, 496] width 346 height 24
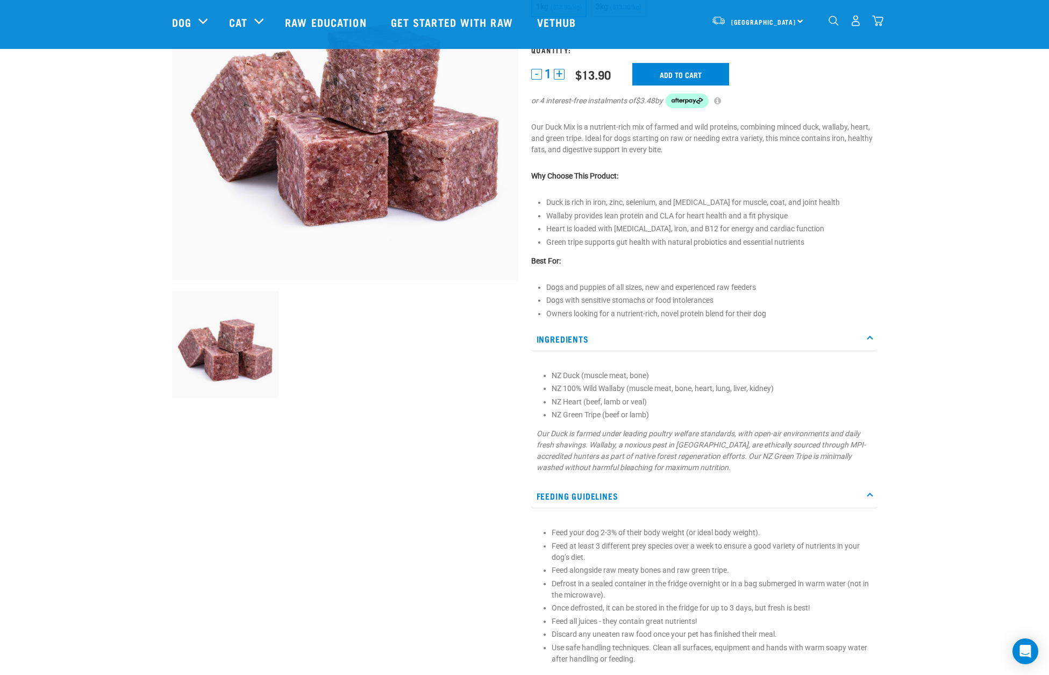
scroll to position [145, 0]
